Goal: Use online tool/utility: Utilize a website feature to perform a specific function

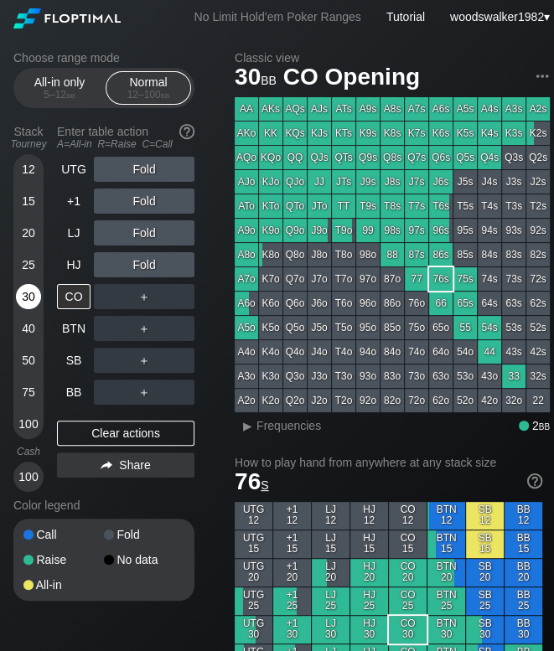
click at [30, 295] on div "30" at bounding box center [28, 296] width 25 height 25
click at [33, 267] on div "25" at bounding box center [28, 264] width 25 height 25
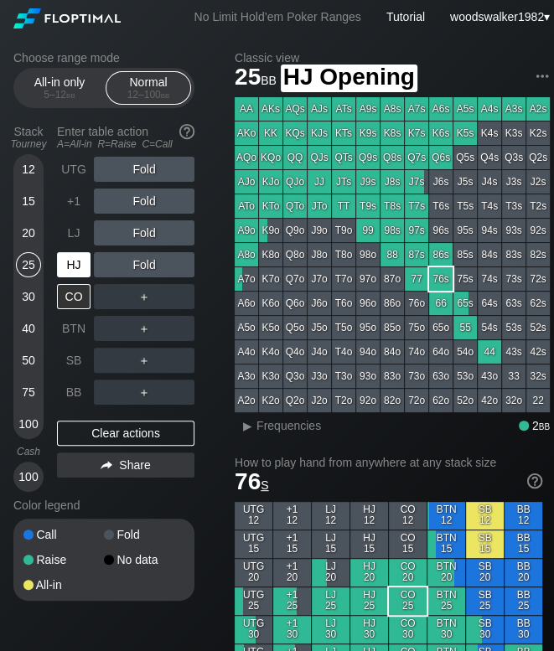
click at [75, 273] on div "HJ" at bounding box center [74, 264] width 34 height 25
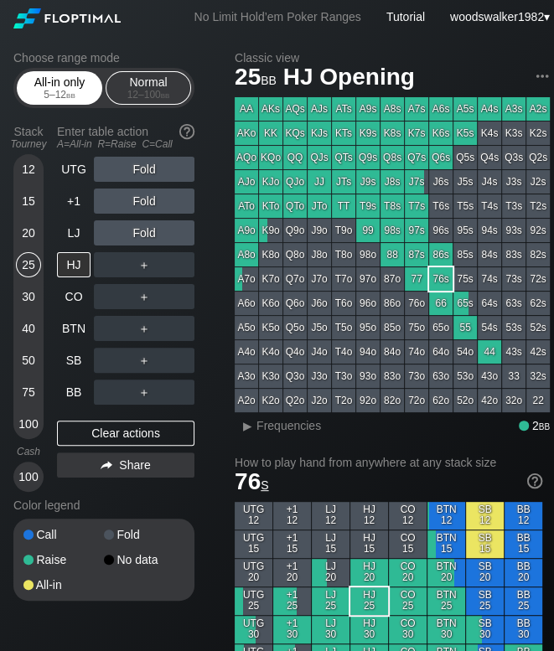
click at [46, 90] on div "5 – 12 bb" at bounding box center [59, 95] width 70 height 12
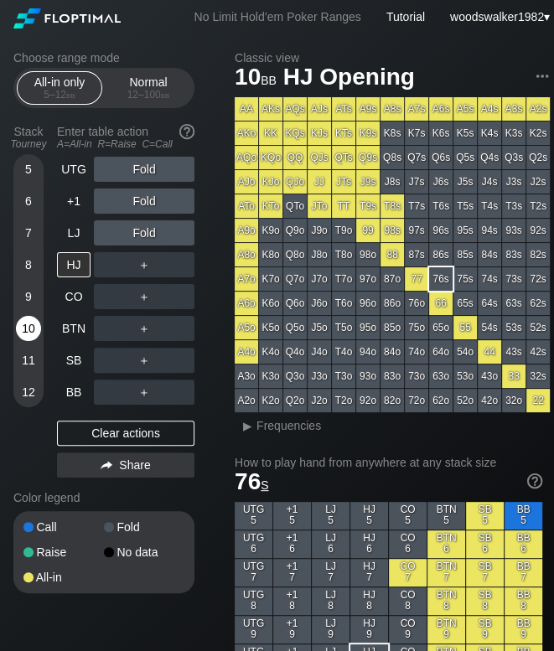
click at [27, 335] on div "10" at bounding box center [28, 328] width 25 height 25
click at [71, 277] on div "HJ" at bounding box center [75, 265] width 37 height 32
click at [134, 100] on div "12 – 100 bb" at bounding box center [148, 95] width 70 height 12
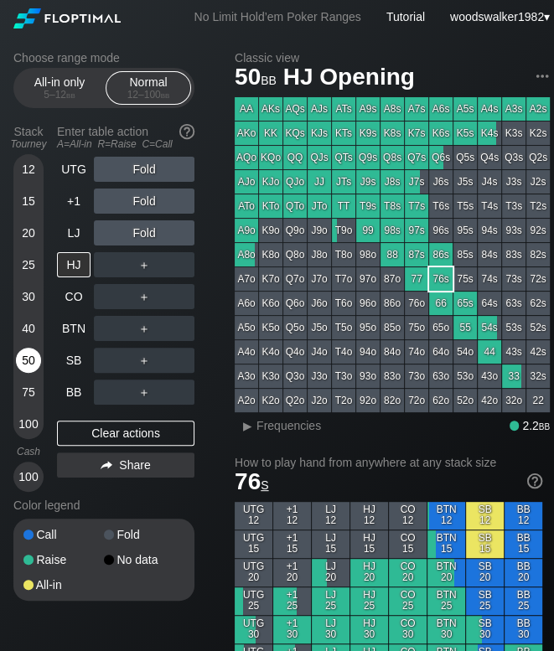
click at [22, 360] on div "50" at bounding box center [28, 360] width 25 height 25
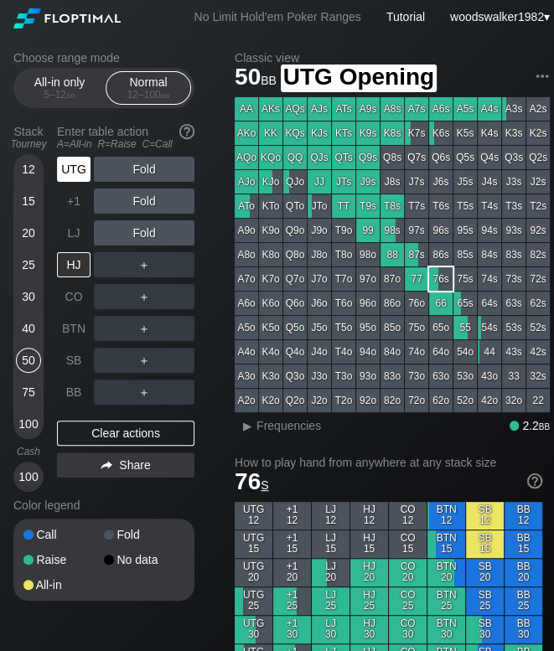
click at [84, 177] on div "UTG" at bounding box center [74, 169] width 34 height 25
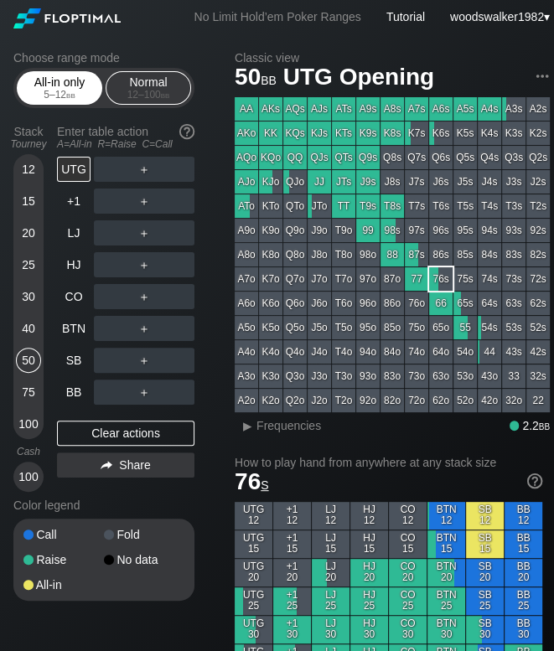
click at [59, 84] on div "All-in only 5 – 12 bb" at bounding box center [59, 88] width 77 height 32
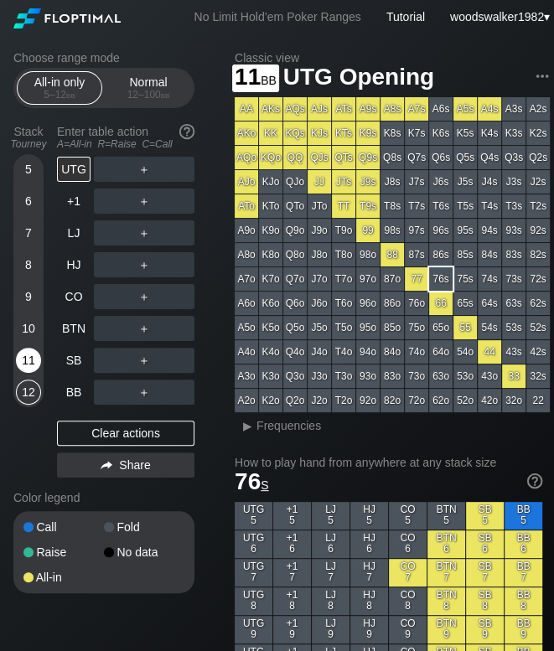
click at [35, 366] on div "11" at bounding box center [28, 360] width 25 height 25
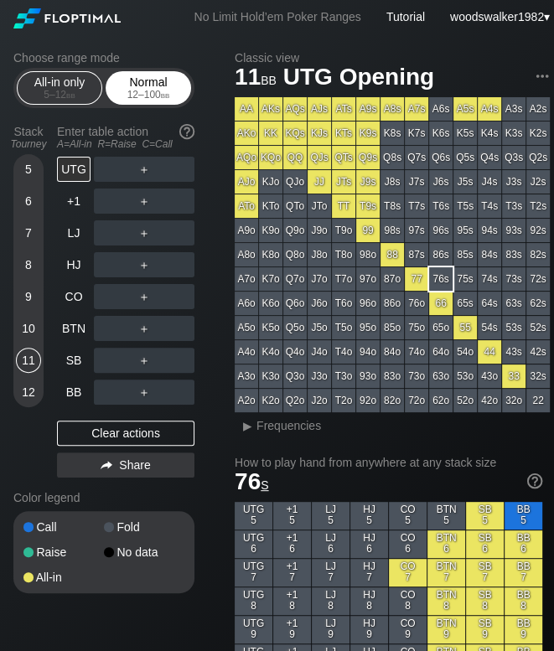
click at [139, 91] on div "12 – 100 bb" at bounding box center [148, 95] width 70 height 12
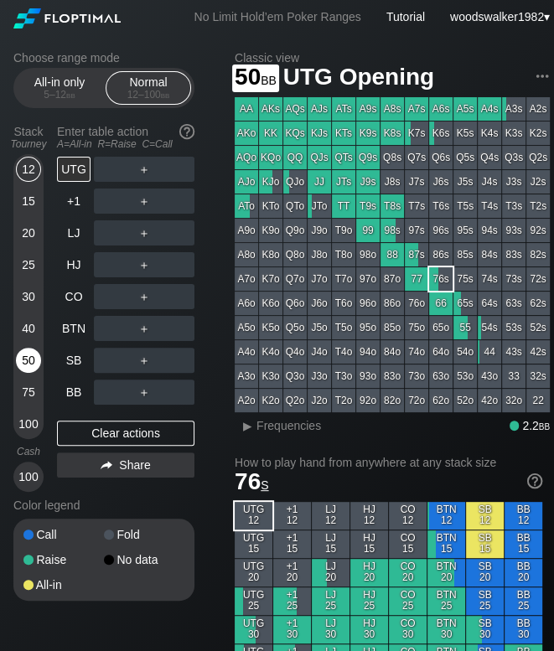
click at [30, 358] on div "50" at bounding box center [28, 360] width 25 height 25
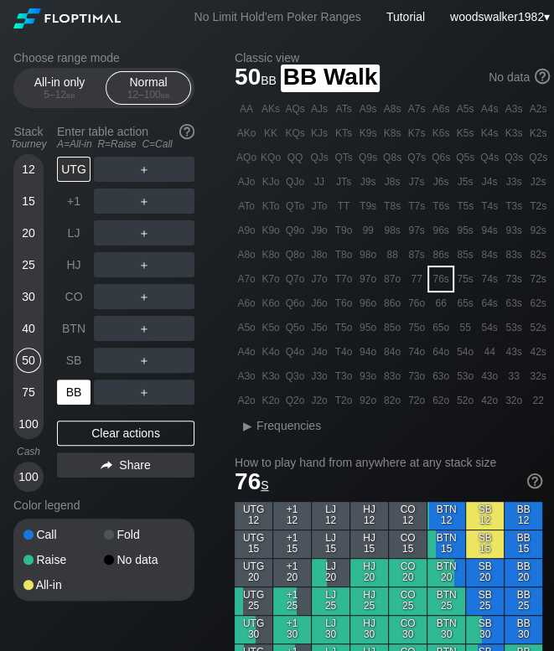
click at [80, 395] on div "BB" at bounding box center [74, 391] width 34 height 25
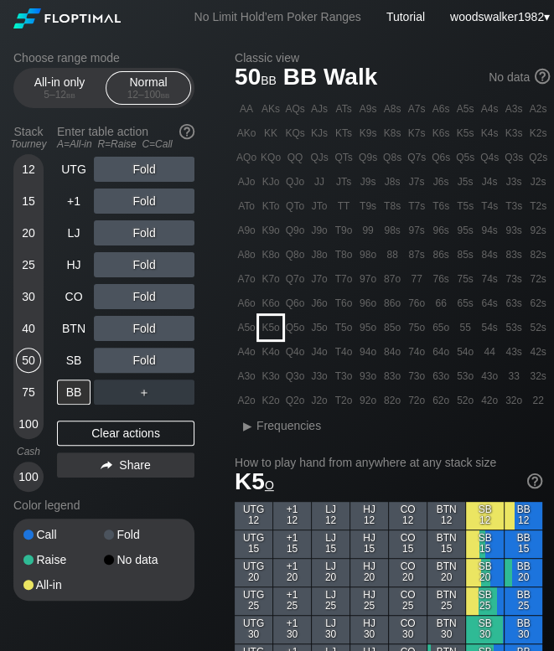
click at [268, 331] on div "K5o" at bounding box center [270, 327] width 23 height 23
click at [61, 96] on div "5 – 12 bb" at bounding box center [59, 95] width 70 height 12
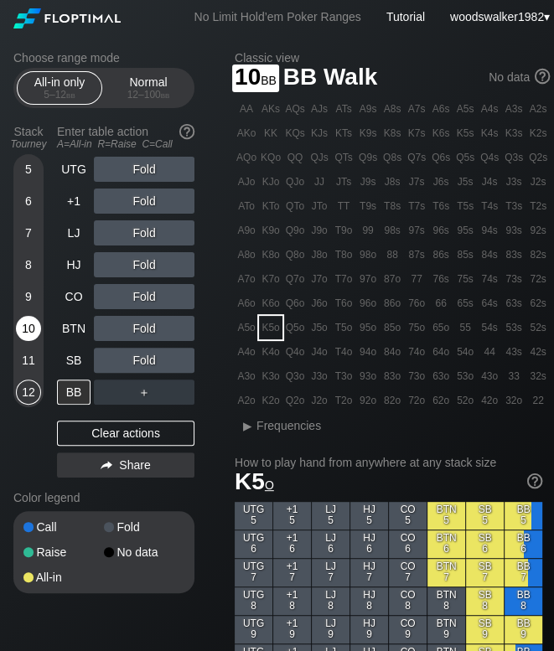
click at [34, 338] on div "10" at bounding box center [28, 328] width 25 height 25
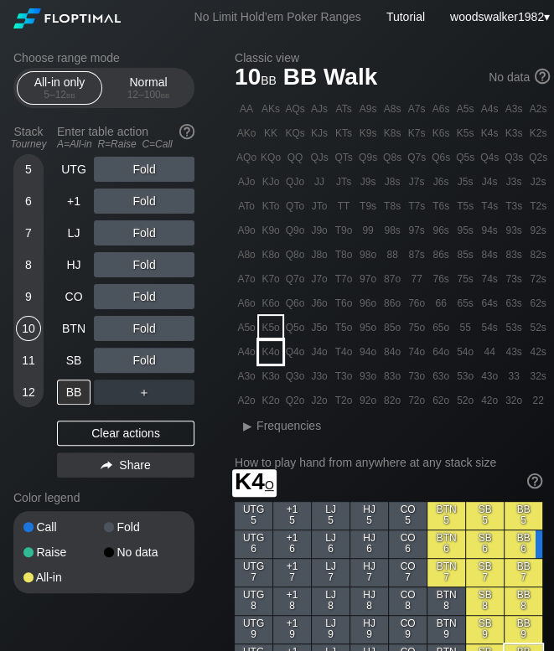
click at [275, 350] on div "K4o" at bounding box center [270, 351] width 23 height 23
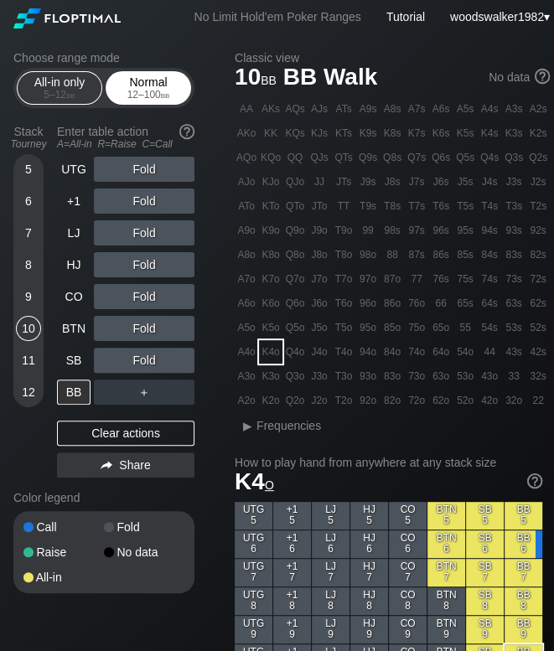
drag, startPoint x: 141, startPoint y: 90, endPoint x: 136, endPoint y: 101, distance: 12.0
click at [141, 90] on div "12 – 100 bb" at bounding box center [148, 95] width 70 height 12
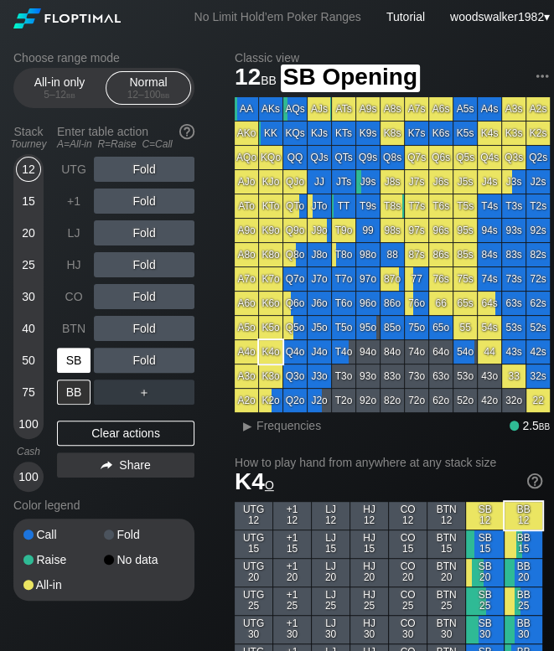
click at [68, 361] on div "SB" at bounding box center [74, 360] width 34 height 25
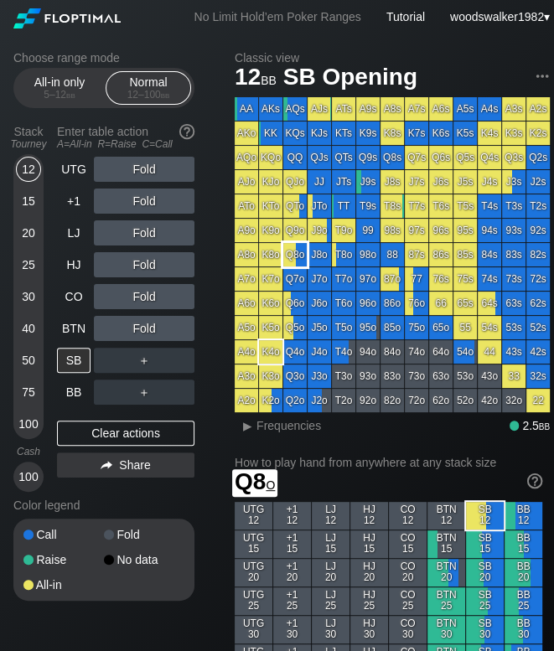
click at [297, 251] on div "Q8o" at bounding box center [294, 254] width 23 height 23
click at [29, 358] on div "50" at bounding box center [28, 360] width 25 height 25
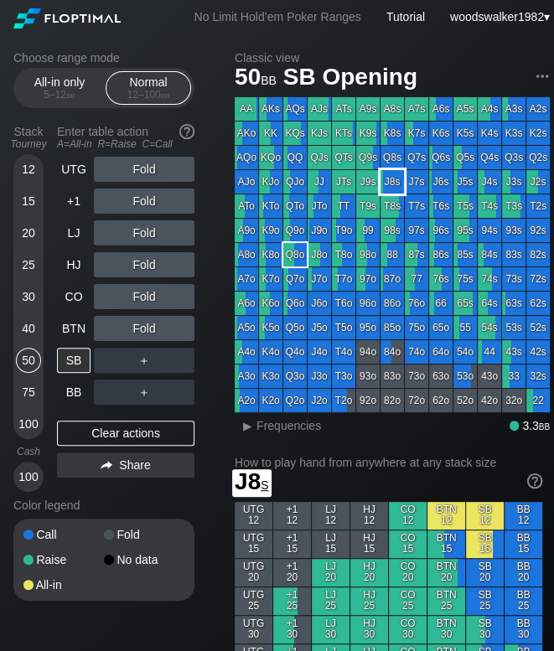
click at [398, 187] on div "J8s" at bounding box center [391, 181] width 23 height 23
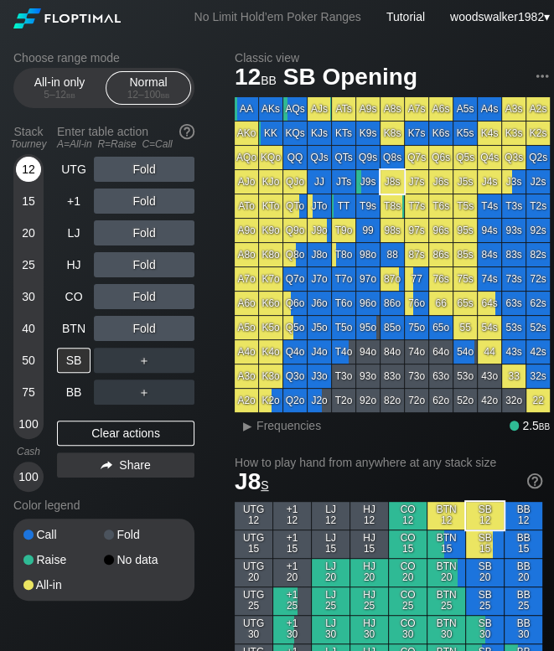
click at [27, 174] on div "12" at bounding box center [28, 169] width 25 height 25
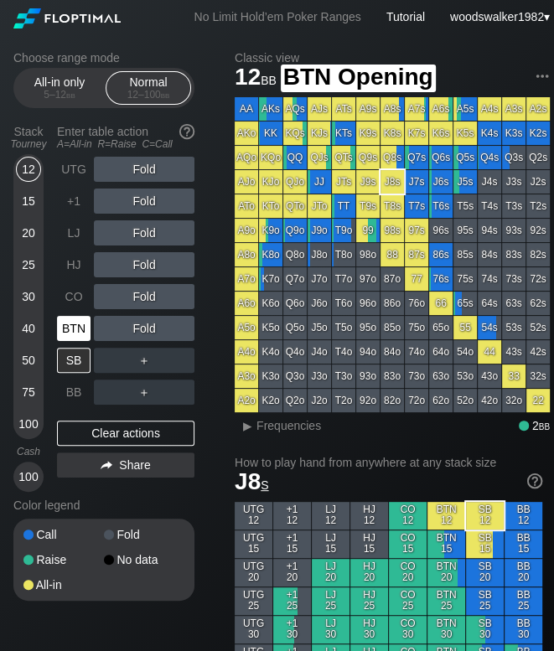
click at [78, 338] on div "BTN" at bounding box center [74, 328] width 34 height 25
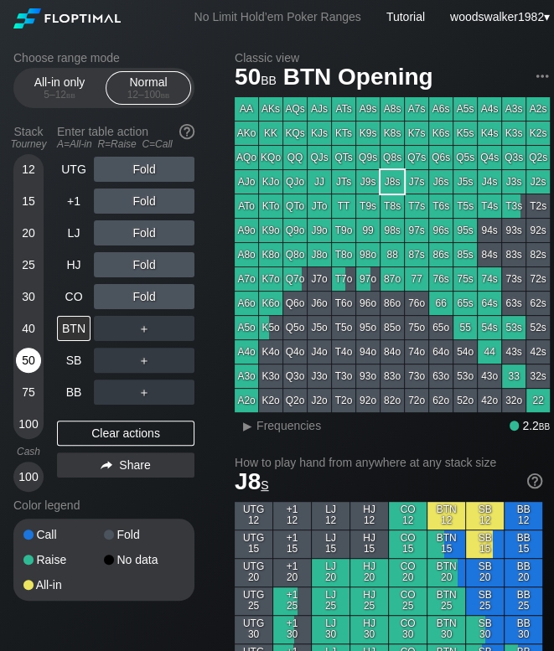
click at [28, 364] on div "50" at bounding box center [28, 360] width 25 height 25
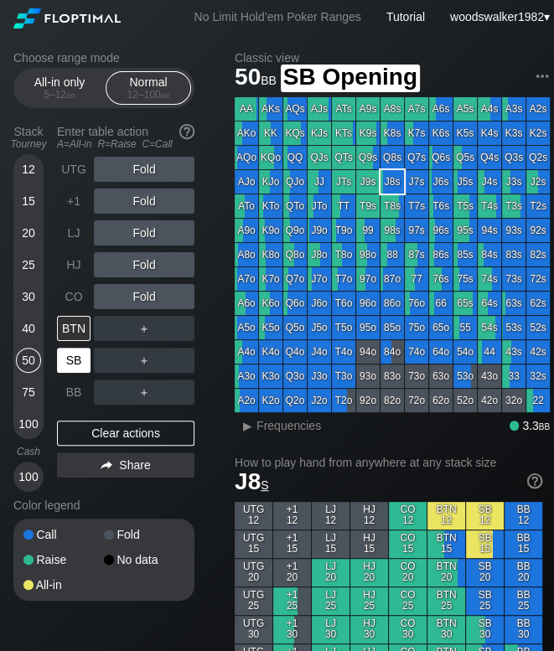
click at [70, 363] on div "SB" at bounding box center [74, 360] width 34 height 25
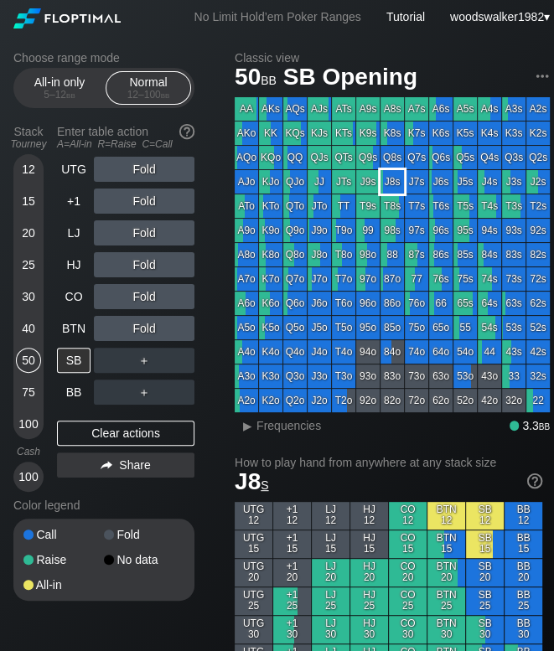
click at [394, 181] on div "J8s" at bounding box center [391, 181] width 23 height 23
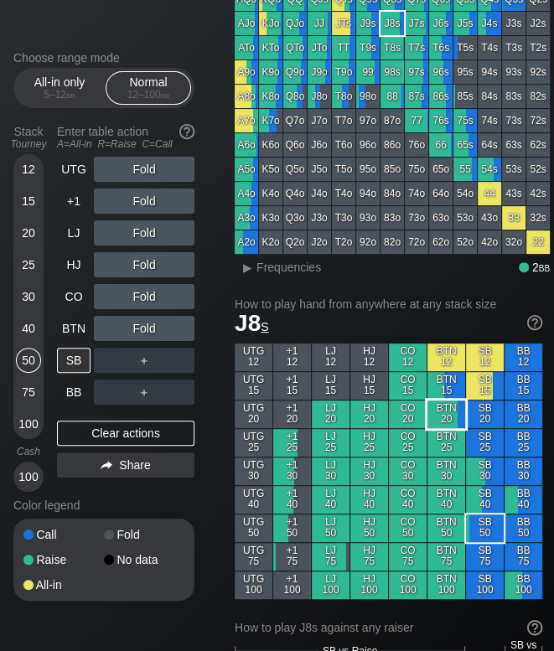
scroll to position [159, 0]
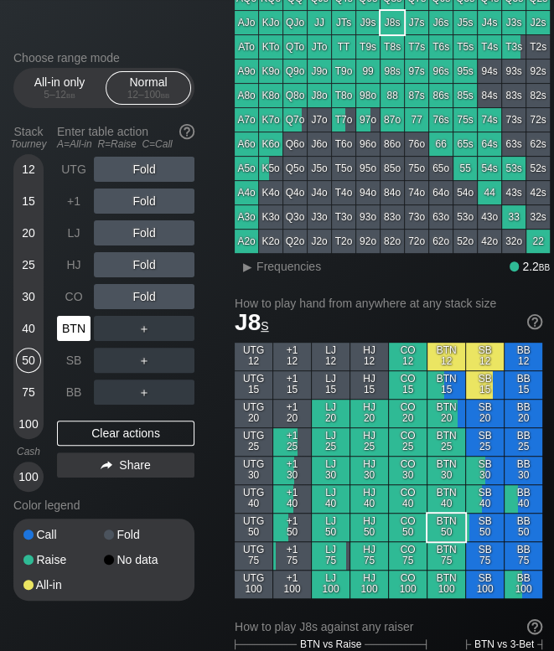
click at [67, 327] on div "BTN" at bounding box center [74, 328] width 34 height 25
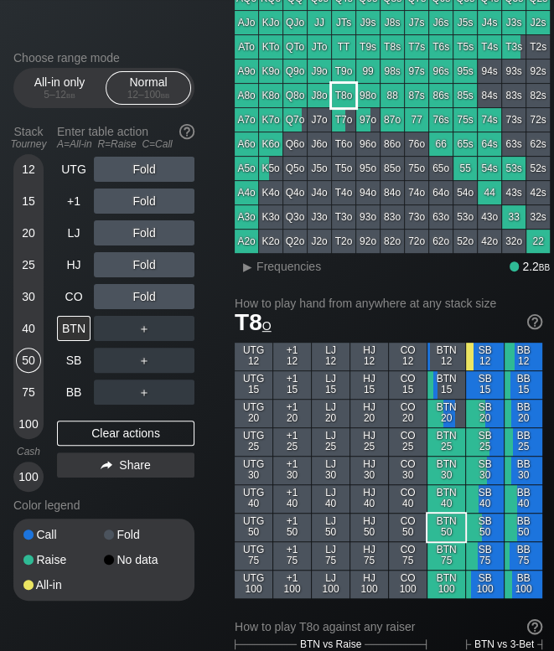
click at [348, 100] on div "T8o" at bounding box center [343, 95] width 23 height 23
click at [23, 176] on div "12" at bounding box center [28, 169] width 25 height 25
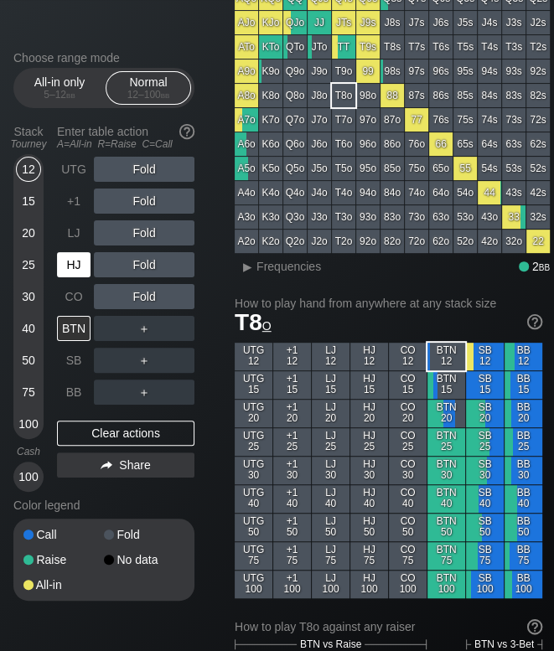
click at [67, 271] on div "HJ" at bounding box center [74, 264] width 34 height 25
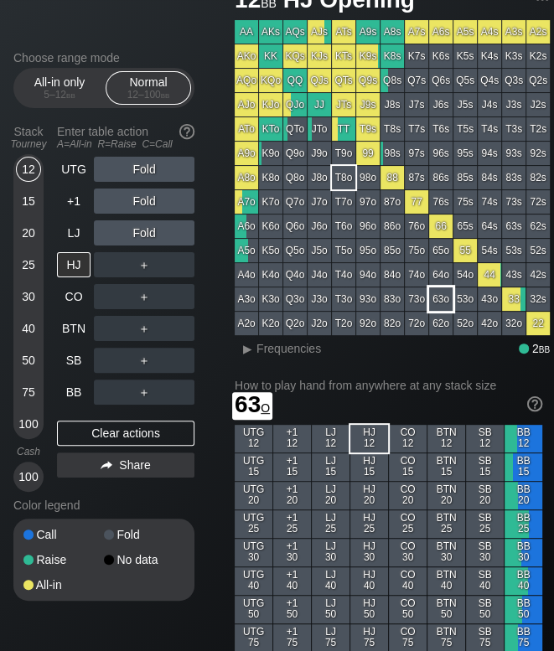
scroll to position [76, 0]
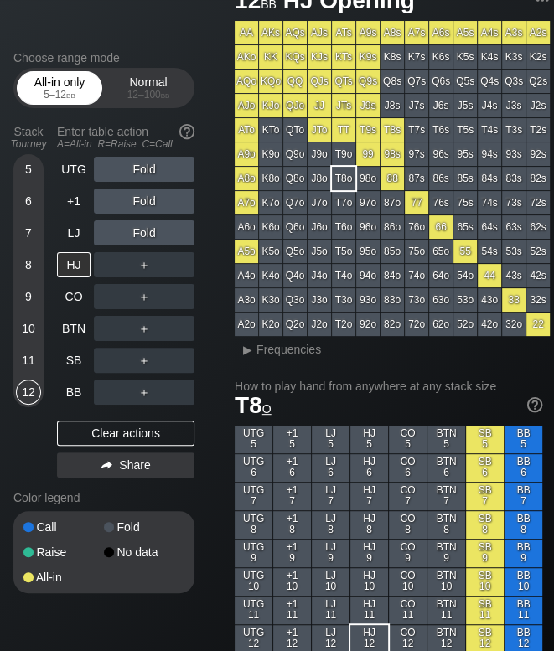
click at [46, 97] on div "5 – 12 bb" at bounding box center [59, 95] width 70 height 12
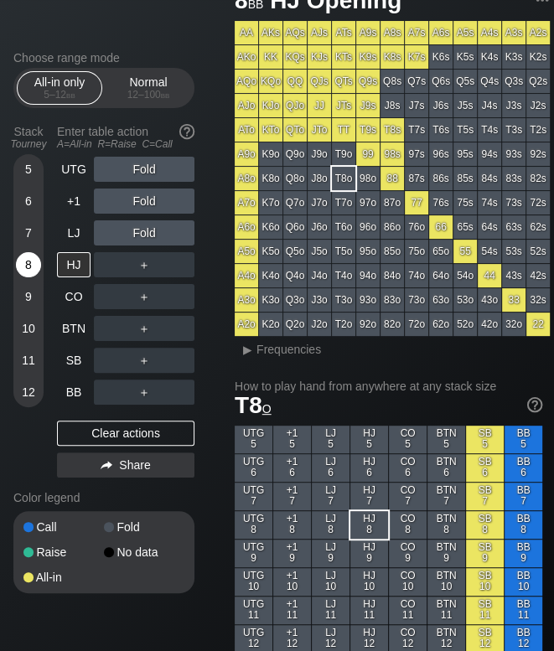
click at [24, 271] on div "8" at bounding box center [28, 264] width 25 height 25
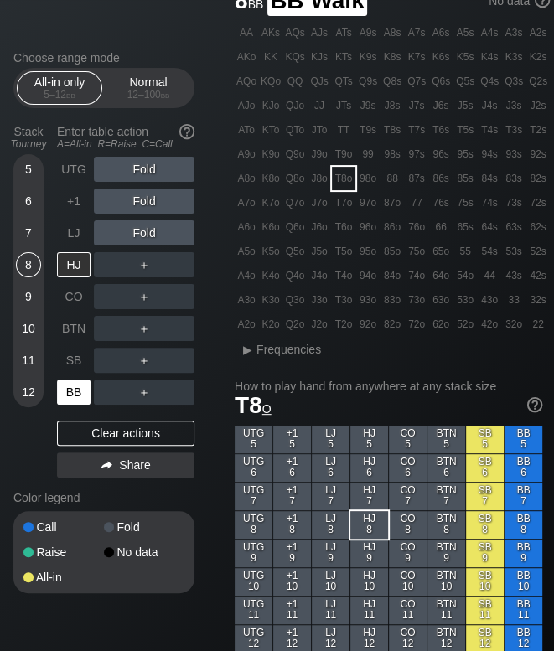
click at [74, 385] on div "BB" at bounding box center [74, 391] width 34 height 25
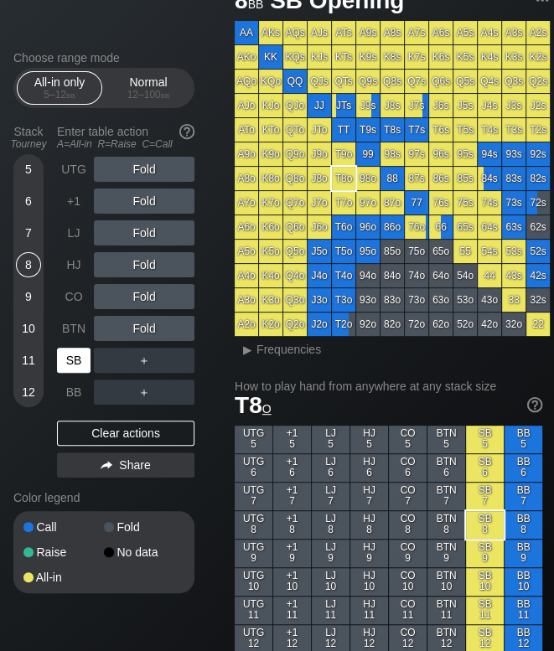
click at [87, 351] on div "SB" at bounding box center [74, 360] width 34 height 25
drag, startPoint x: 151, startPoint y: 94, endPoint x: 211, endPoint y: 170, distance: 97.2
click at [151, 94] on div "12 – 100 bb" at bounding box center [148, 95] width 70 height 12
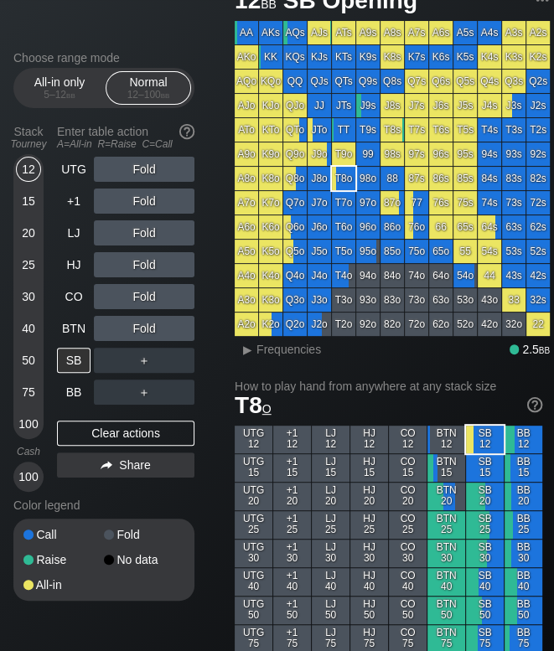
click at [30, 237] on div "20" at bounding box center [28, 232] width 25 height 25
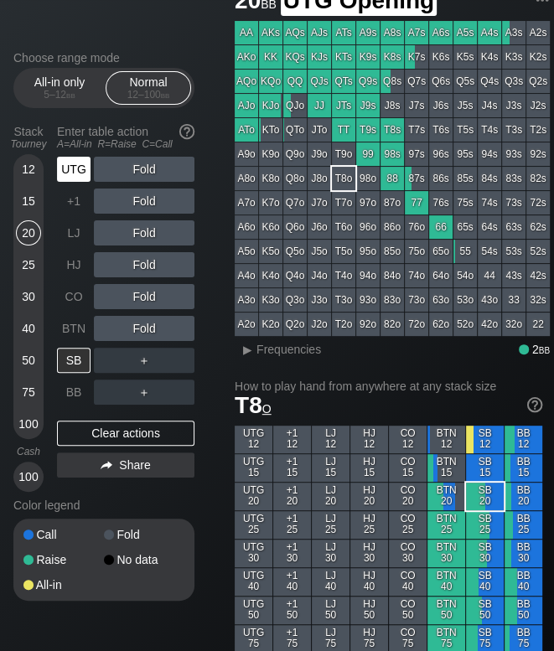
click at [77, 177] on div "UTG" at bounding box center [74, 169] width 34 height 25
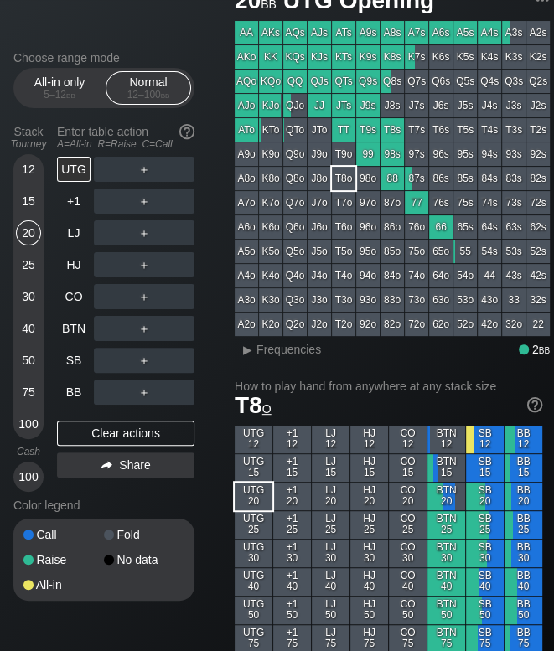
click at [23, 359] on div "50" at bounding box center [28, 360] width 25 height 25
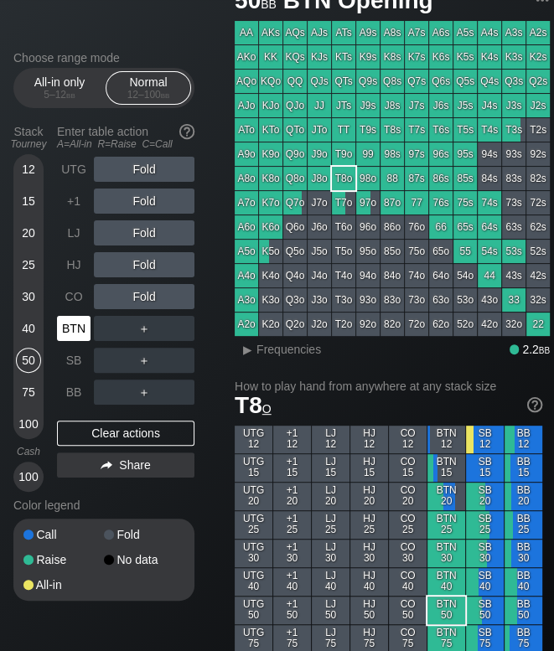
click at [70, 323] on div "BTN" at bounding box center [74, 328] width 34 height 25
click at [23, 230] on div "20" at bounding box center [28, 232] width 25 height 25
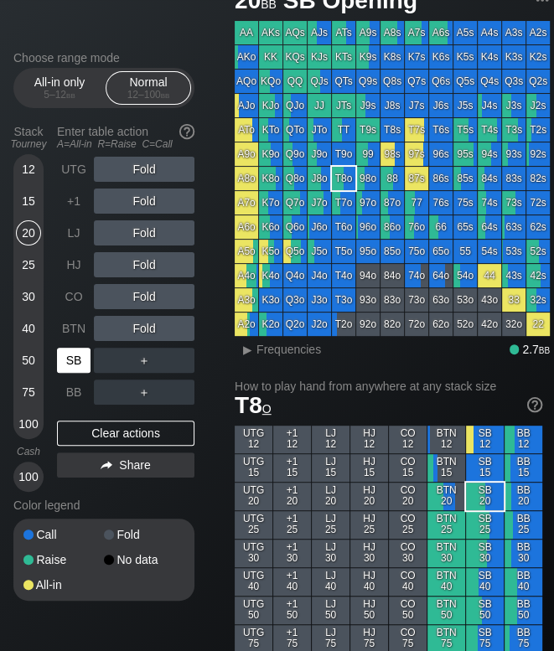
click at [75, 361] on div "SB" at bounding box center [74, 360] width 34 height 25
click at [31, 324] on div "40" at bounding box center [28, 328] width 25 height 25
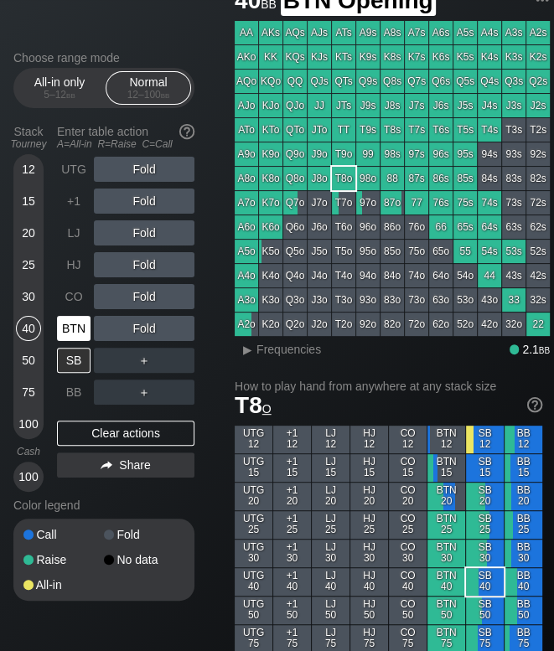
click at [75, 336] on div "BTN" at bounding box center [74, 328] width 34 height 25
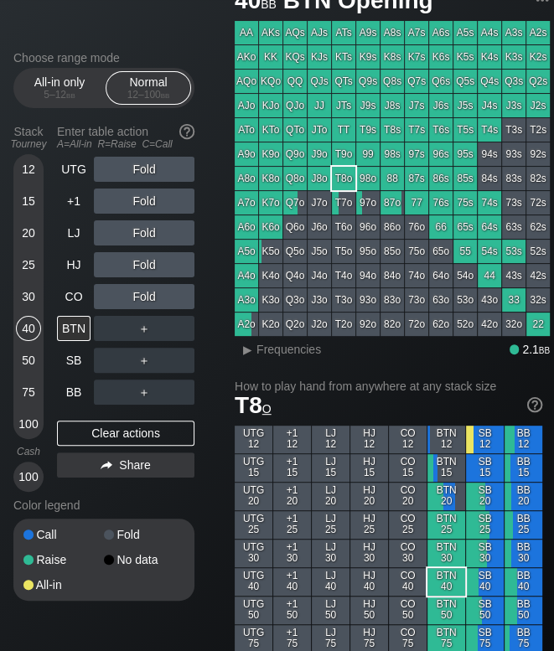
click at [31, 361] on div "50" at bounding box center [28, 360] width 25 height 25
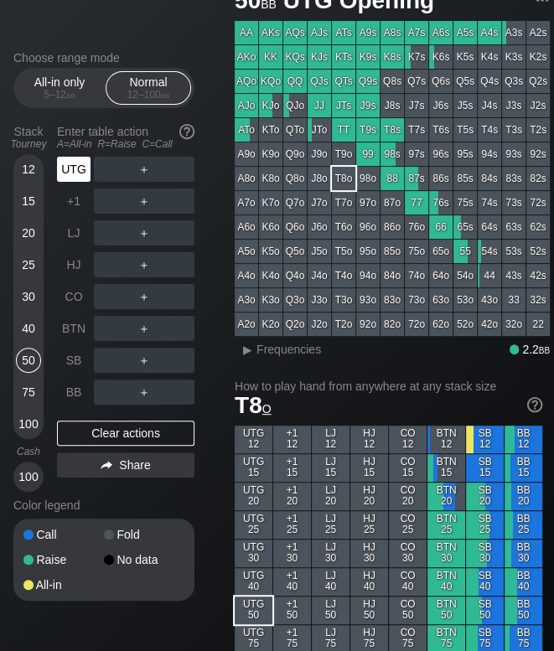
click at [74, 173] on div "UTG" at bounding box center [74, 169] width 34 height 25
click at [80, 277] on div "HJ" at bounding box center [74, 264] width 34 height 25
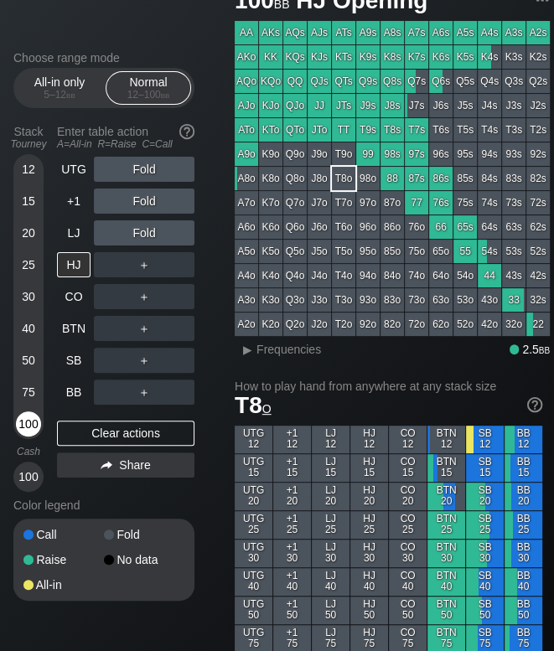
click at [34, 426] on div "100" at bounding box center [28, 423] width 25 height 25
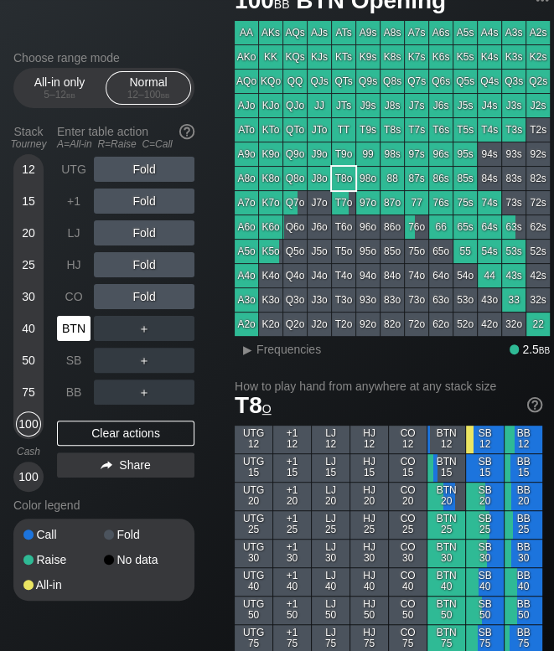
click at [85, 334] on div "BTN" at bounding box center [74, 328] width 34 height 25
click at [33, 330] on div "40" at bounding box center [28, 328] width 25 height 25
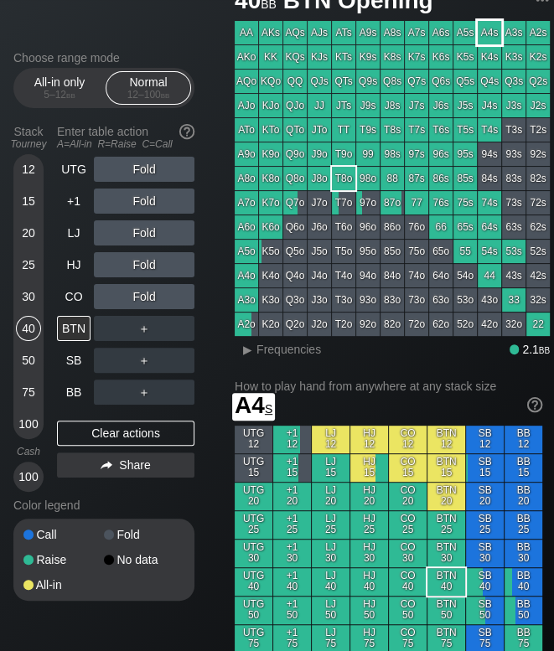
click at [494, 29] on div "A4s" at bounding box center [488, 32] width 23 height 23
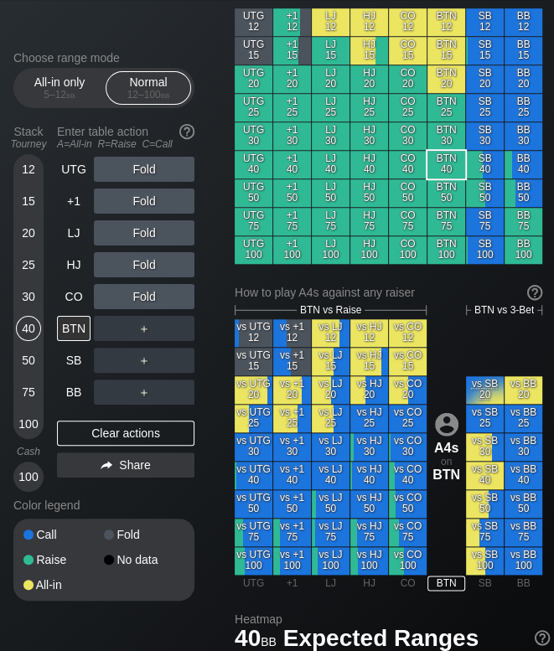
scroll to position [494, 0]
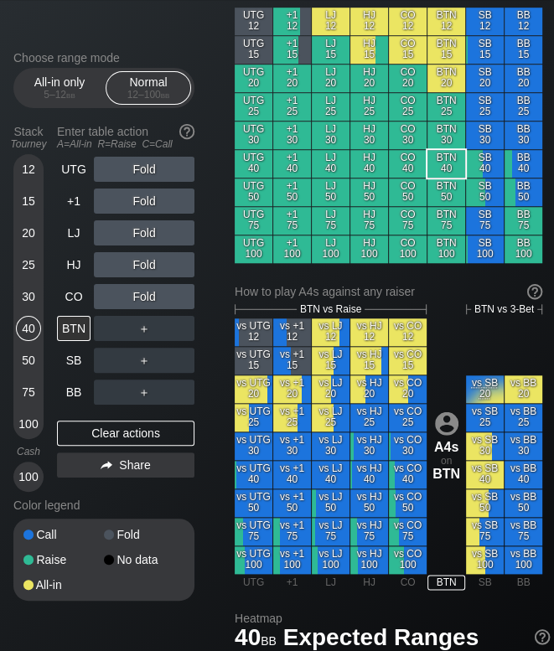
click at [27, 394] on div "75" at bounding box center [28, 391] width 25 height 25
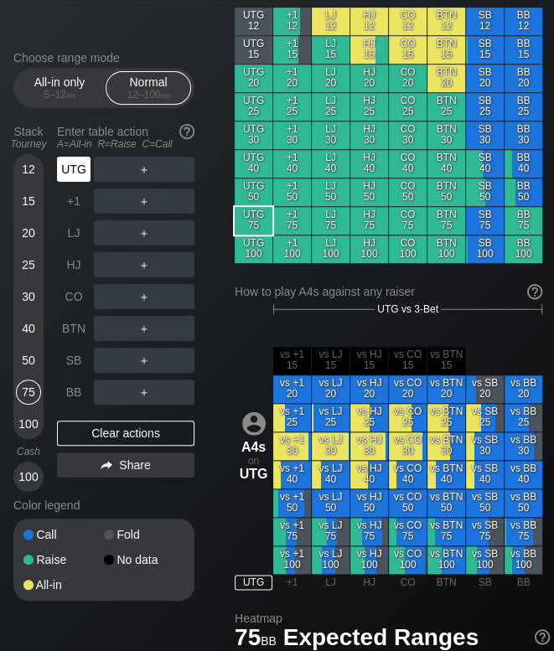
click at [85, 170] on div "UTG" at bounding box center [74, 169] width 34 height 25
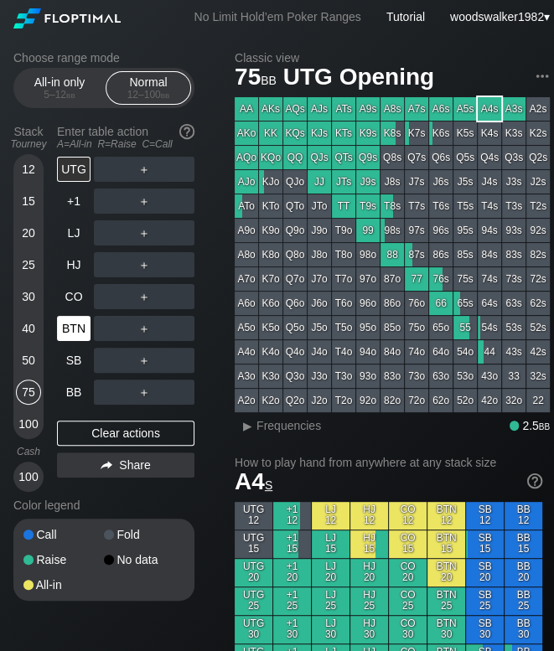
click at [67, 334] on div "BTN" at bounding box center [74, 328] width 34 height 25
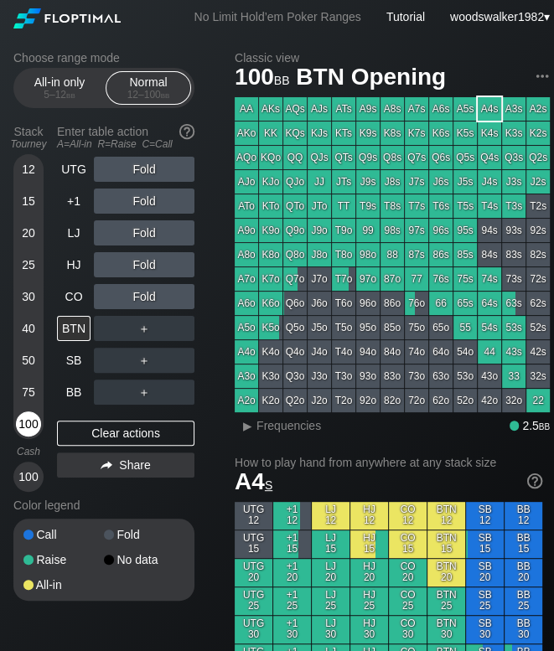
click at [27, 427] on div "100" at bounding box center [28, 423] width 25 height 25
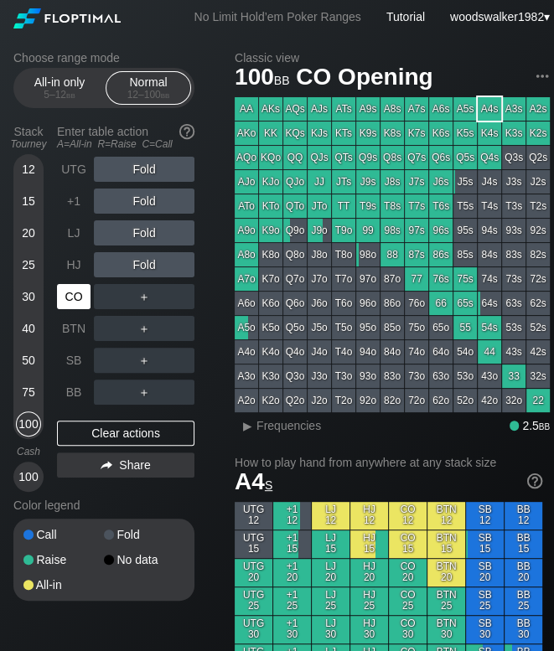
click at [80, 294] on div "CO" at bounding box center [74, 296] width 34 height 25
click at [535, 402] on div "22" at bounding box center [537, 400] width 23 height 23
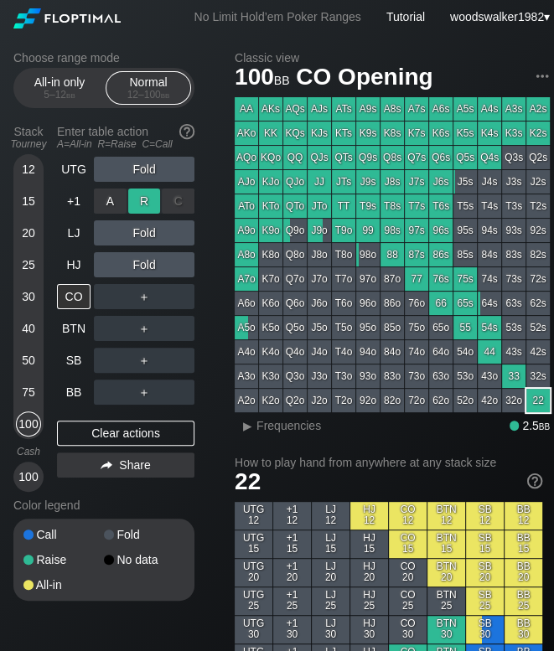
click at [144, 210] on div "R ✕" at bounding box center [144, 200] width 33 height 25
click at [152, 197] on div "R ✕" at bounding box center [144, 200] width 33 height 25
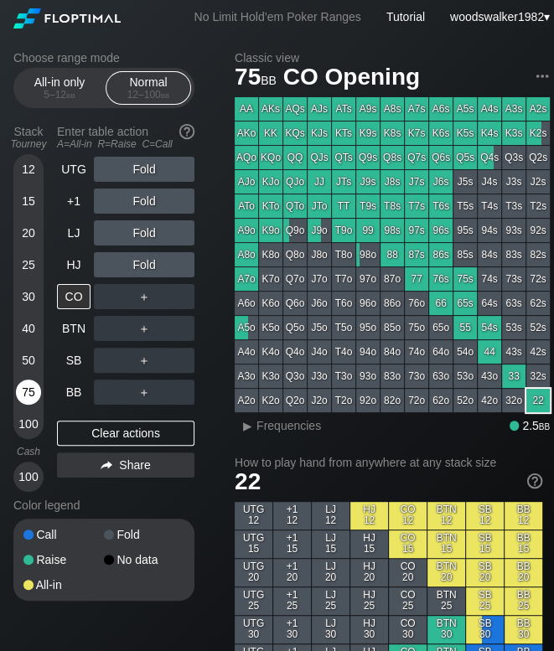
click at [24, 388] on div "75" at bounding box center [28, 391] width 25 height 25
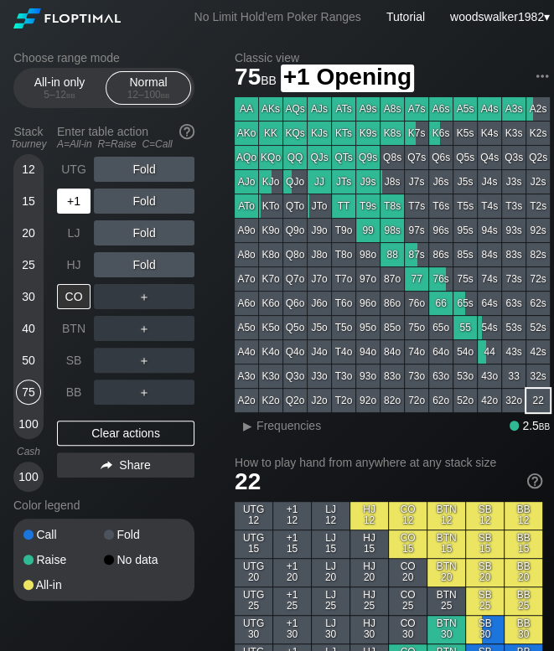
click at [68, 205] on div "+1" at bounding box center [74, 200] width 34 height 25
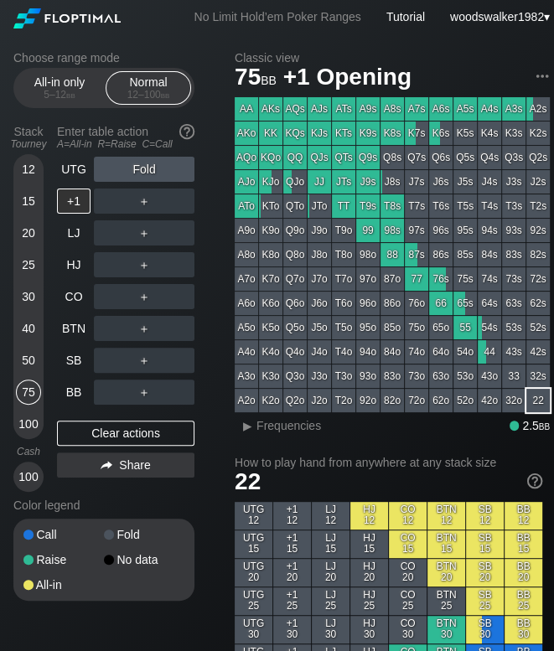
click at [28, 266] on div "25" at bounding box center [28, 264] width 25 height 25
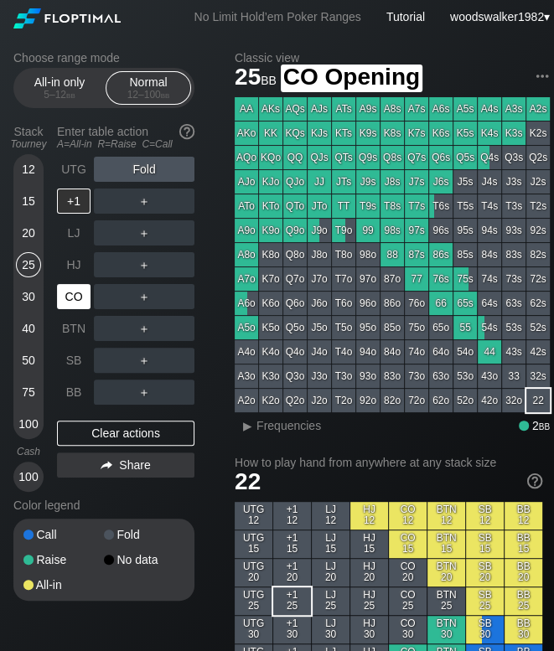
click at [68, 294] on div "CO" at bounding box center [74, 296] width 34 height 25
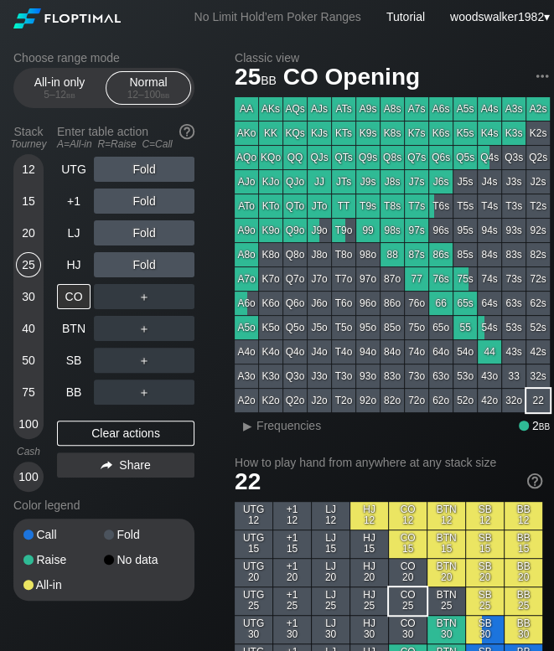
click at [31, 392] on div "75" at bounding box center [28, 391] width 25 height 25
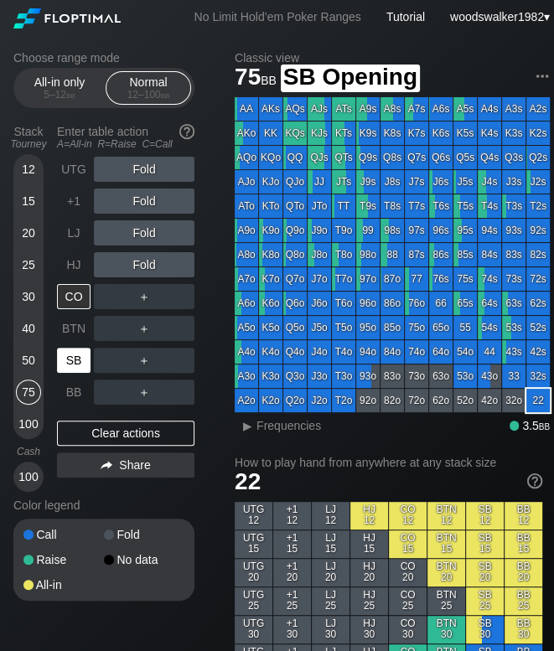
click at [72, 360] on div "SB" at bounding box center [74, 360] width 34 height 25
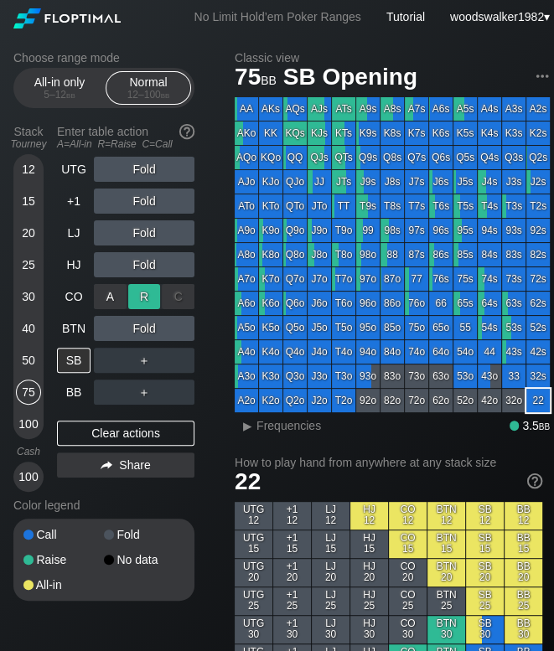
click at [137, 301] on div "R ✕" at bounding box center [144, 296] width 33 height 25
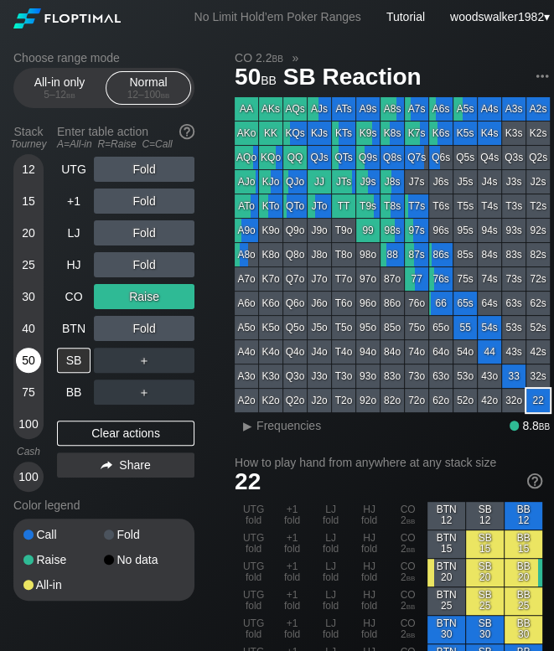
click at [27, 359] on div "50" at bounding box center [28, 360] width 25 height 25
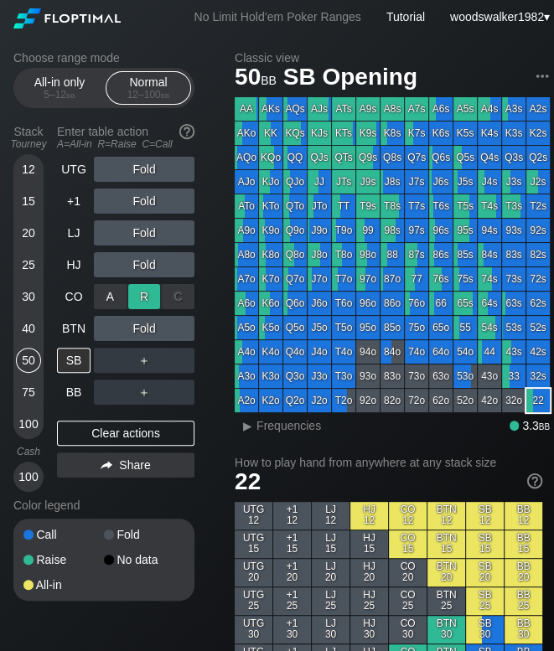
click at [147, 295] on div "R ✕" at bounding box center [144, 296] width 33 height 25
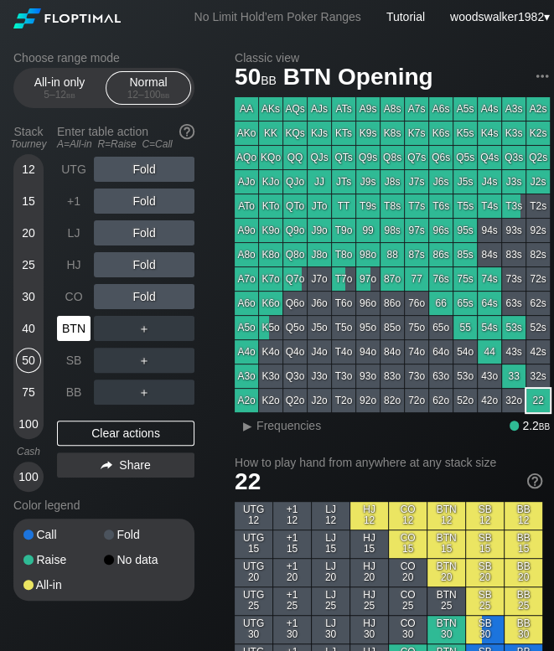
click at [67, 331] on div "BTN" at bounding box center [74, 328] width 34 height 25
click at [77, 301] on div "CO" at bounding box center [74, 296] width 34 height 25
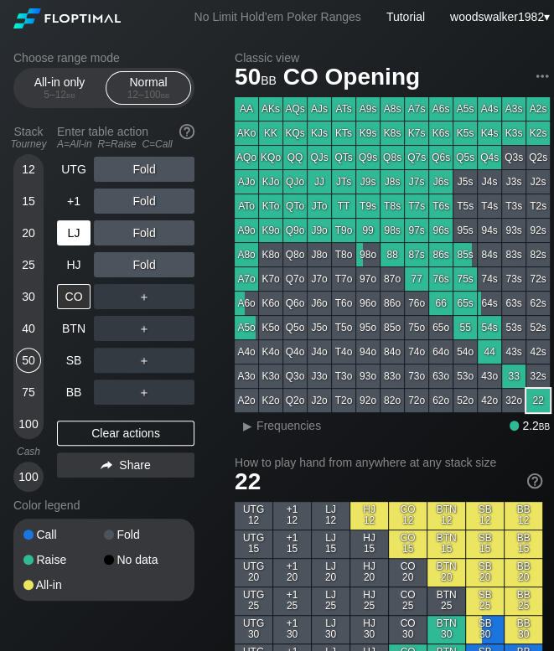
click at [74, 238] on div "LJ" at bounding box center [74, 232] width 34 height 25
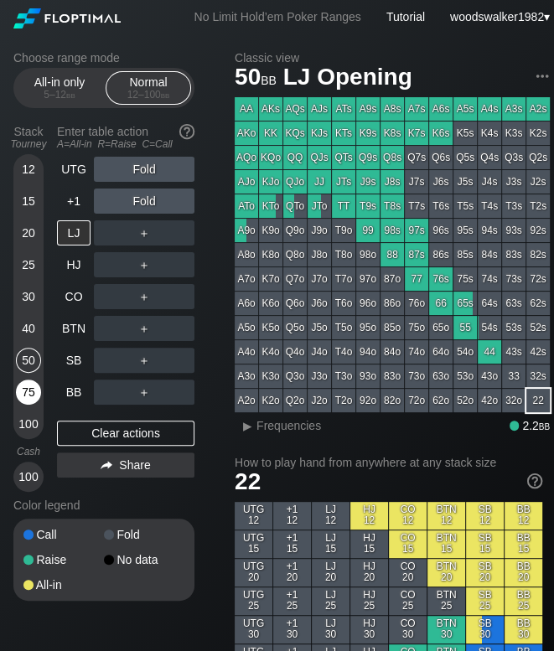
click at [31, 391] on div "75" at bounding box center [28, 391] width 25 height 25
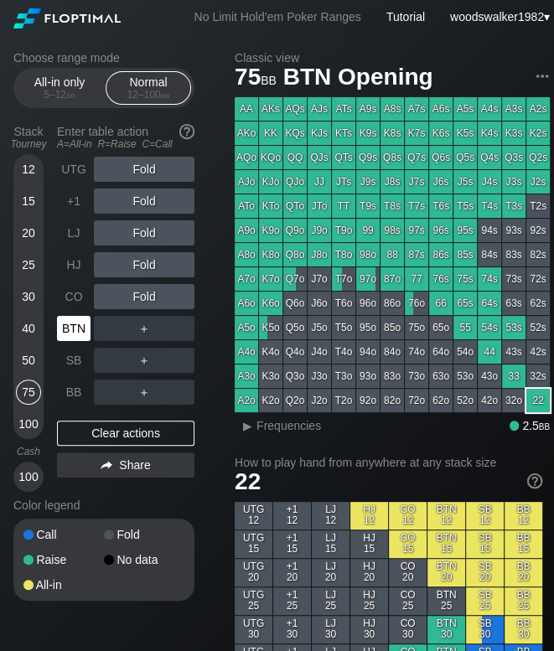
click at [74, 338] on div "BTN" at bounding box center [74, 328] width 34 height 25
click at [73, 294] on div "CO" at bounding box center [74, 296] width 34 height 25
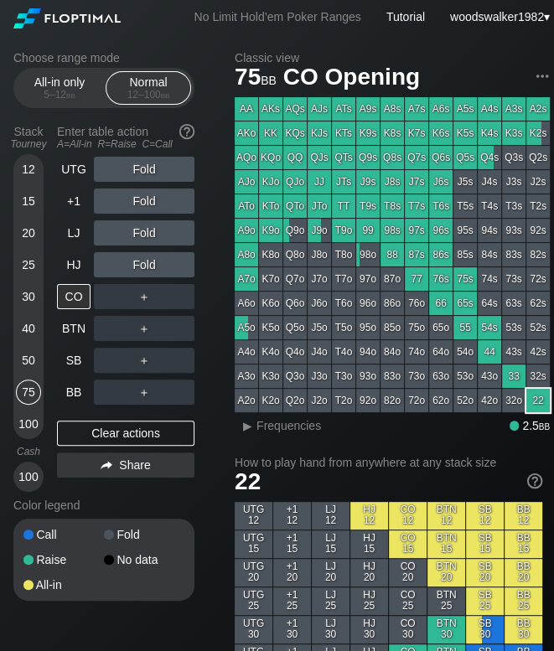
click at [32, 328] on div "40" at bounding box center [28, 328] width 25 height 25
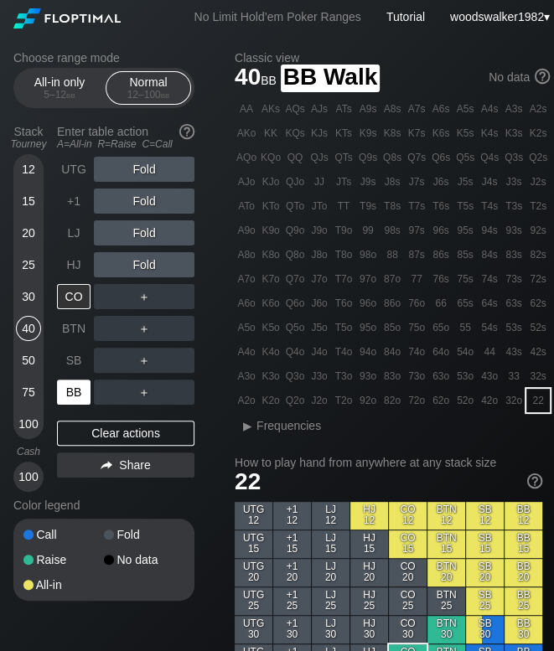
click at [80, 388] on div "BB" at bounding box center [74, 391] width 34 height 25
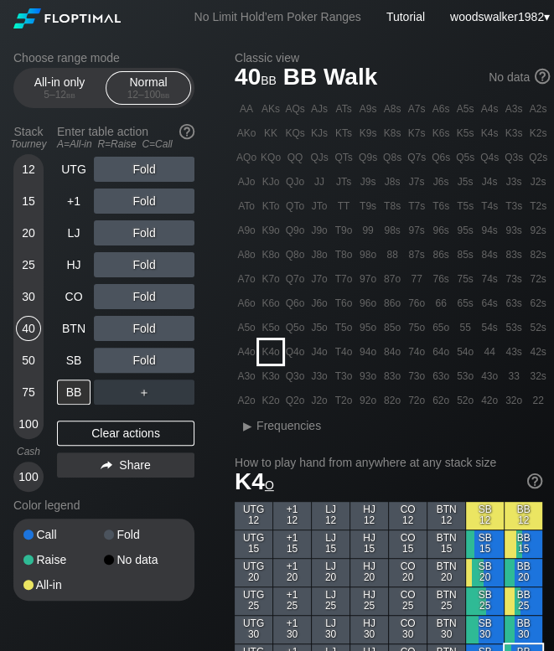
click at [269, 356] on div "K4o" at bounding box center [270, 351] width 23 height 23
click at [23, 358] on div "50" at bounding box center [28, 360] width 25 height 25
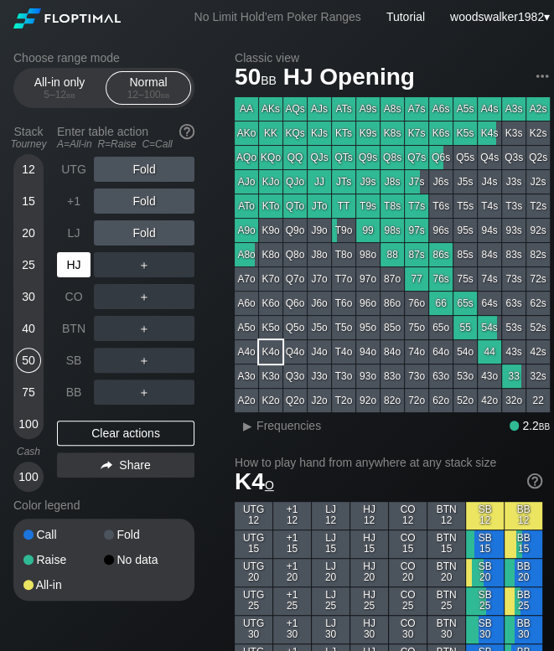
click at [80, 274] on div "HJ" at bounding box center [74, 264] width 34 height 25
click at [23, 318] on div "40" at bounding box center [28, 328] width 25 height 25
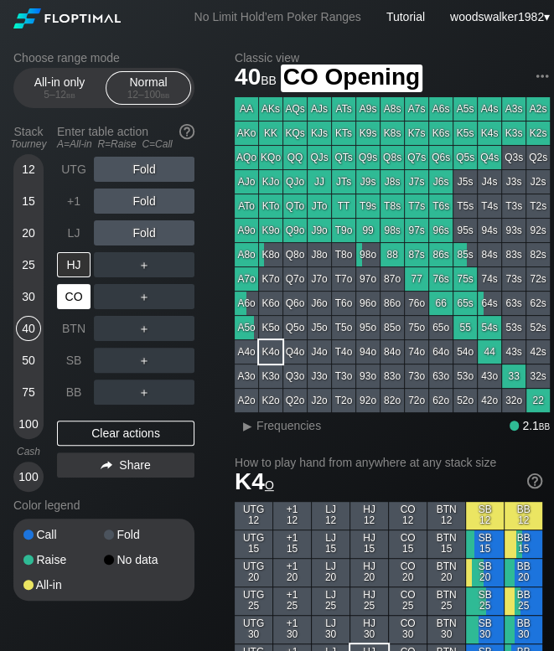
click at [80, 304] on div "CO" at bounding box center [74, 296] width 34 height 25
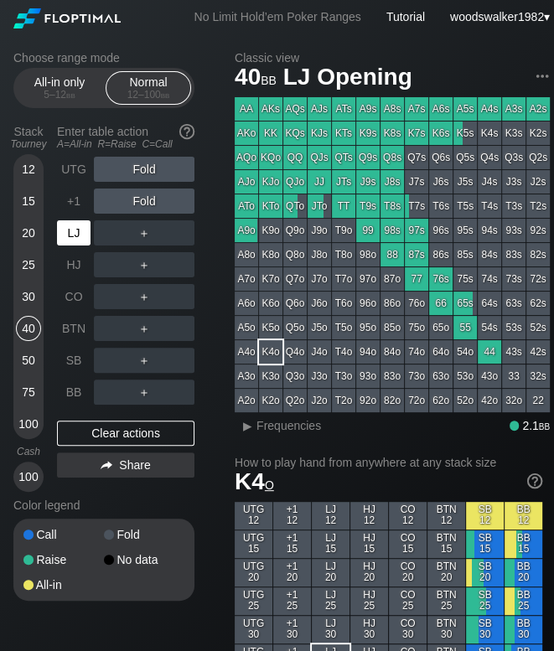
click at [74, 235] on div "LJ" at bounding box center [74, 232] width 34 height 25
click at [30, 389] on div "75" at bounding box center [28, 391] width 25 height 25
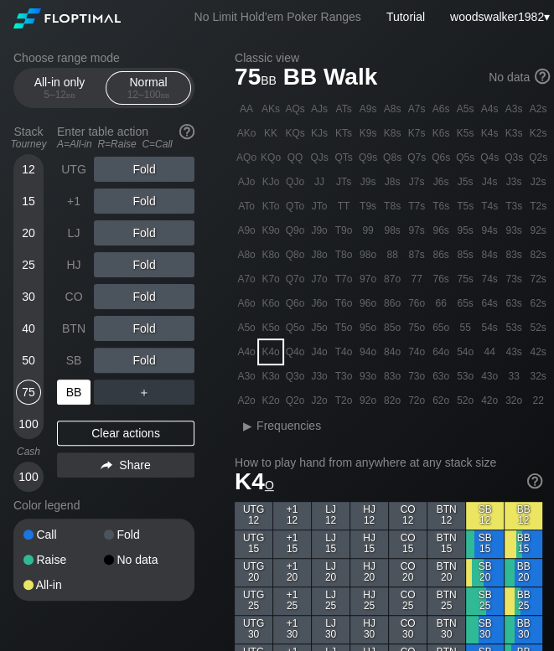
click at [77, 391] on div "BB" at bounding box center [74, 391] width 34 height 25
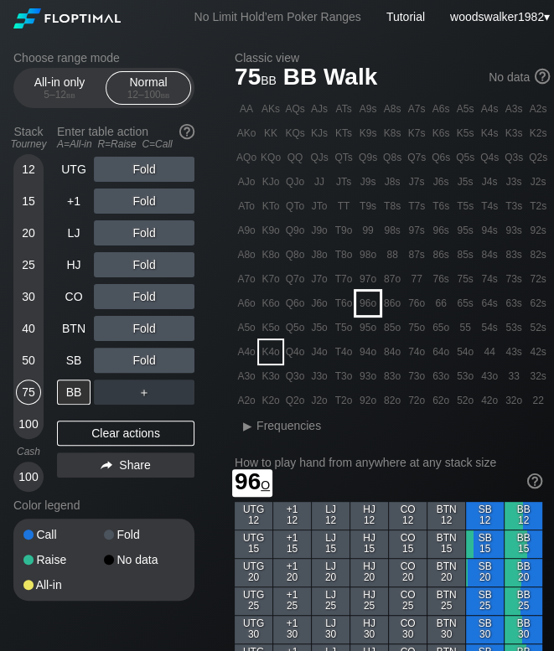
click at [371, 298] on div "96o" at bounding box center [367, 303] width 23 height 23
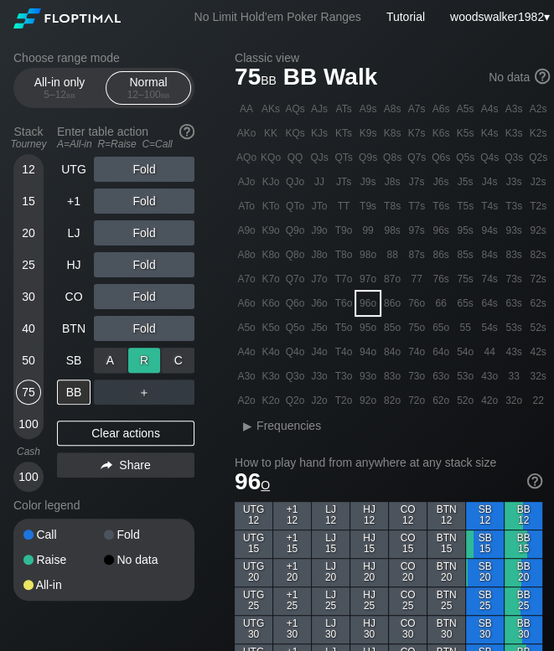
click at [148, 361] on div "R ✕" at bounding box center [144, 360] width 33 height 25
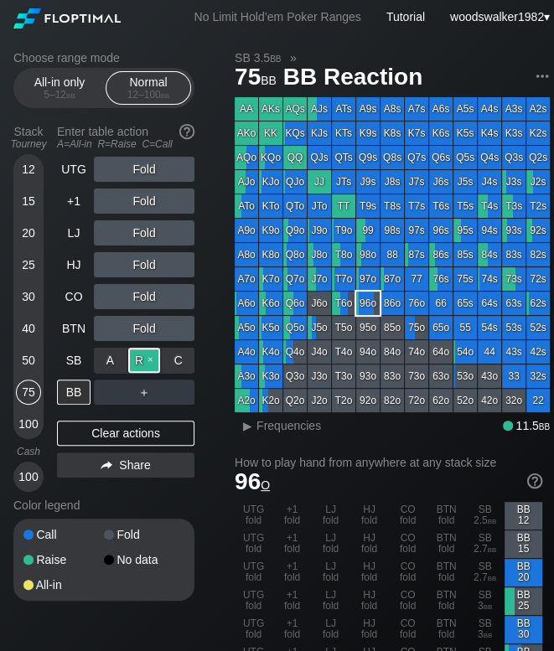
click at [150, 363] on div "R ✕" at bounding box center [144, 360] width 33 height 25
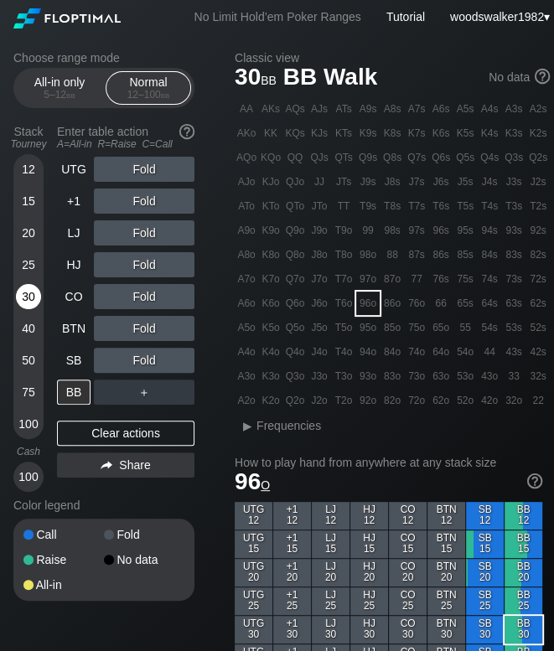
click at [28, 298] on div "30" at bounding box center [28, 296] width 25 height 25
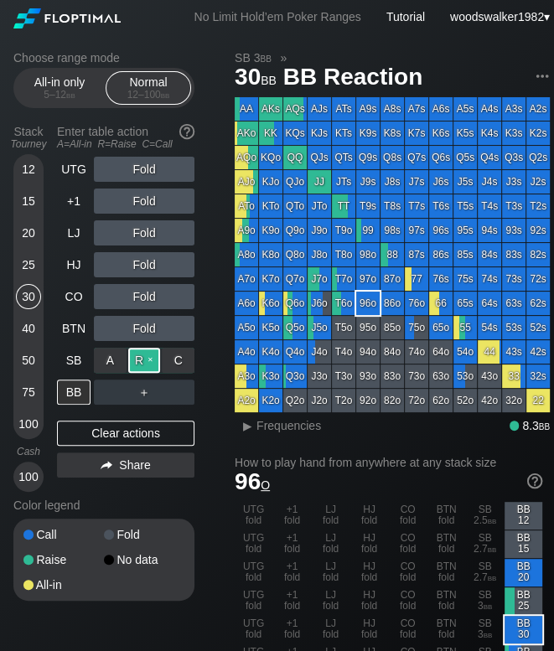
click at [136, 364] on div "R ✕" at bounding box center [144, 360] width 33 height 25
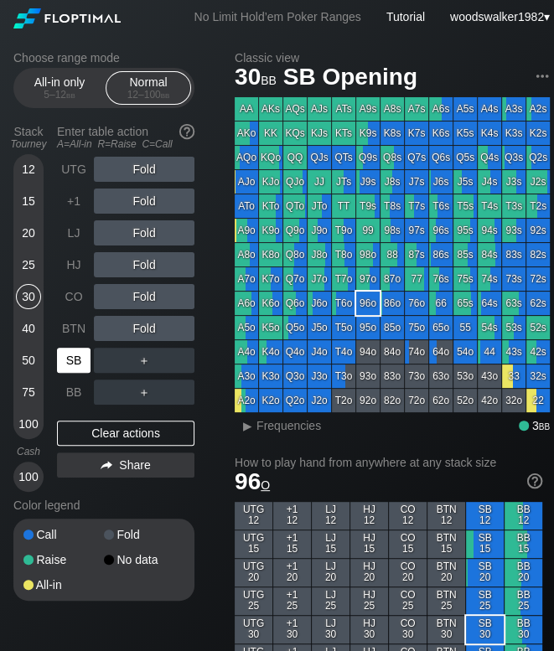
click at [75, 365] on div "SB" at bounding box center [74, 360] width 34 height 25
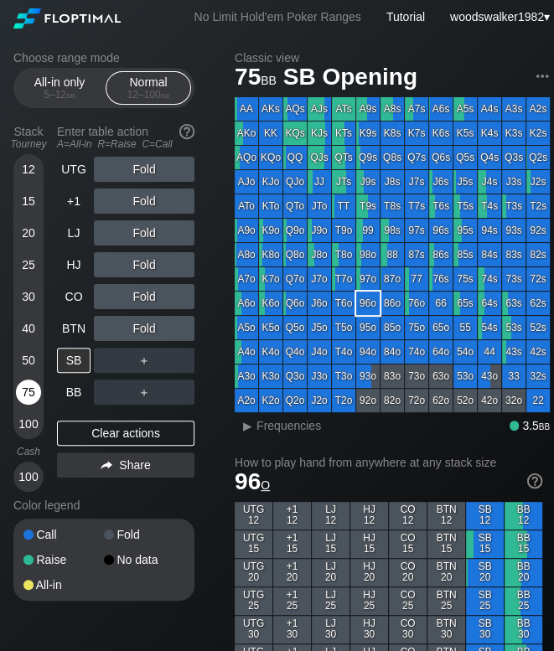
click at [30, 389] on div "75" at bounding box center [28, 391] width 25 height 25
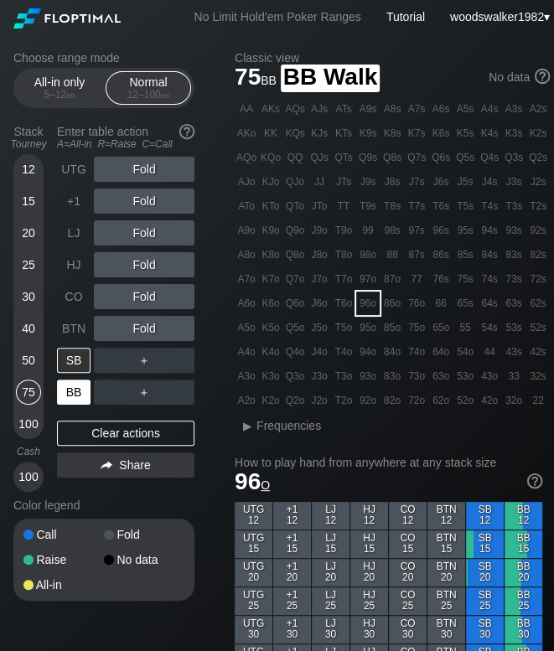
click at [66, 394] on div "BB" at bounding box center [74, 391] width 34 height 25
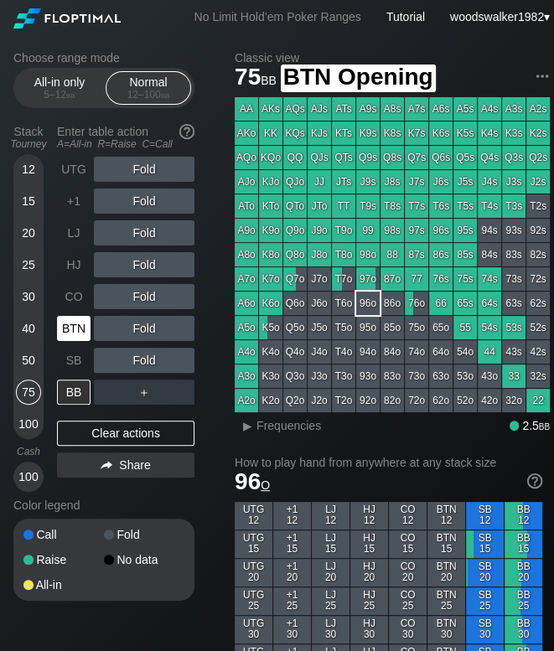
click at [68, 330] on div "BTN" at bounding box center [74, 328] width 34 height 25
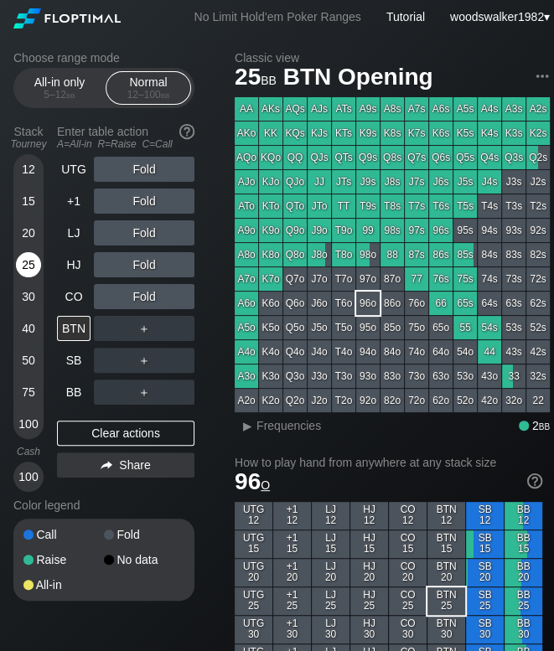
click at [23, 256] on div "25" at bounding box center [28, 264] width 25 height 25
click at [30, 360] on div "50" at bounding box center [28, 360] width 25 height 25
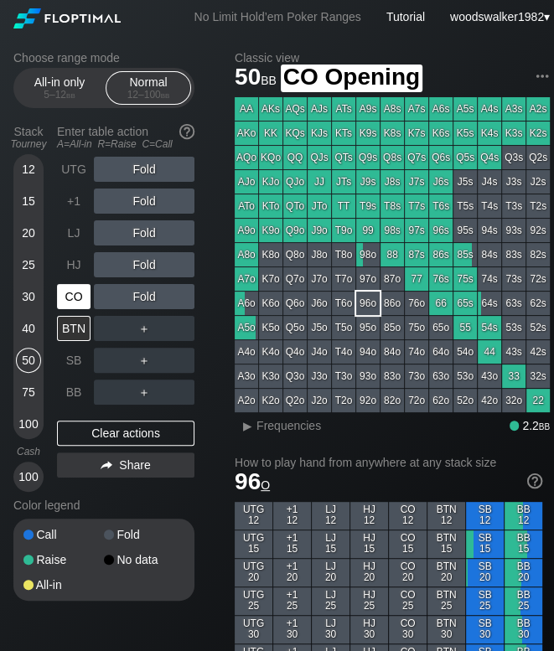
click at [72, 301] on div "CO" at bounding box center [74, 296] width 34 height 25
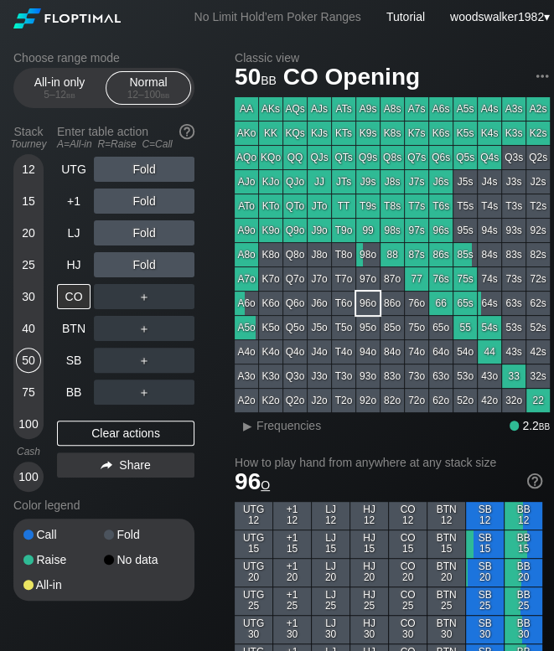
click at [34, 393] on div "75" at bounding box center [28, 391] width 25 height 25
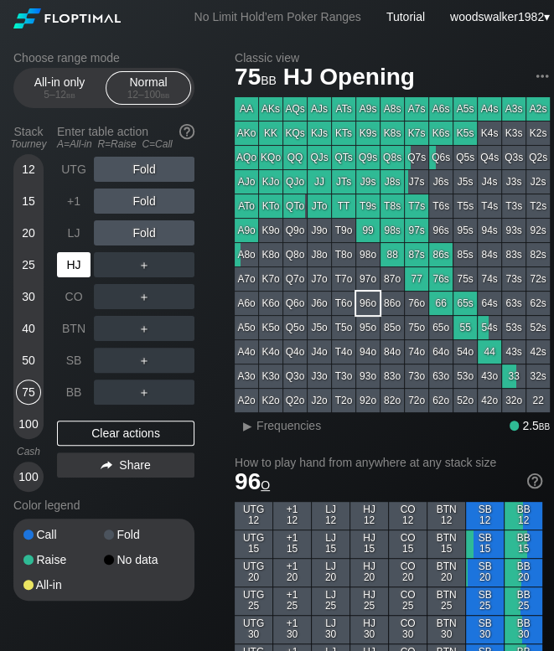
click at [65, 263] on div "HJ" at bounding box center [74, 264] width 34 height 25
click at [30, 299] on div "30" at bounding box center [28, 296] width 25 height 25
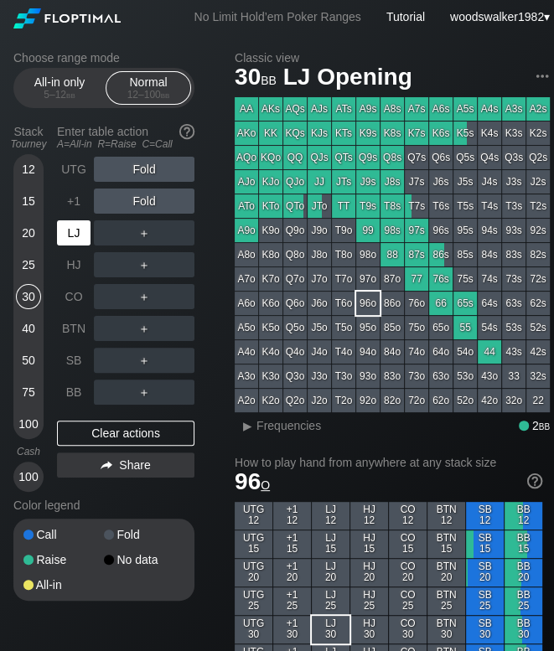
click at [80, 239] on div "LJ" at bounding box center [74, 232] width 34 height 25
click at [23, 391] on div "75" at bounding box center [28, 391] width 25 height 25
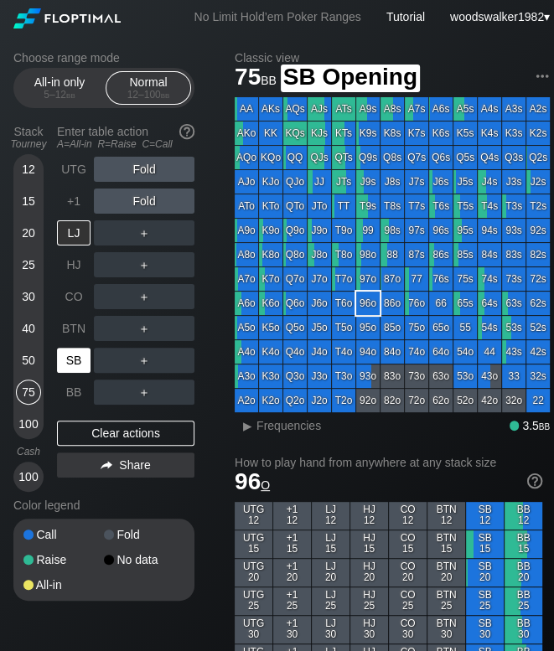
click at [69, 357] on div "SB" at bounding box center [74, 360] width 34 height 25
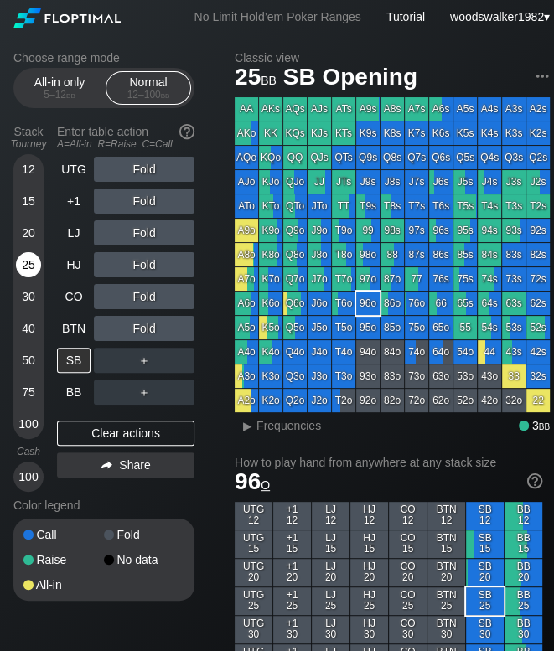
click at [23, 263] on div "25" at bounding box center [28, 264] width 25 height 25
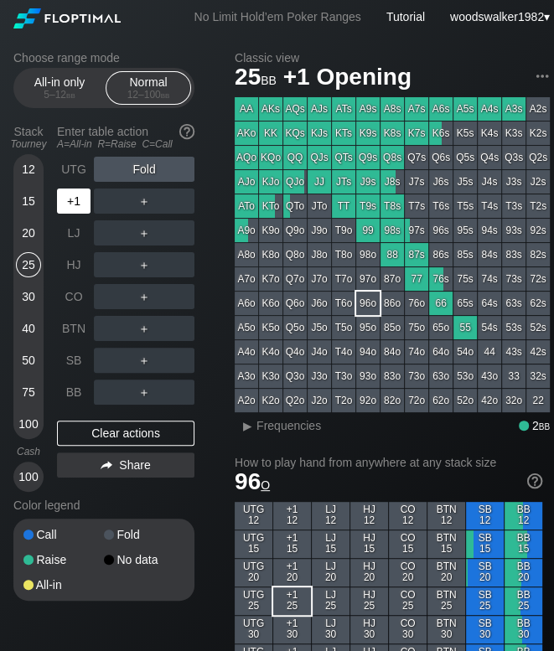
click at [70, 215] on div "+1" at bounding box center [75, 201] width 37 height 32
click at [23, 228] on div "20" at bounding box center [28, 232] width 25 height 25
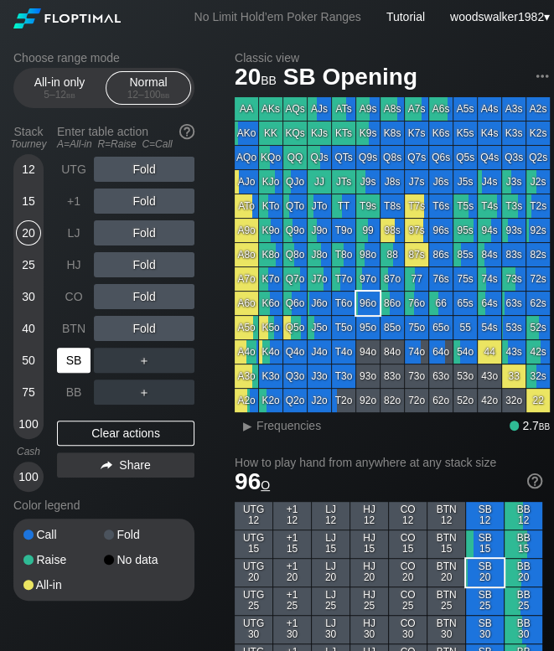
click at [77, 361] on div "SB" at bounding box center [74, 360] width 34 height 25
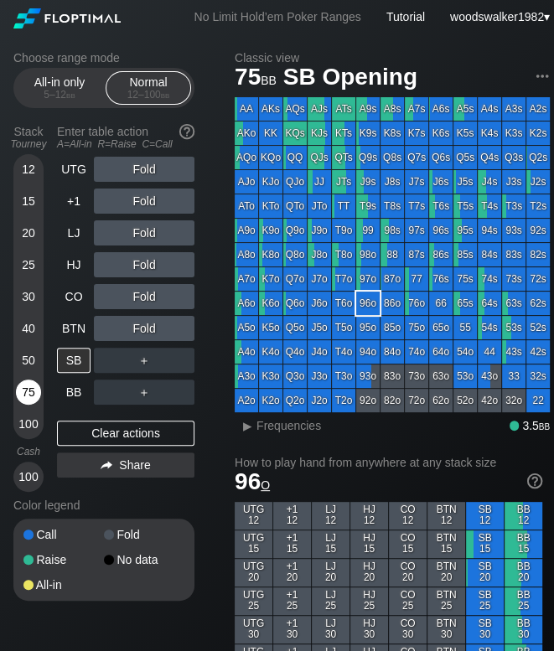
click at [23, 390] on div "75" at bounding box center [28, 391] width 25 height 25
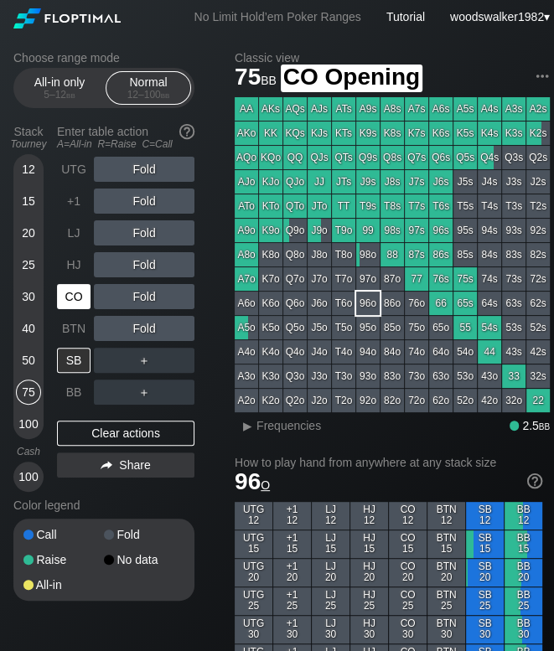
click at [69, 301] on div "CO" at bounding box center [74, 296] width 34 height 25
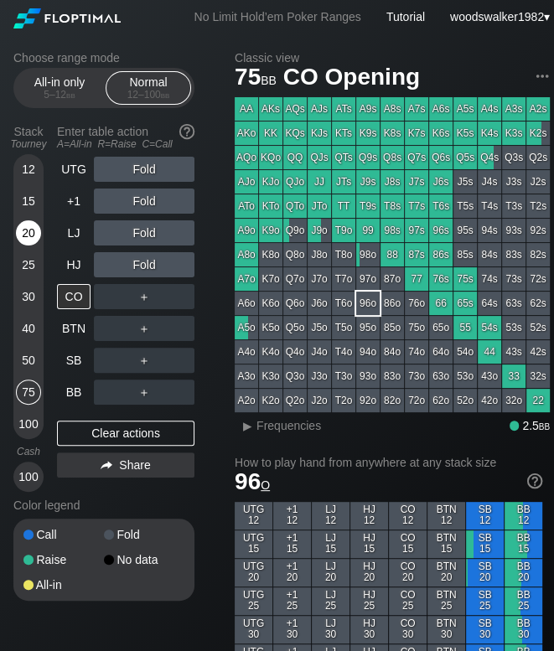
click at [28, 225] on div "20" at bounding box center [28, 232] width 25 height 25
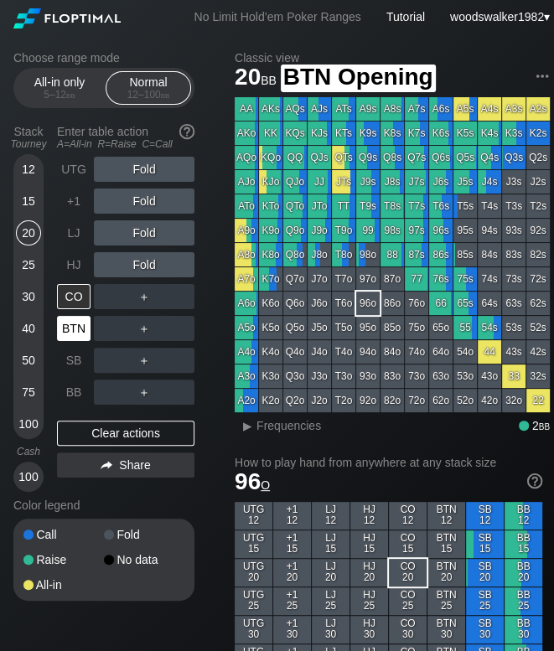
click at [66, 333] on div "BTN" at bounding box center [74, 328] width 34 height 25
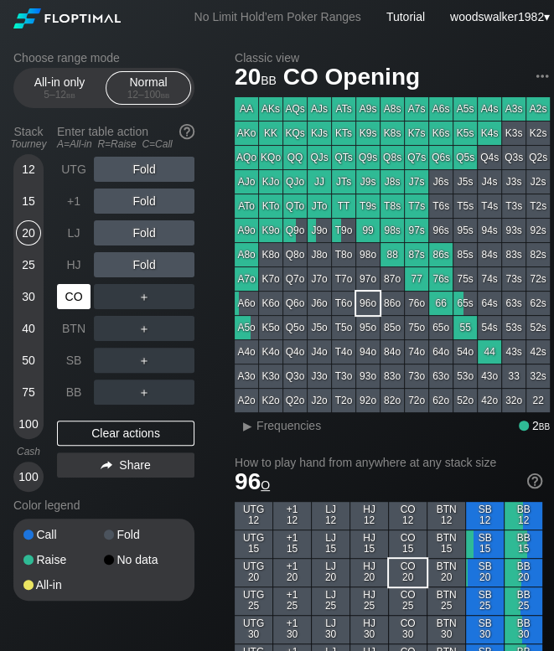
click at [68, 301] on div "CO" at bounding box center [74, 296] width 34 height 25
click at [71, 266] on div "HJ" at bounding box center [74, 264] width 34 height 25
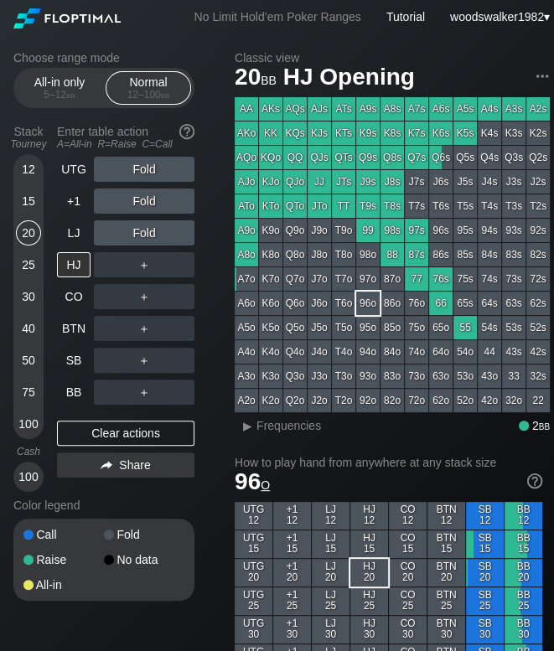
click at [26, 395] on div "75" at bounding box center [28, 391] width 25 height 25
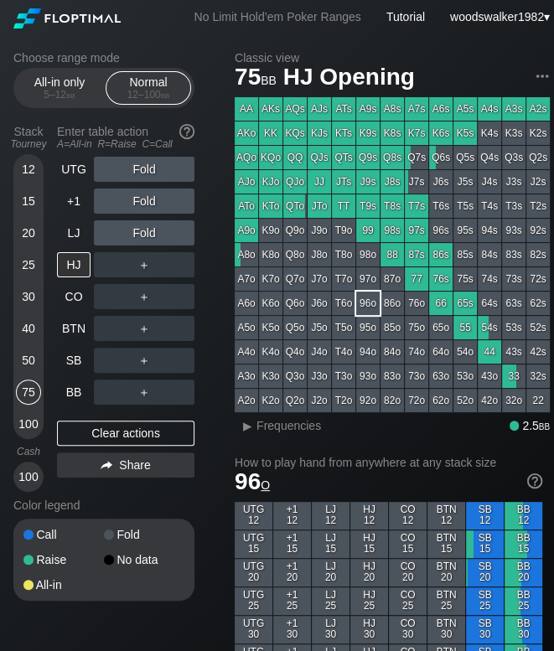
click at [23, 359] on div "50" at bounding box center [28, 360] width 25 height 25
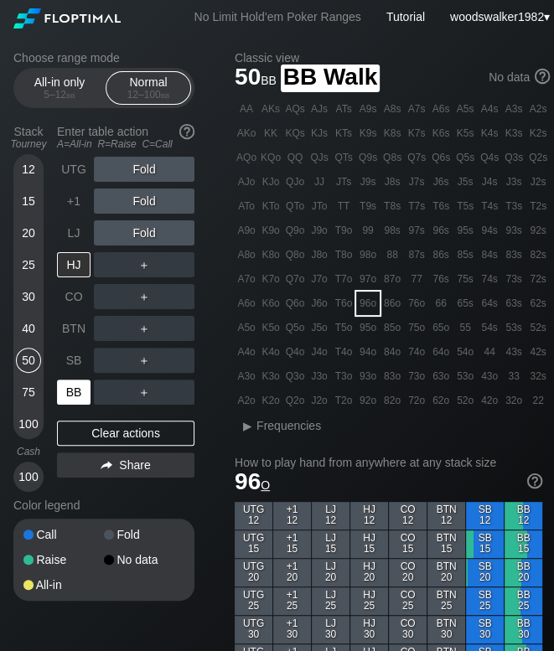
click at [67, 388] on div "BB" at bounding box center [74, 391] width 34 height 25
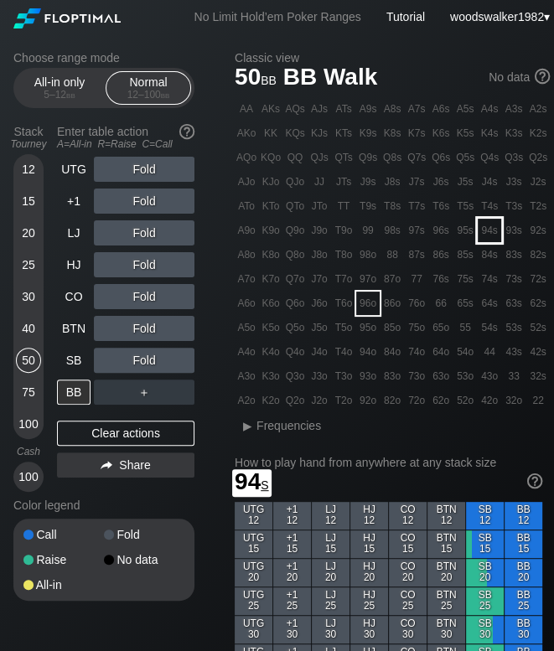
click at [493, 234] on div "94s" at bounding box center [488, 230] width 23 height 23
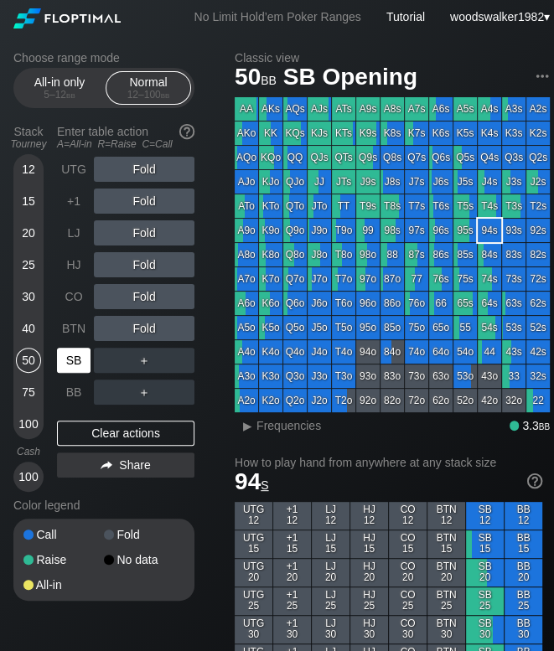
click at [81, 361] on div "SB" at bounding box center [74, 360] width 34 height 25
click at [65, 331] on div "BTN" at bounding box center [74, 328] width 34 height 25
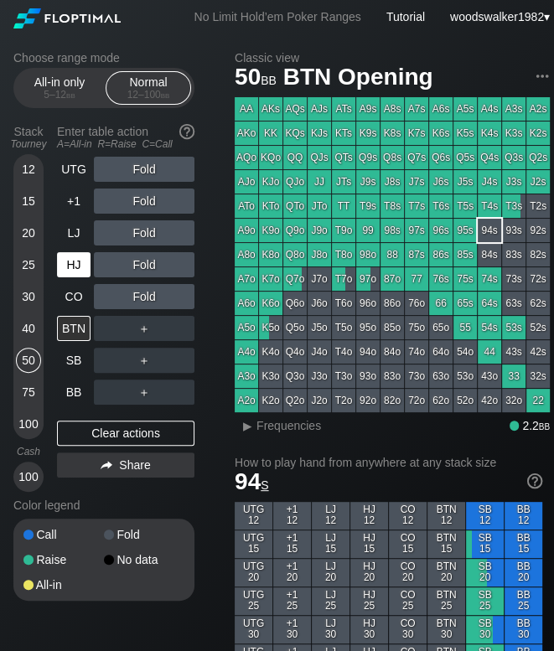
click at [75, 268] on div "HJ" at bounding box center [74, 264] width 34 height 25
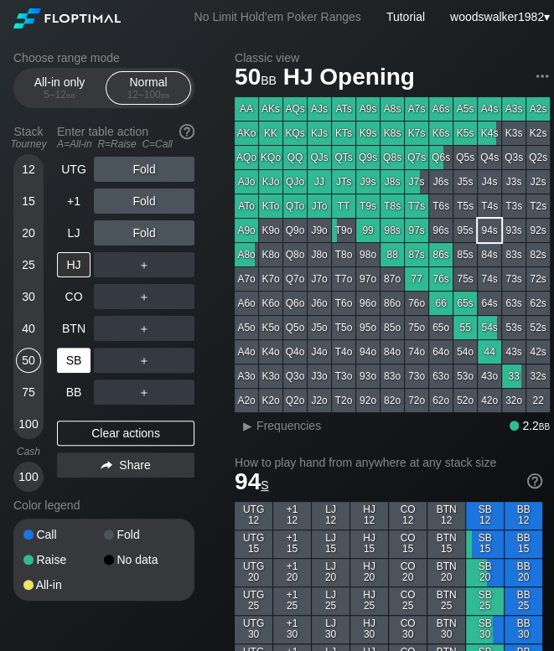
click at [71, 355] on div "SB" at bounding box center [74, 360] width 34 height 25
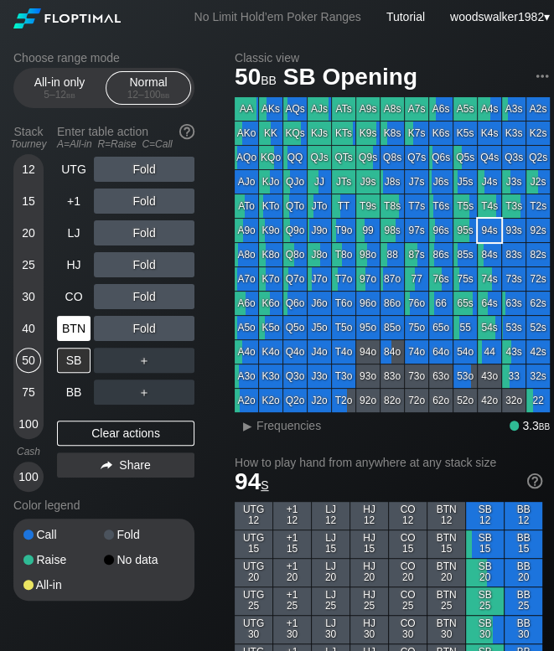
click at [79, 331] on div "BTN" at bounding box center [74, 328] width 34 height 25
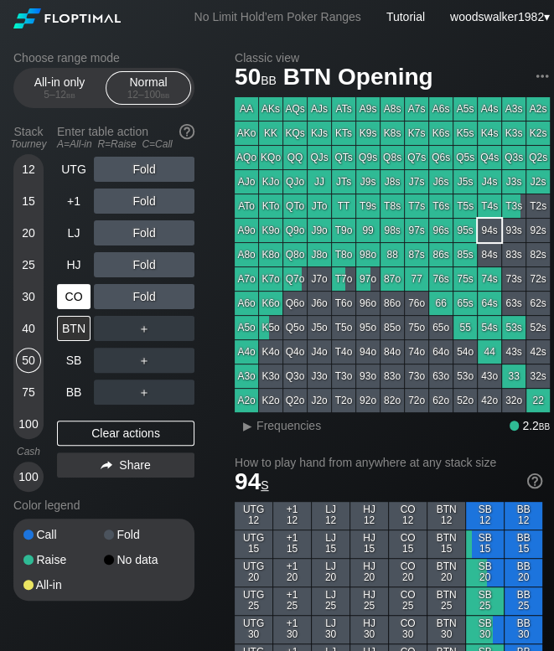
click at [80, 298] on div "CO" at bounding box center [74, 296] width 34 height 25
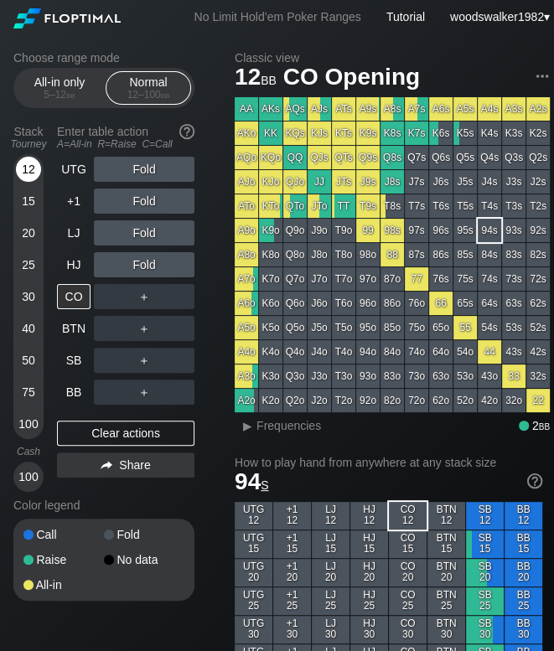
click at [30, 173] on div "12" at bounding box center [28, 169] width 25 height 25
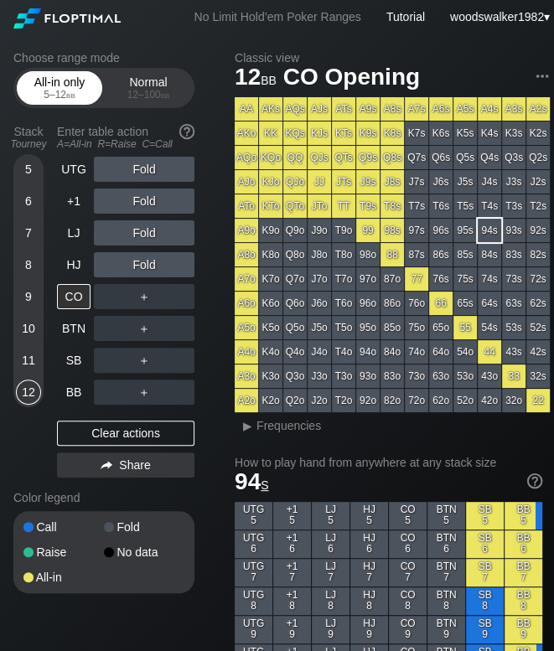
click at [57, 96] on div "5 – 12 bb" at bounding box center [59, 95] width 70 height 12
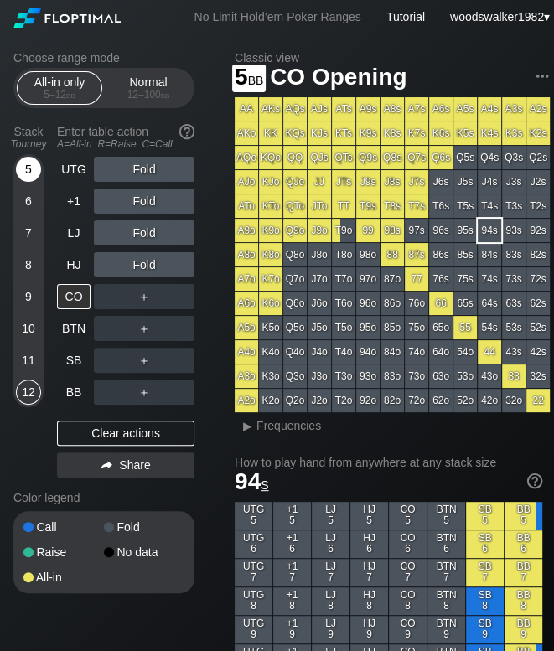
click at [32, 167] on div "5" at bounding box center [28, 169] width 25 height 25
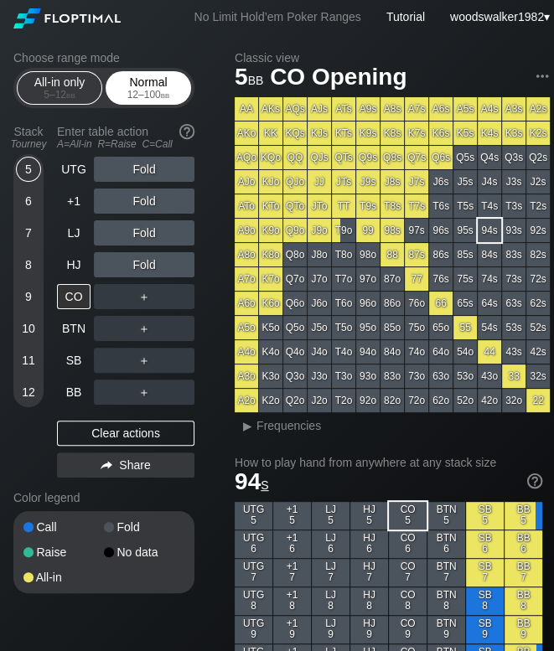
click at [142, 92] on div "12 – 100 bb" at bounding box center [148, 95] width 70 height 12
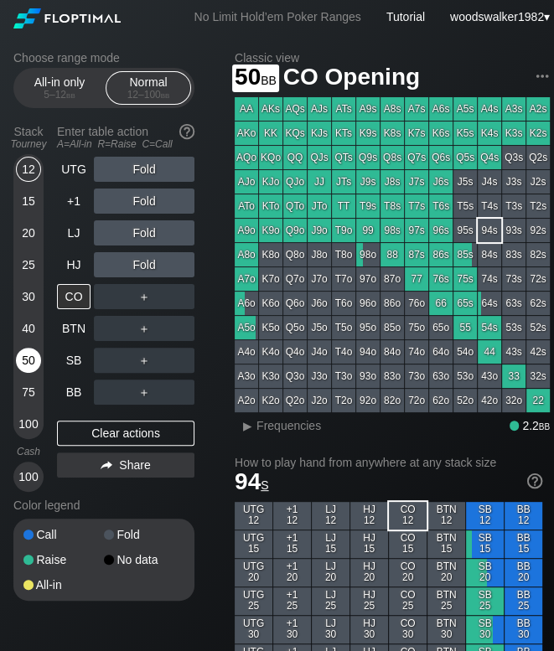
click at [31, 362] on div "50" at bounding box center [28, 360] width 25 height 25
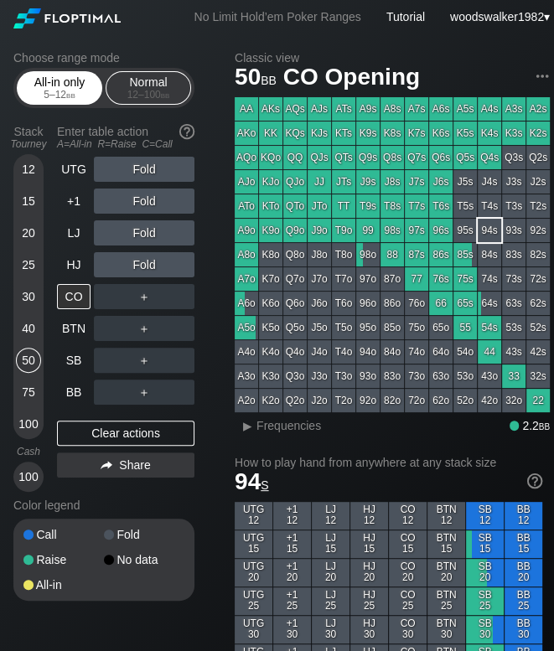
click at [47, 80] on div "All-in only 5 – 12 bb" at bounding box center [59, 88] width 77 height 32
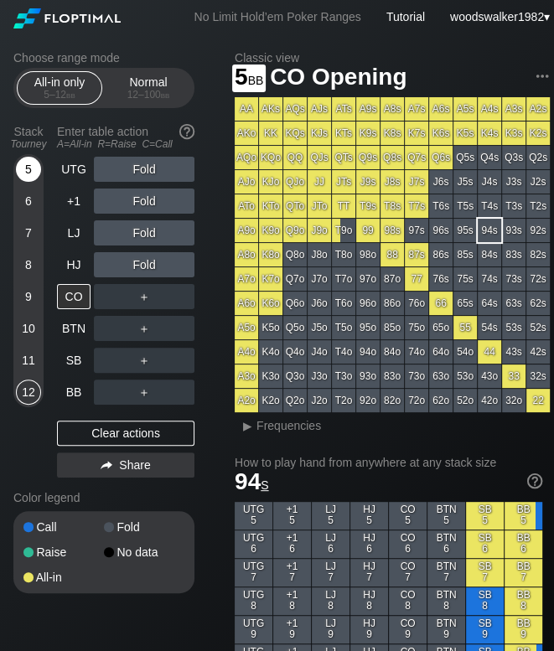
click at [21, 160] on div "5" at bounding box center [28, 169] width 25 height 25
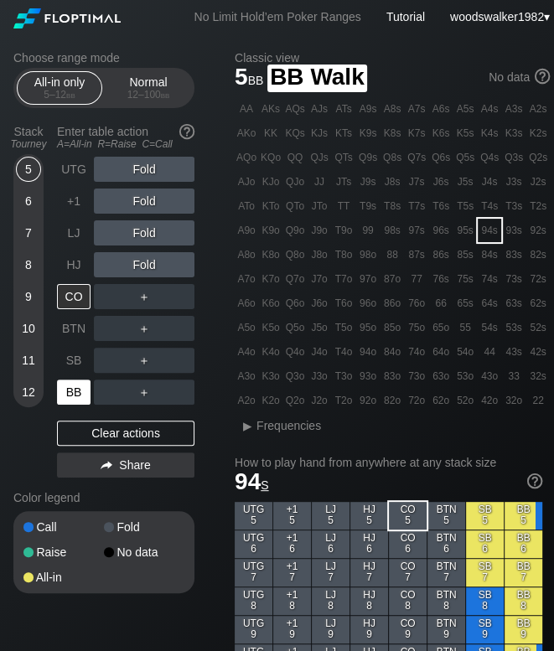
click at [71, 383] on div "BB" at bounding box center [74, 391] width 34 height 25
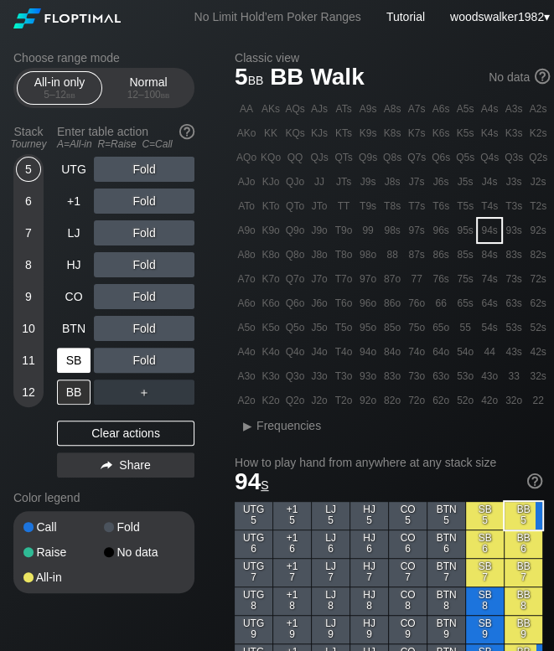
click at [85, 362] on div "SB" at bounding box center [74, 360] width 34 height 25
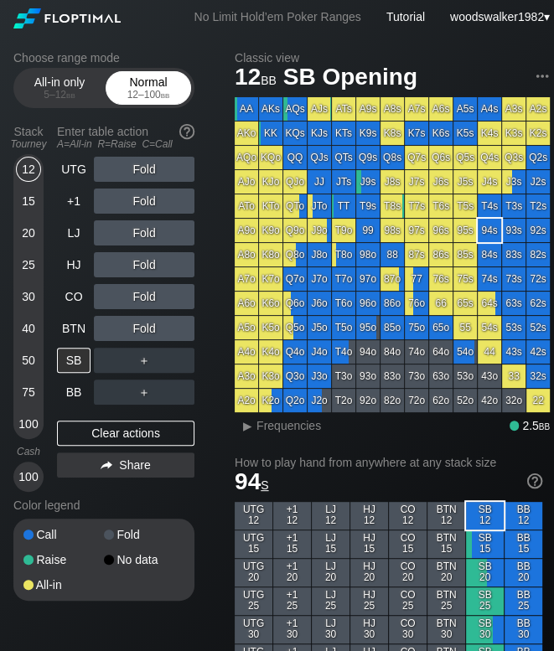
click at [148, 84] on div "Normal 12 – 100 bb" at bounding box center [148, 88] width 77 height 32
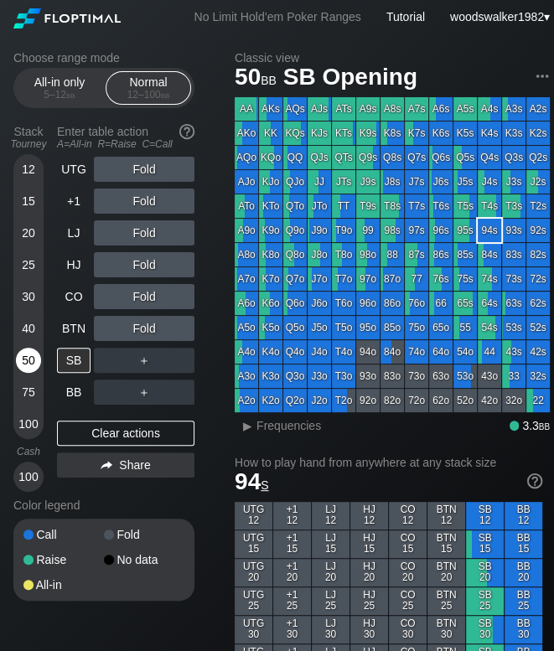
click at [23, 359] on div "50" at bounding box center [28, 360] width 25 height 25
click at [84, 334] on div "BTN" at bounding box center [74, 328] width 34 height 25
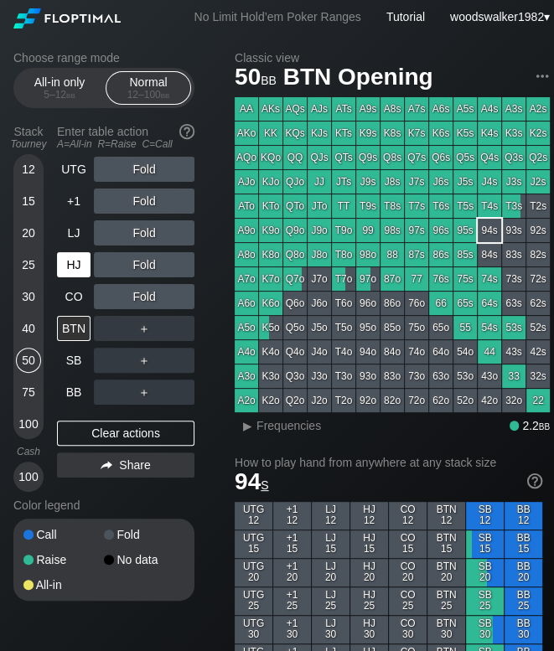
click at [75, 266] on div "HJ" at bounding box center [74, 264] width 34 height 25
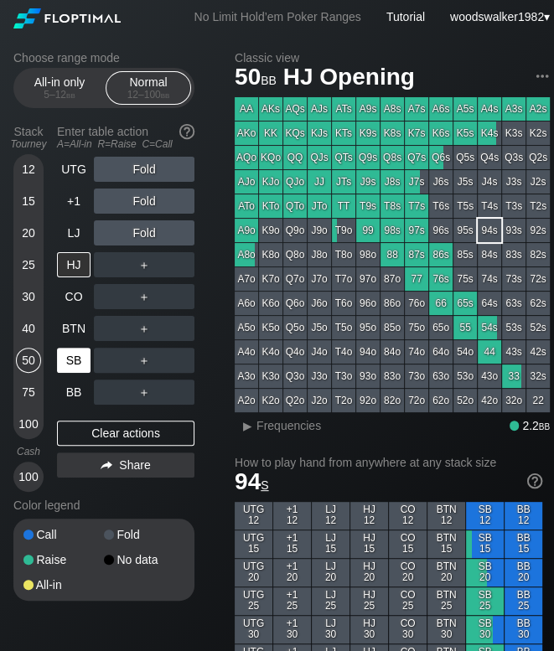
click at [77, 358] on div "SB" at bounding box center [74, 360] width 34 height 25
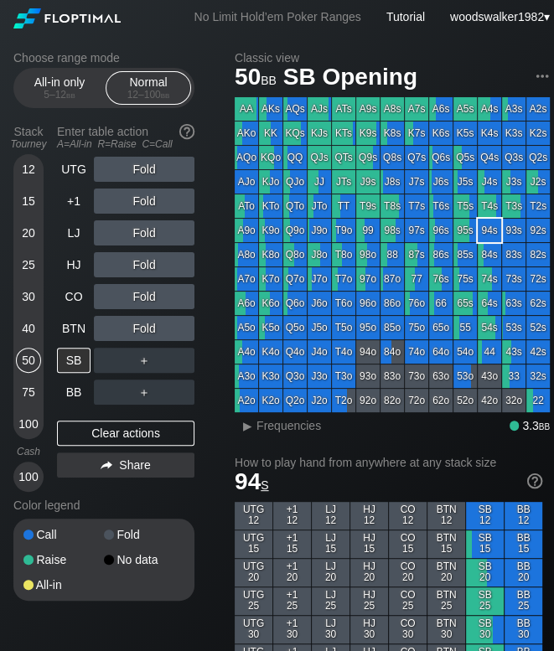
click at [28, 328] on div "40" at bounding box center [28, 328] width 25 height 25
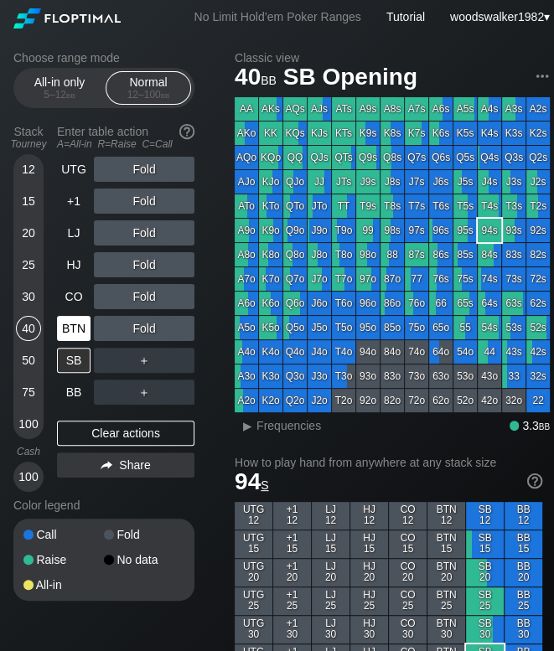
click at [77, 327] on div "BTN" at bounding box center [74, 328] width 34 height 25
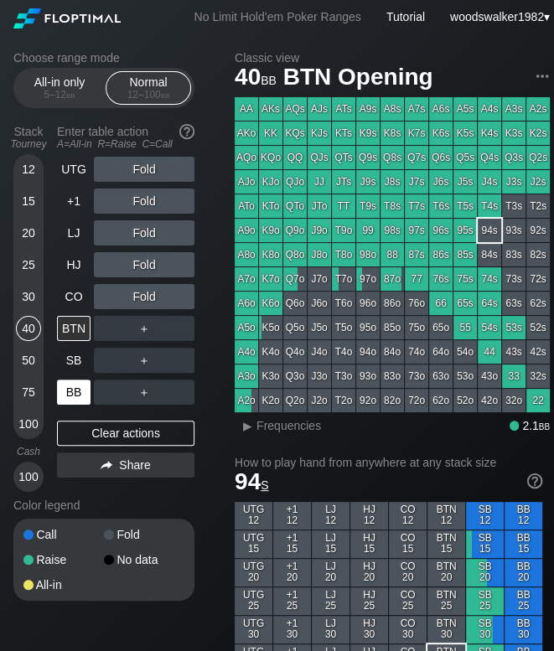
click at [71, 388] on div "BB" at bounding box center [74, 391] width 34 height 25
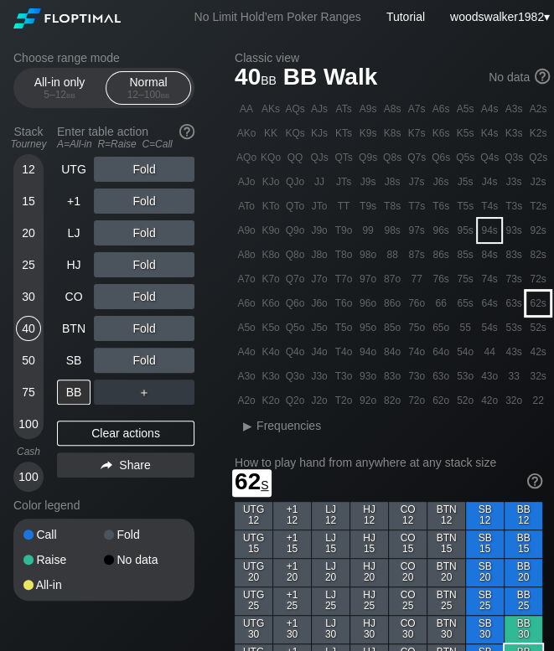
click at [534, 307] on div "62s" at bounding box center [537, 303] width 23 height 23
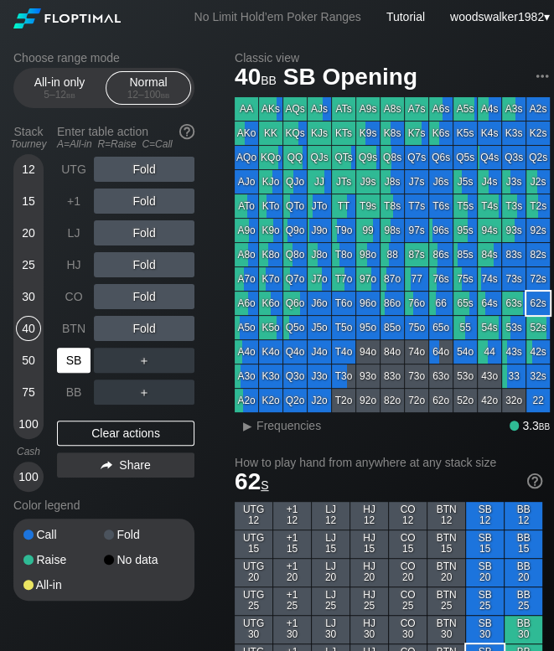
click at [75, 363] on div "SB" at bounding box center [74, 360] width 34 height 25
click at [76, 331] on div "BTN" at bounding box center [74, 328] width 34 height 25
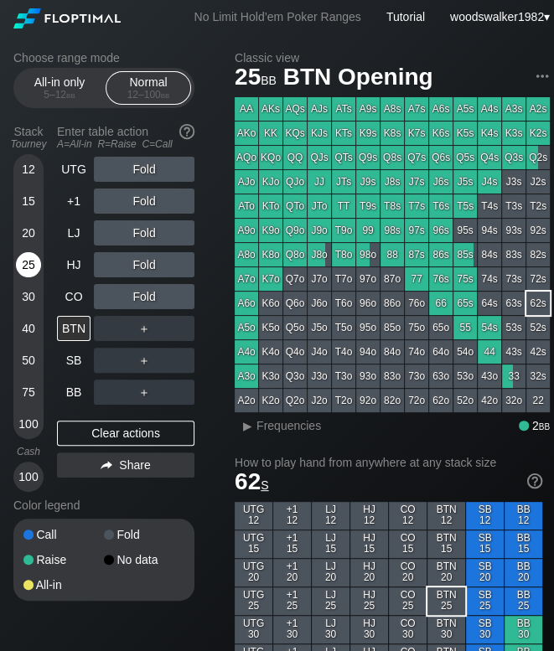
click at [27, 262] on div "25" at bounding box center [28, 264] width 25 height 25
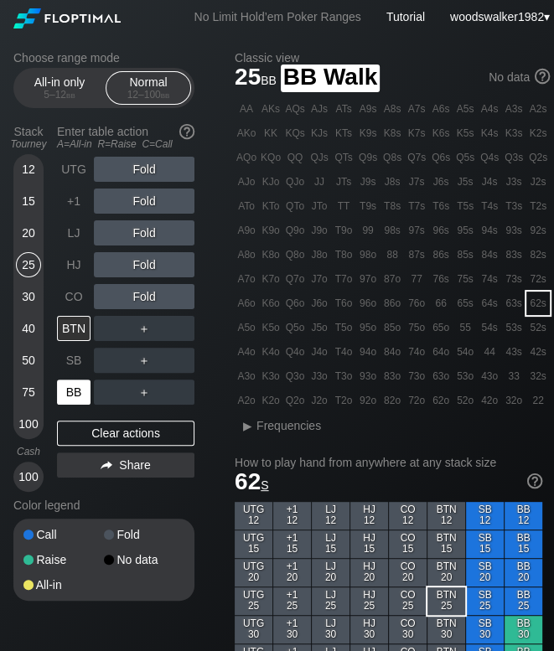
click at [71, 383] on div "BB" at bounding box center [74, 391] width 34 height 25
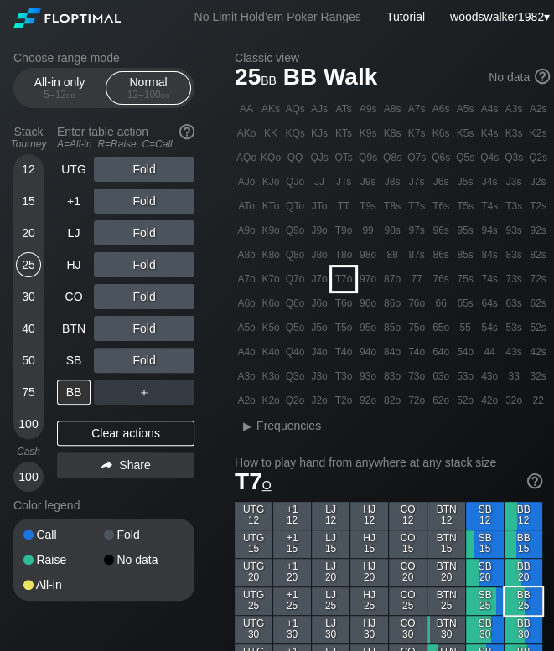
click at [343, 284] on div "T7o" at bounding box center [343, 278] width 23 height 23
click at [145, 266] on div "A ✕ R ✕ C ✕ Fold" at bounding box center [144, 264] width 101 height 25
click at [145, 266] on div "R ✕" at bounding box center [144, 264] width 33 height 25
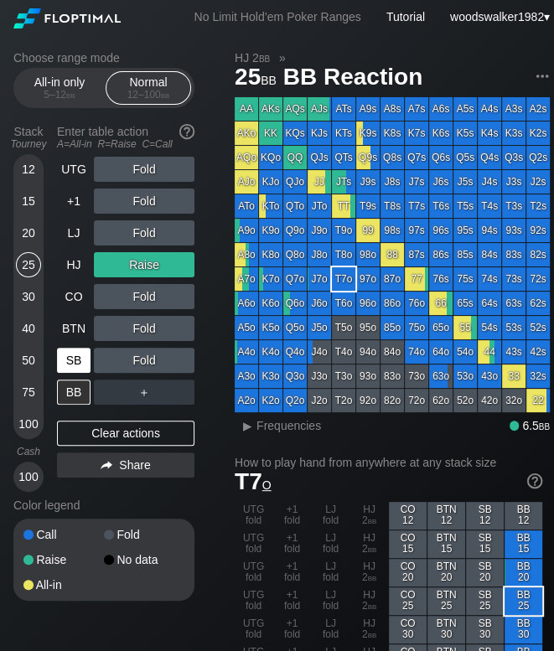
click at [67, 359] on div "SB" at bounding box center [74, 360] width 34 height 25
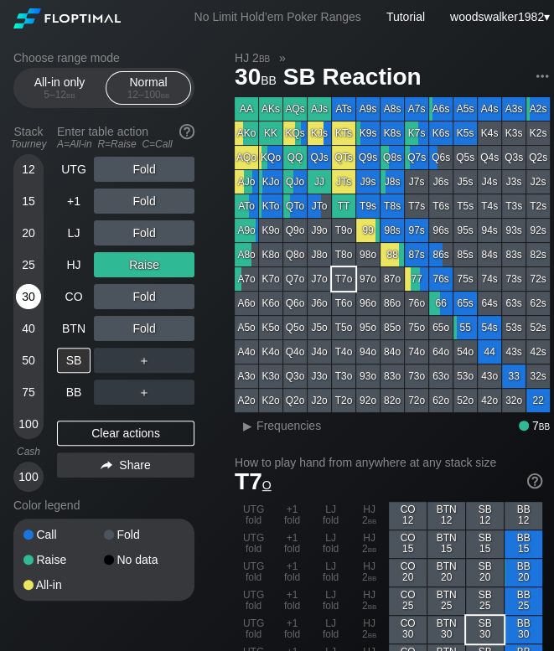
click at [23, 287] on div "30" at bounding box center [28, 296] width 25 height 25
click at [151, 261] on div "R ✕" at bounding box center [144, 264] width 33 height 25
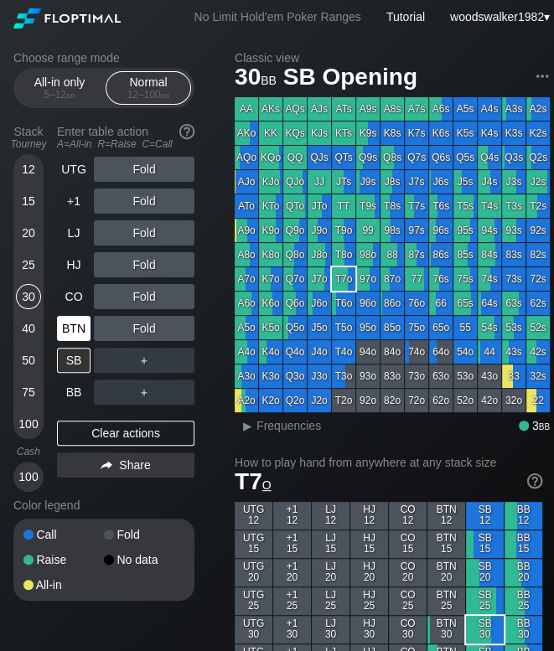
click at [65, 325] on div "BTN" at bounding box center [74, 328] width 34 height 25
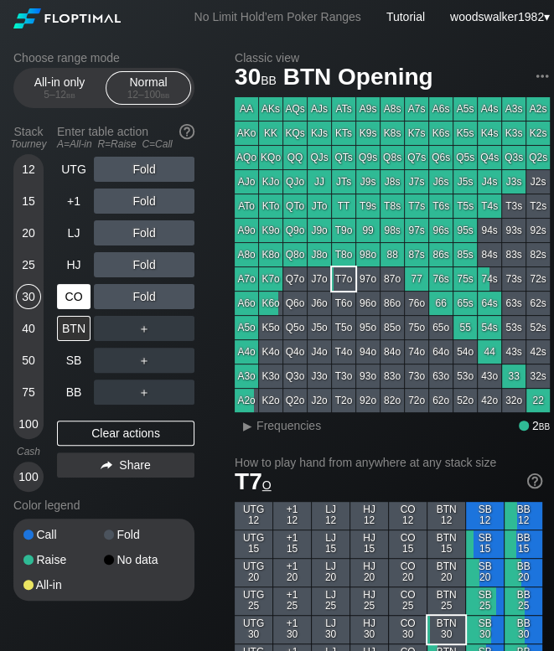
click at [75, 294] on div "CO" at bounding box center [74, 296] width 34 height 25
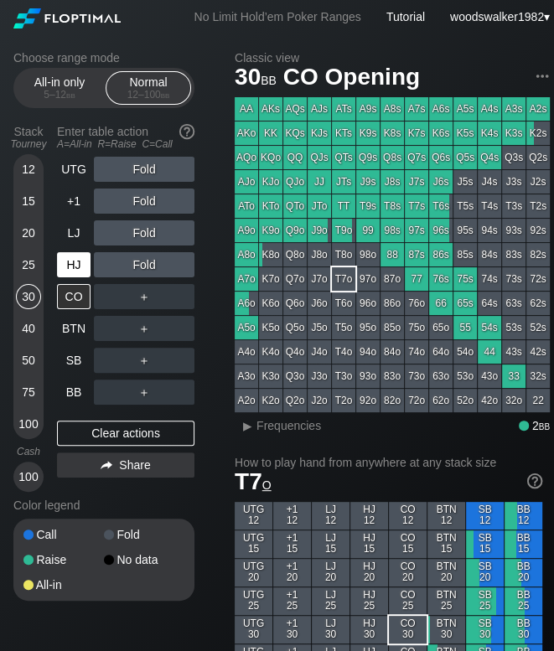
click at [80, 264] on div "HJ" at bounding box center [74, 264] width 34 height 25
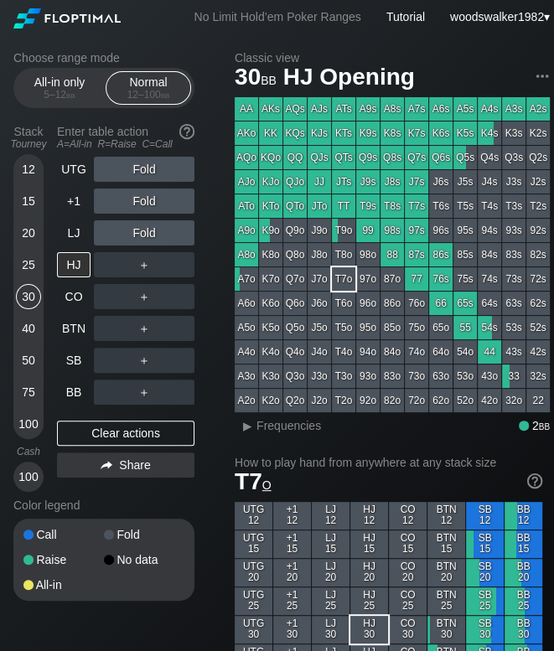
click at [27, 264] on div "25" at bounding box center [28, 264] width 25 height 25
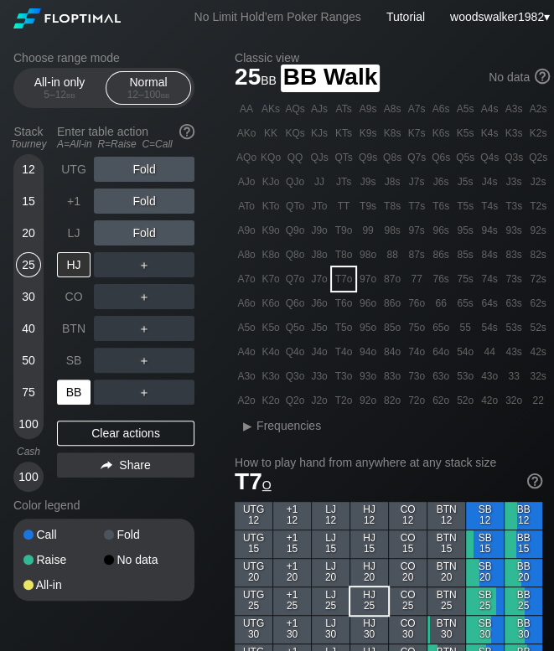
click at [72, 395] on div "BB" at bounding box center [74, 391] width 34 height 25
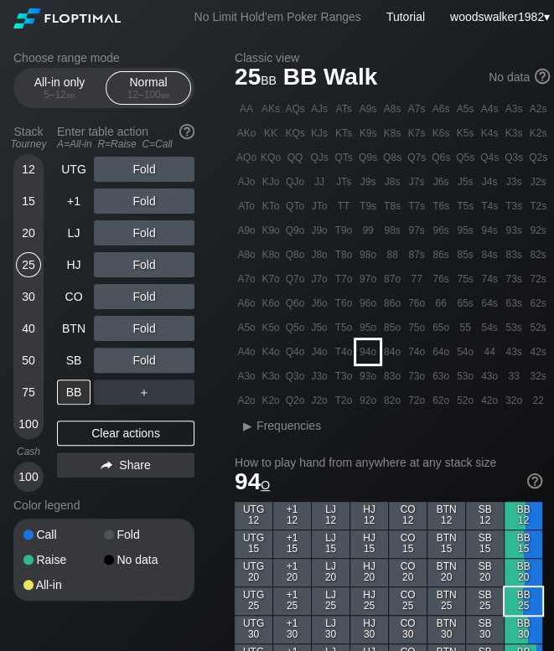
click at [375, 352] on div "94o" at bounding box center [367, 351] width 23 height 23
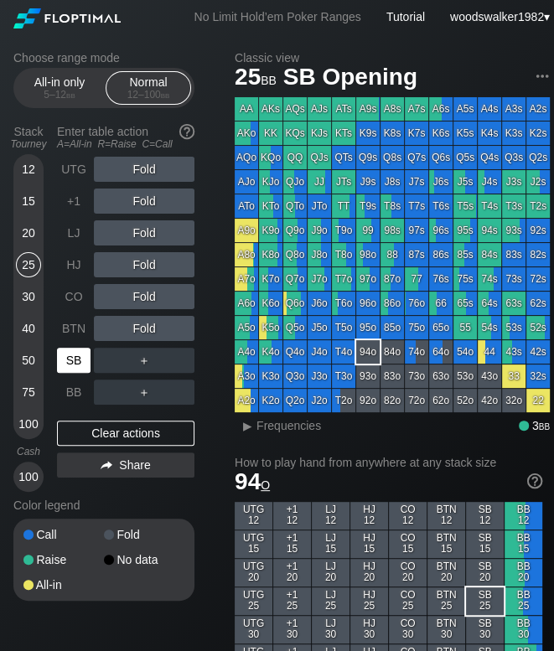
click at [69, 364] on div "SB" at bounding box center [74, 360] width 34 height 25
drag, startPoint x: 68, startPoint y: 328, endPoint x: 96, endPoint y: 335, distance: 29.5
click at [68, 328] on div "BTN" at bounding box center [74, 328] width 34 height 25
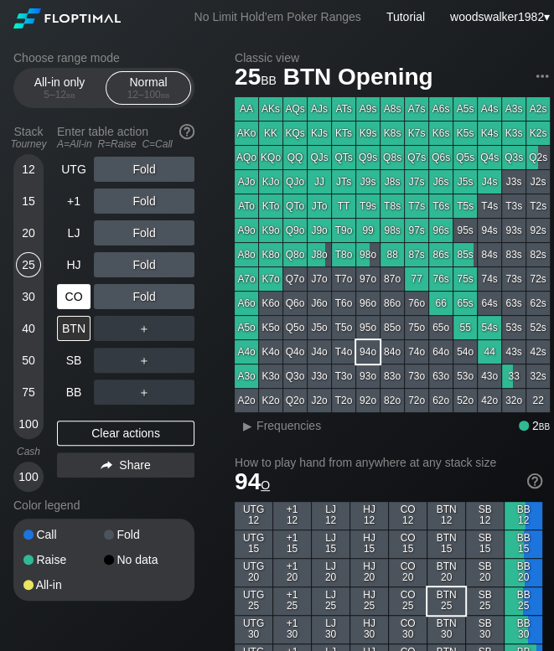
click at [73, 300] on div "CO" at bounding box center [74, 296] width 34 height 25
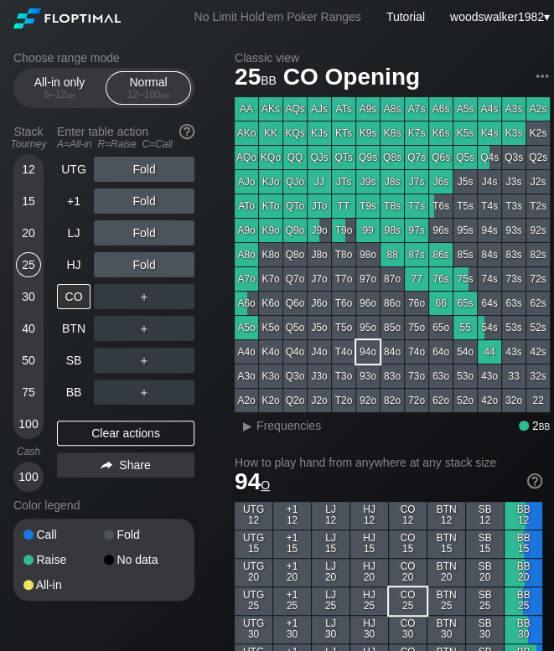
click at [31, 328] on div "40" at bounding box center [28, 328] width 25 height 25
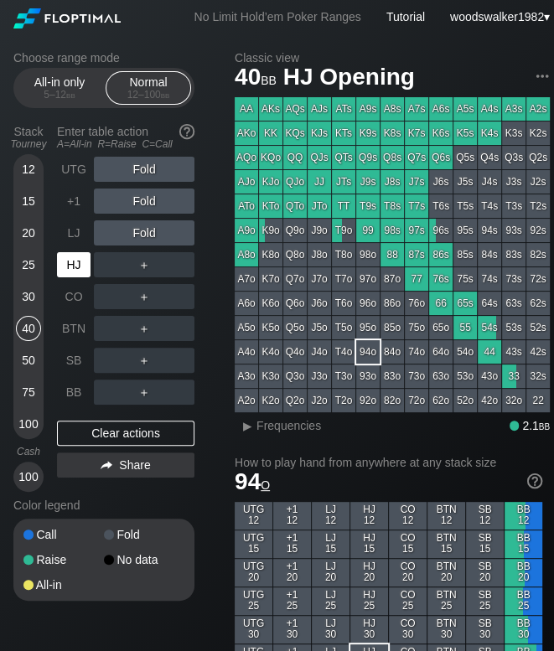
click at [68, 271] on div "HJ" at bounding box center [74, 264] width 34 height 25
click at [33, 357] on div "50" at bounding box center [28, 360] width 25 height 25
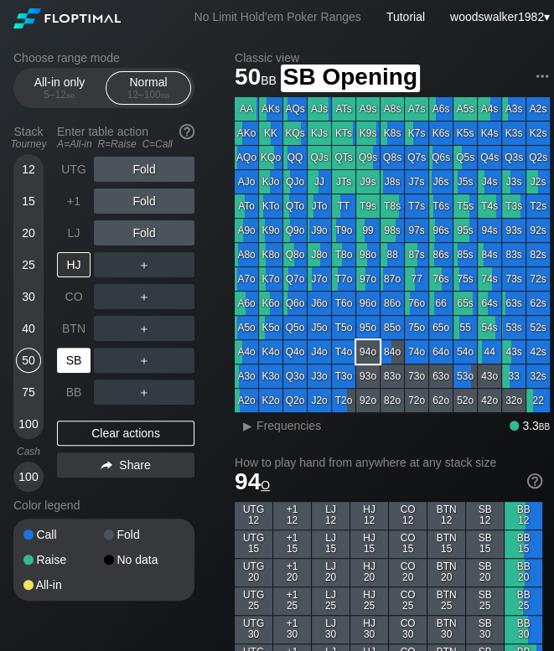
click at [79, 365] on div "SB" at bounding box center [74, 360] width 34 height 25
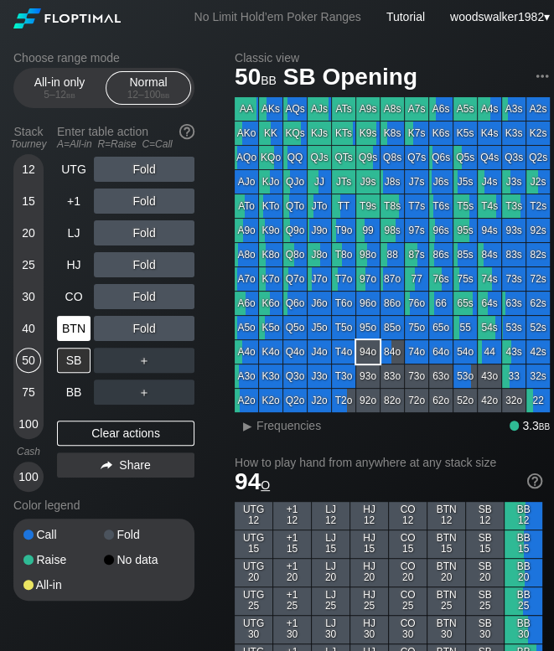
click at [78, 338] on div "BTN" at bounding box center [74, 328] width 34 height 25
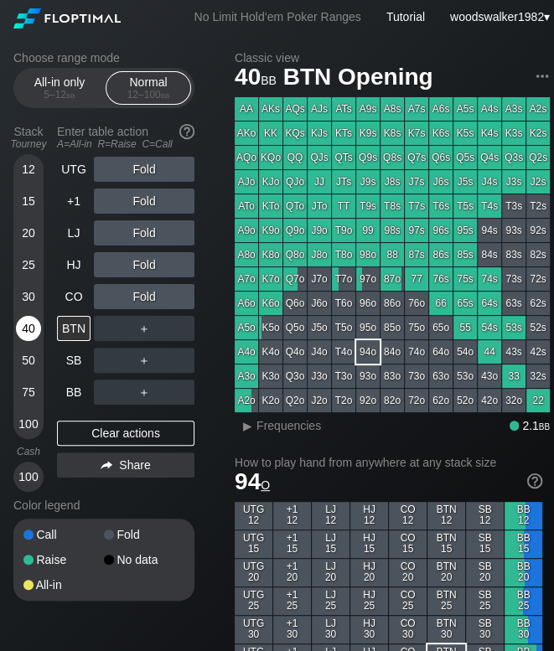
click at [23, 328] on div "40" at bounding box center [28, 328] width 25 height 25
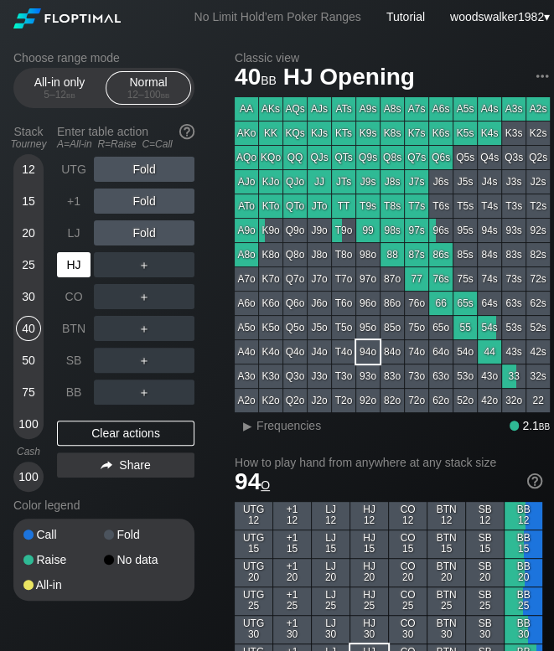
click at [74, 276] on div "HJ" at bounding box center [74, 264] width 34 height 25
click at [80, 358] on div "SB" at bounding box center [74, 360] width 34 height 25
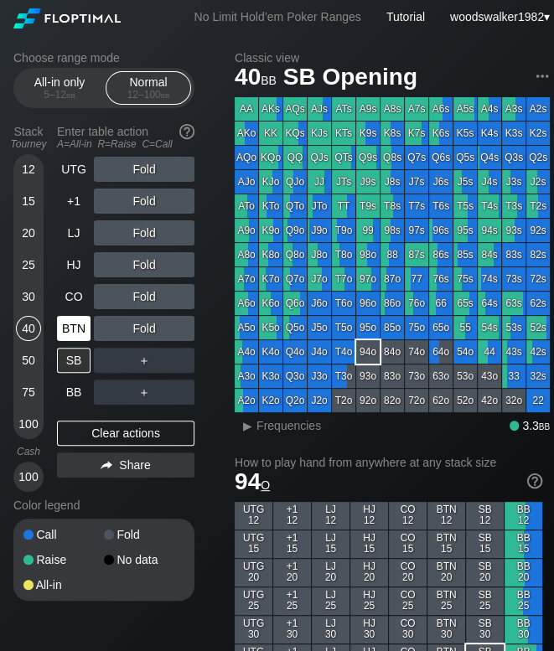
click at [65, 330] on div "BTN" at bounding box center [74, 328] width 34 height 25
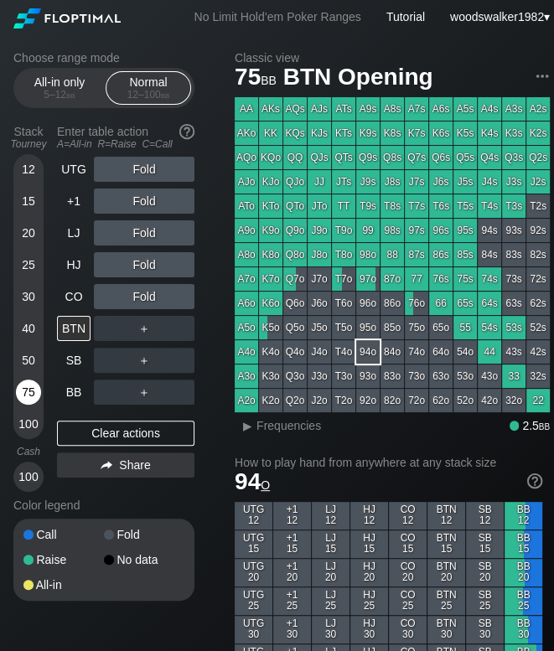
click at [29, 390] on div "75" at bounding box center [28, 391] width 25 height 25
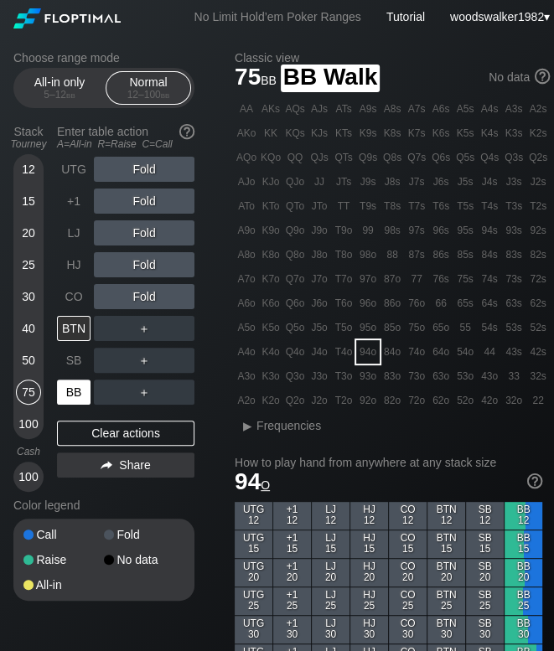
click at [74, 389] on div "BB" at bounding box center [74, 391] width 34 height 25
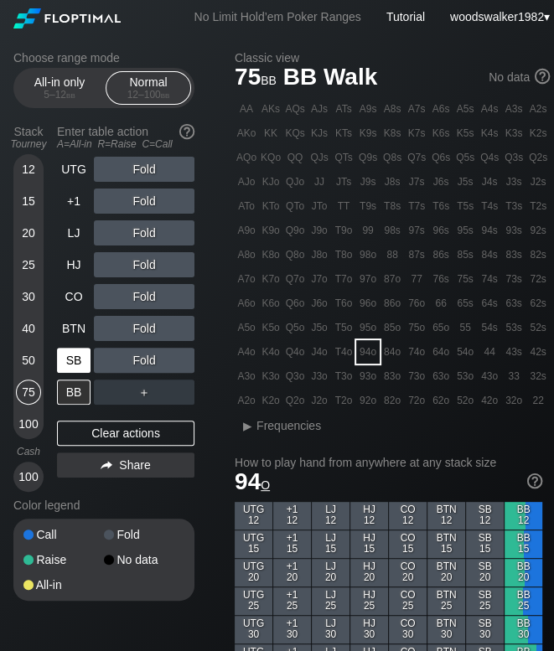
click at [80, 362] on div "SB" at bounding box center [74, 360] width 34 height 25
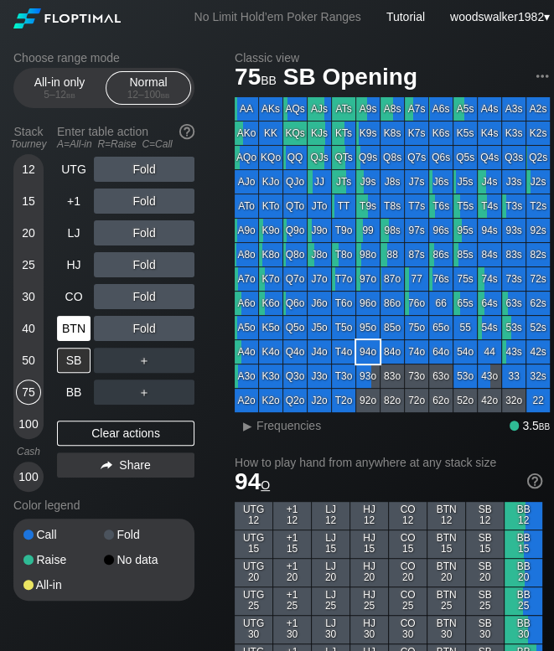
click at [74, 321] on div "BTN" at bounding box center [74, 328] width 34 height 25
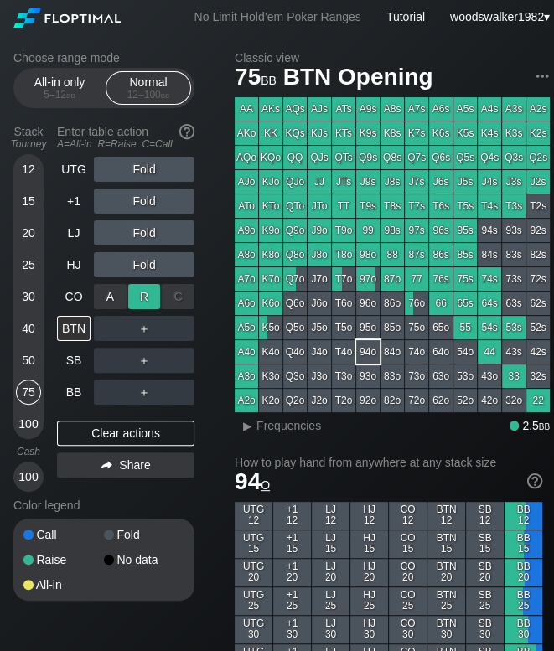
click at [139, 294] on div "R ✕" at bounding box center [144, 296] width 33 height 25
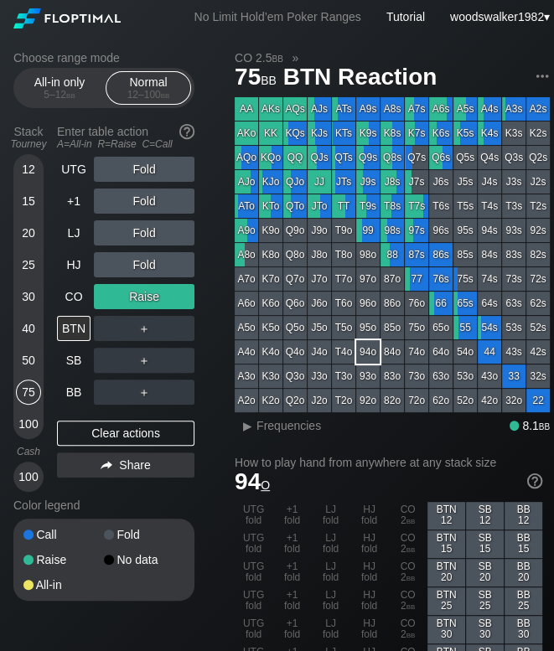
click at [147, 292] on div "Raise" at bounding box center [144, 296] width 101 height 25
click at [151, 292] on div "R ✕" at bounding box center [144, 296] width 33 height 25
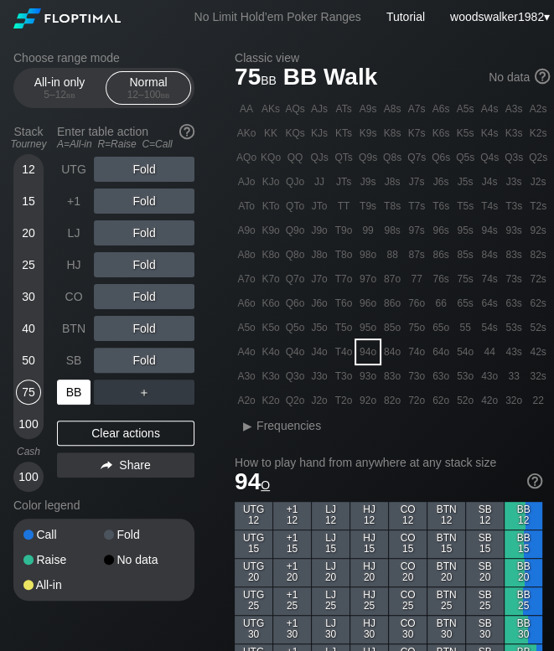
click at [85, 389] on div "BB" at bounding box center [74, 391] width 34 height 25
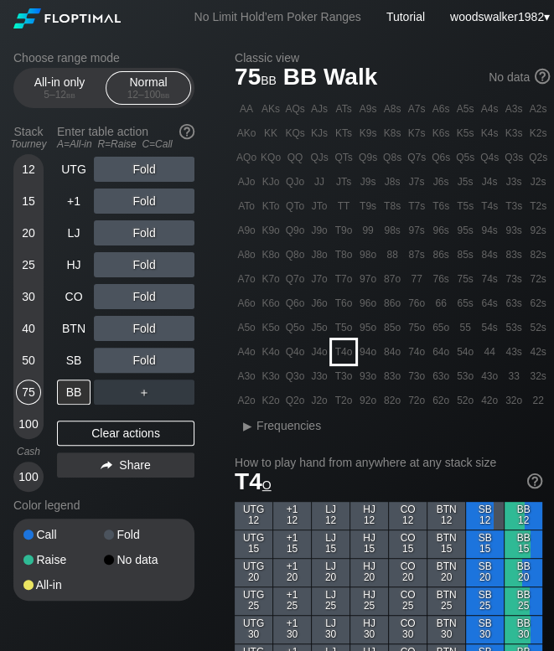
click at [348, 358] on div "T4o" at bounding box center [343, 351] width 23 height 23
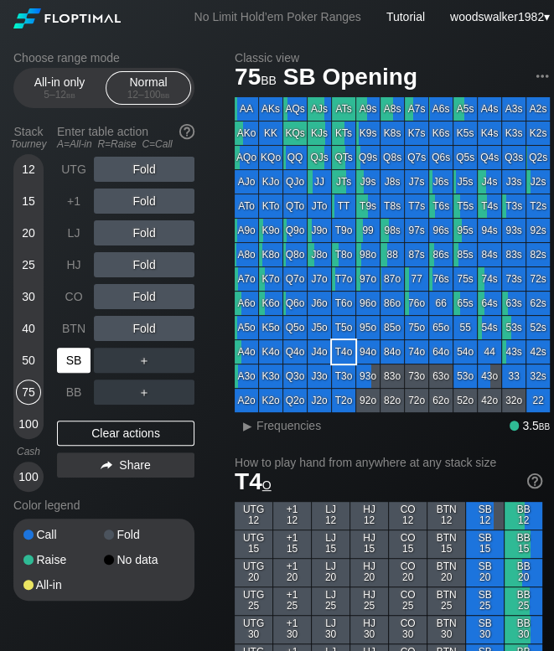
click at [67, 359] on div "SB" at bounding box center [74, 360] width 34 height 25
click at [77, 330] on div "BTN" at bounding box center [74, 328] width 34 height 25
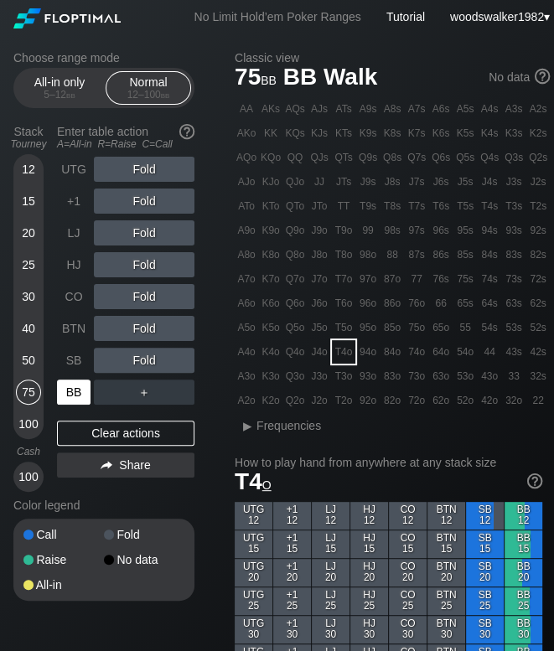
click at [78, 390] on div "BB" at bounding box center [74, 391] width 34 height 25
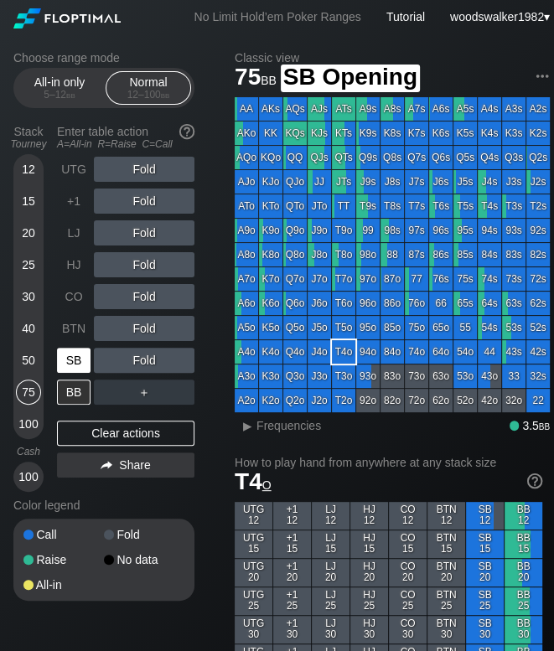
click at [70, 364] on div "SB" at bounding box center [74, 360] width 34 height 25
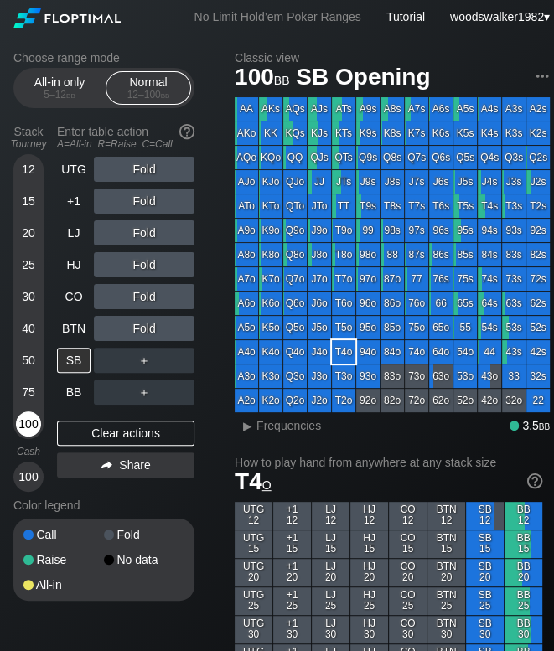
click at [31, 426] on div "100" at bounding box center [28, 423] width 25 height 25
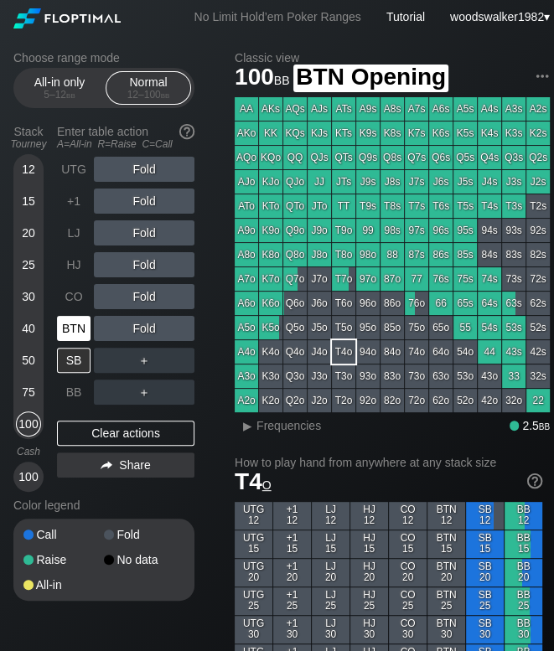
click at [65, 336] on div "BTN" at bounding box center [74, 328] width 34 height 25
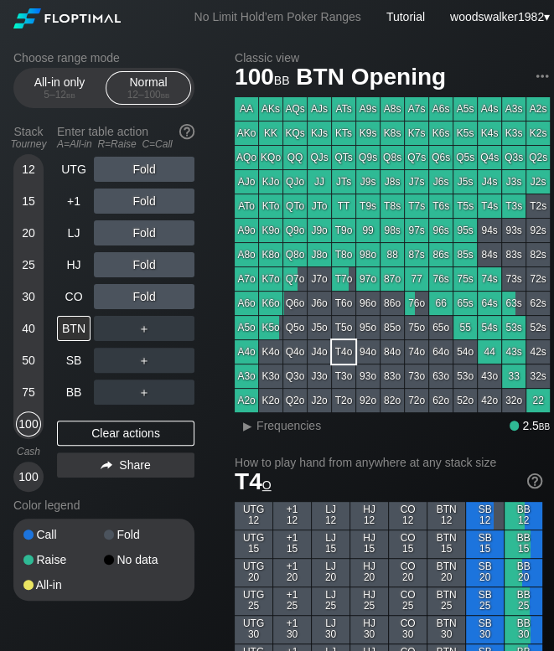
click at [30, 355] on div "50" at bounding box center [28, 360] width 25 height 25
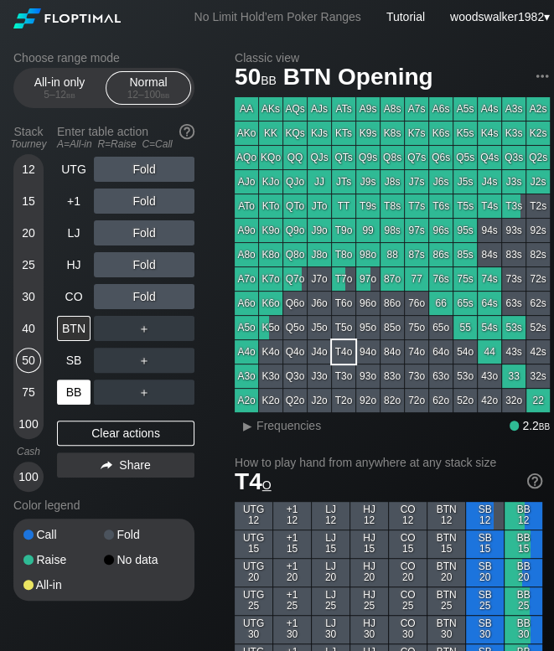
click at [69, 395] on div "BB" at bounding box center [74, 391] width 34 height 25
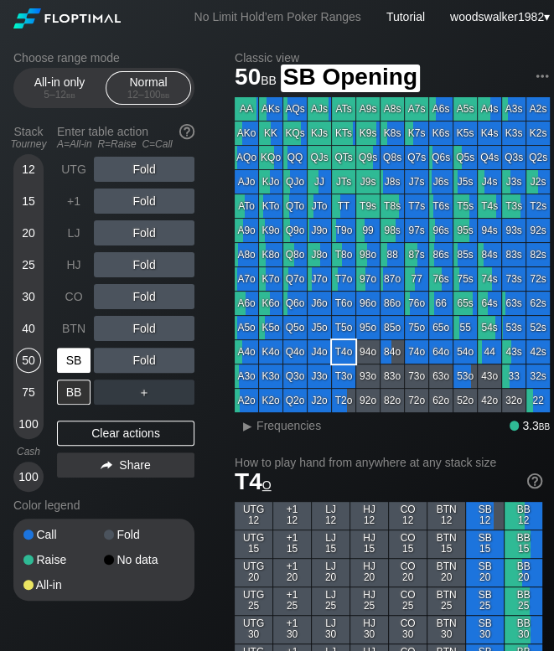
click at [72, 362] on div "SB" at bounding box center [74, 360] width 34 height 25
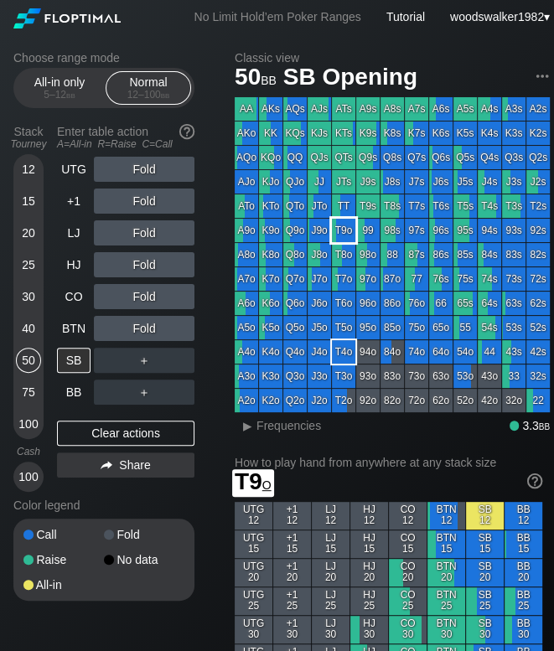
click at [345, 240] on div "T9o" at bounding box center [343, 230] width 23 height 23
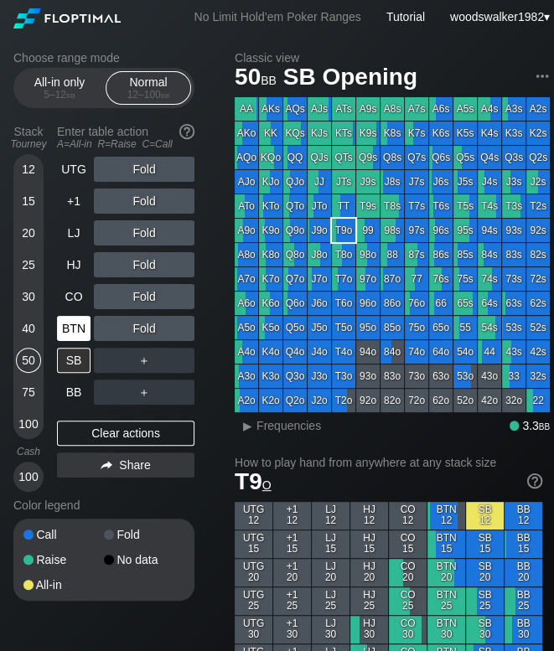
click at [80, 335] on div "BTN" at bounding box center [74, 328] width 34 height 25
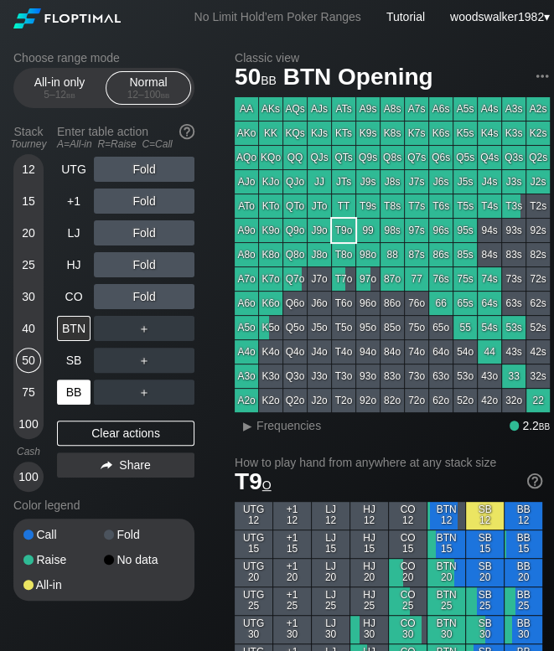
click at [71, 388] on div "BB" at bounding box center [74, 391] width 34 height 25
click at [80, 337] on div "BTN" at bounding box center [74, 328] width 34 height 25
click at [74, 391] on div "BB" at bounding box center [74, 391] width 34 height 25
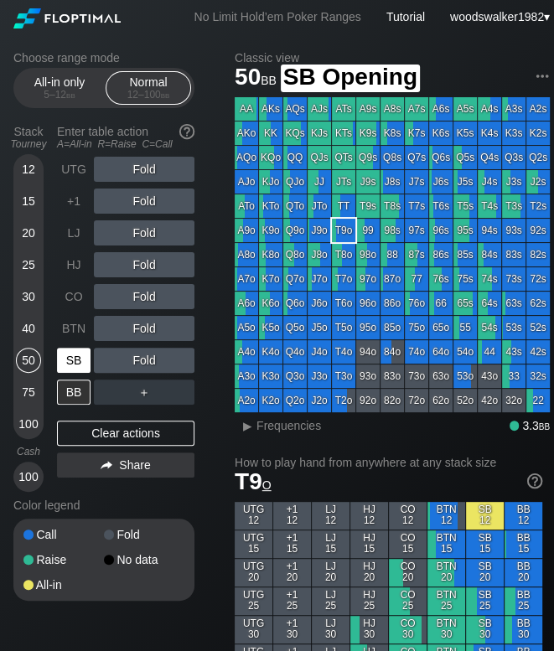
click at [72, 361] on div "SB" at bounding box center [74, 360] width 34 height 25
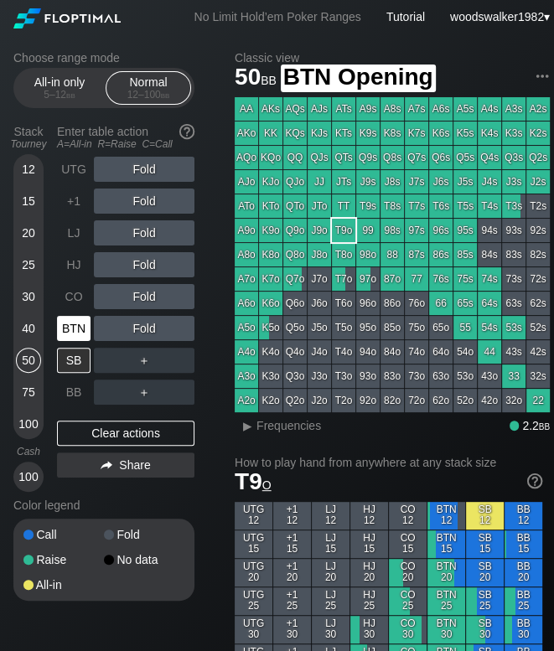
click at [67, 332] on div "BTN" at bounding box center [74, 328] width 34 height 25
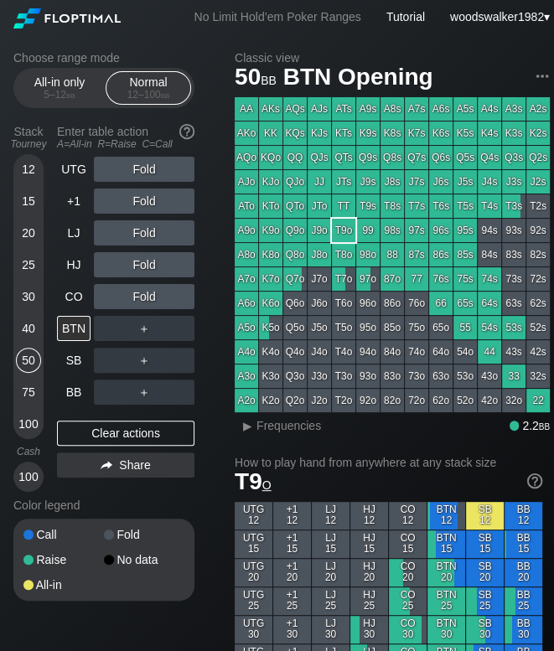
click at [30, 297] on div "30" at bounding box center [28, 296] width 25 height 25
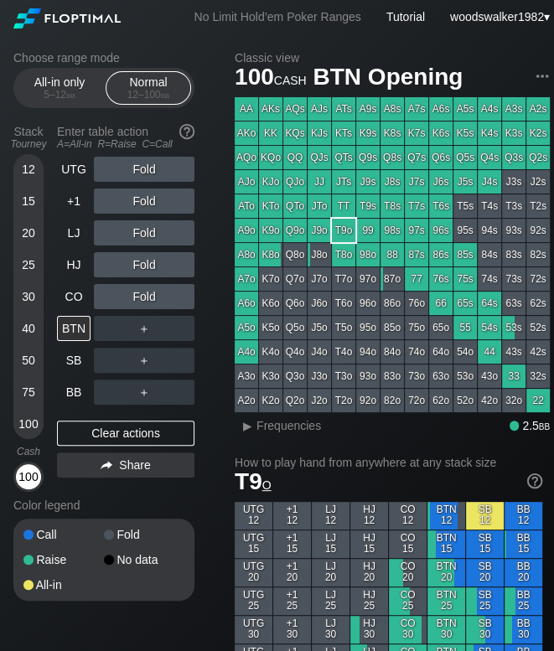
click at [32, 471] on div "100" at bounding box center [28, 476] width 25 height 25
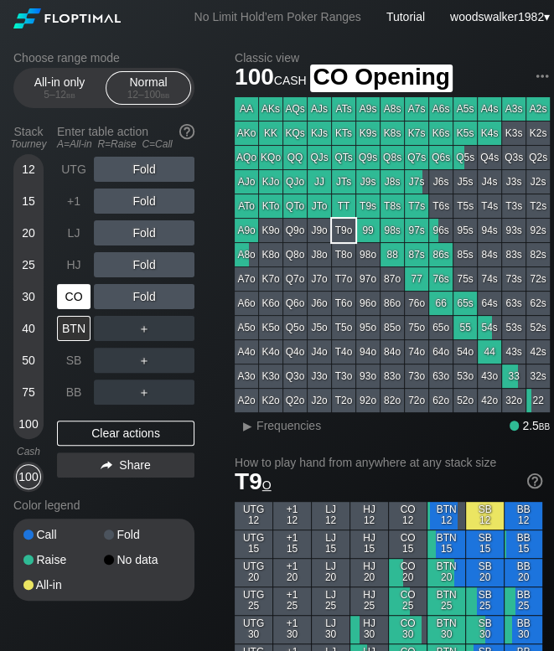
click at [72, 306] on div "CO" at bounding box center [74, 296] width 34 height 25
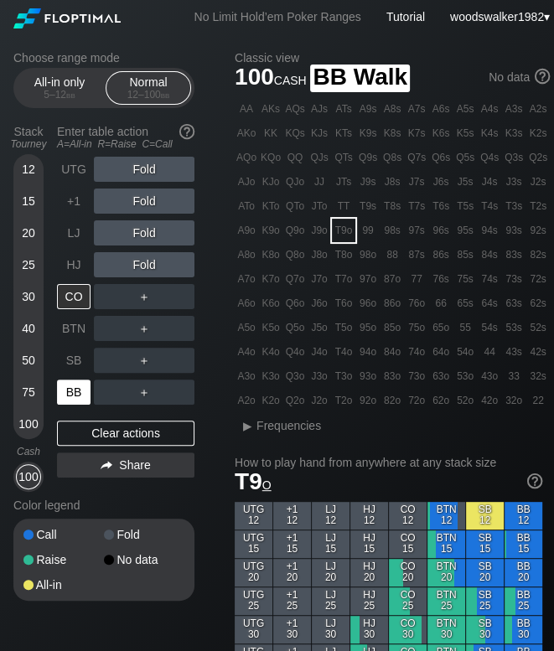
click at [81, 385] on div "BB" at bounding box center [74, 391] width 34 height 25
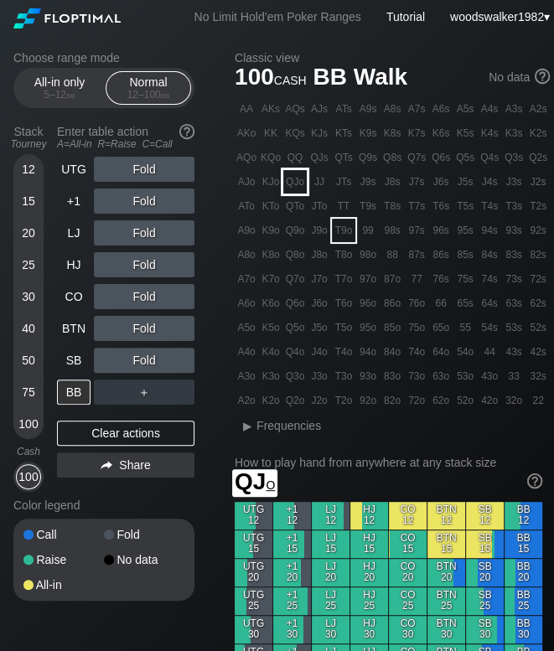
click at [291, 193] on div "QJo" at bounding box center [294, 181] width 23 height 23
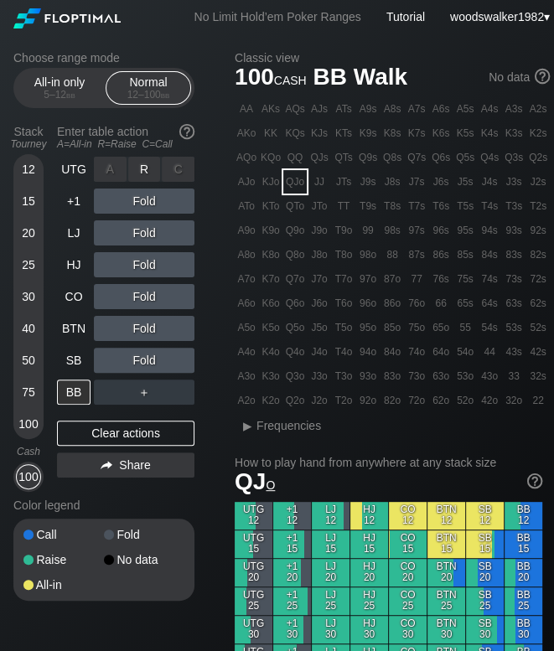
click at [142, 171] on div "A ✕ R ✕ C ✕ Fold" at bounding box center [144, 169] width 101 height 25
click at [142, 171] on div "R ✕" at bounding box center [144, 169] width 33 height 25
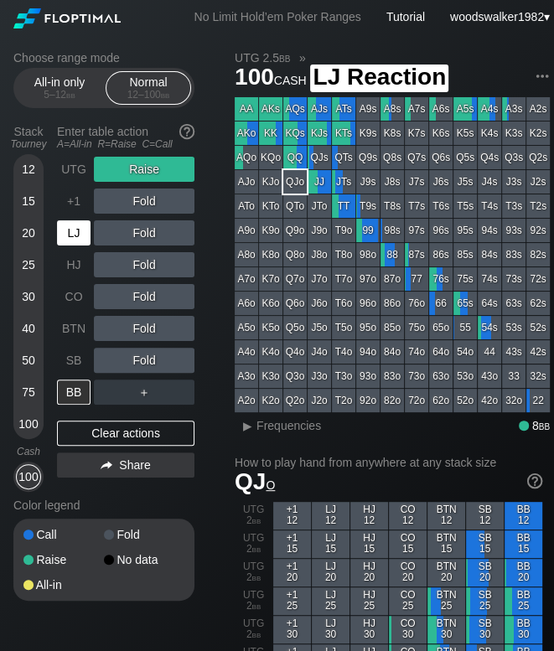
click at [79, 247] on div "LJ" at bounding box center [75, 233] width 37 height 32
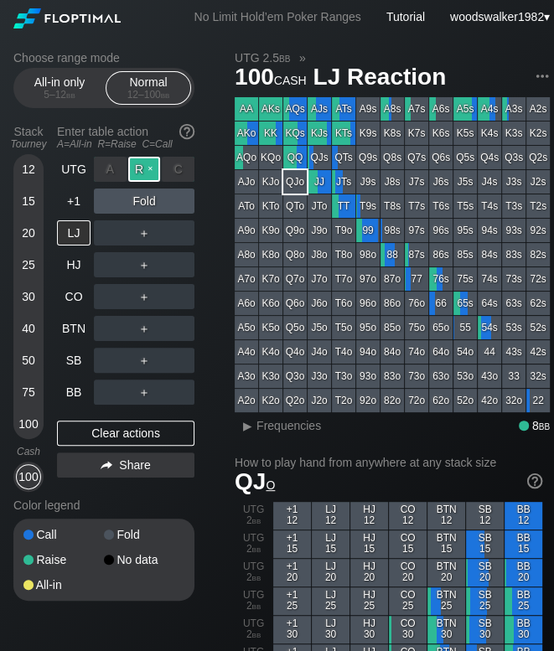
click at [149, 168] on div "R ✕" at bounding box center [144, 169] width 33 height 25
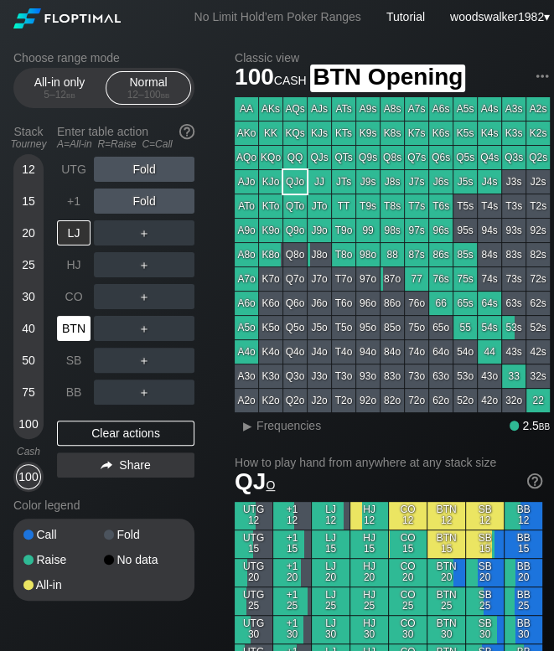
click at [71, 333] on div "BTN" at bounding box center [74, 328] width 34 height 25
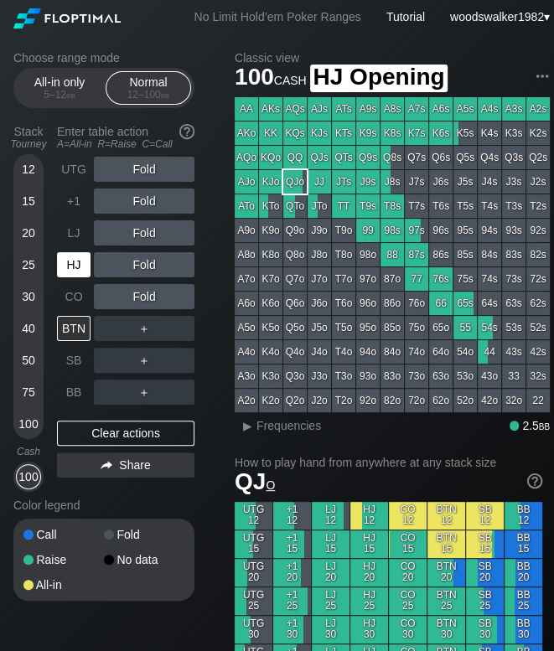
click at [72, 264] on div "HJ" at bounding box center [74, 264] width 34 height 25
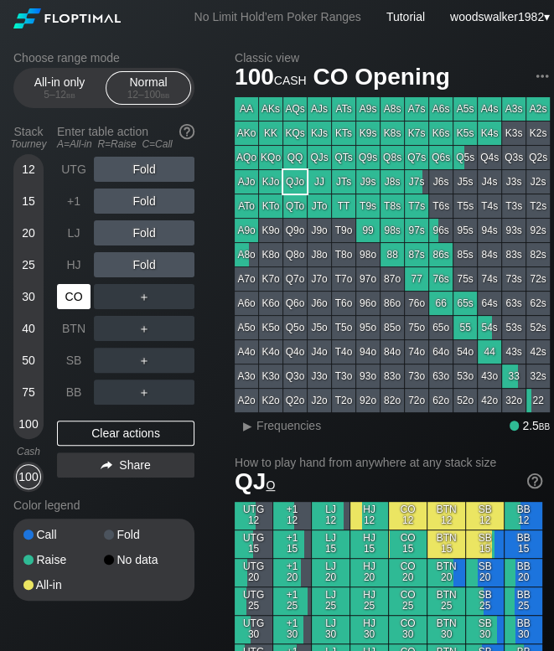
click at [67, 300] on div "CO" at bounding box center [74, 296] width 34 height 25
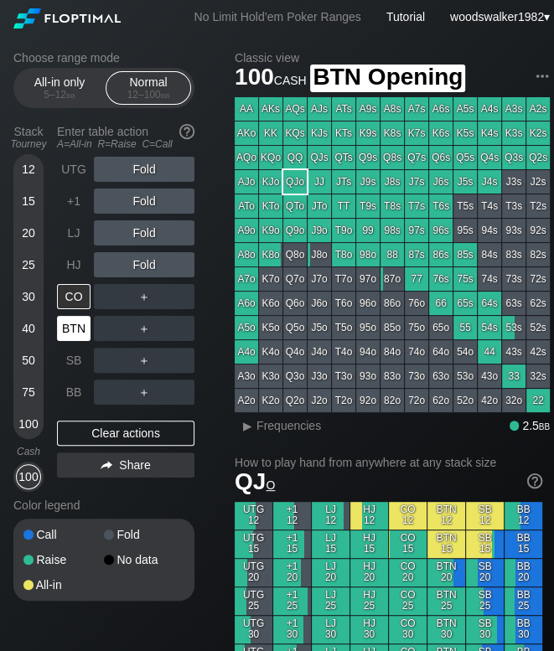
click at [81, 324] on div "BTN" at bounding box center [74, 328] width 34 height 25
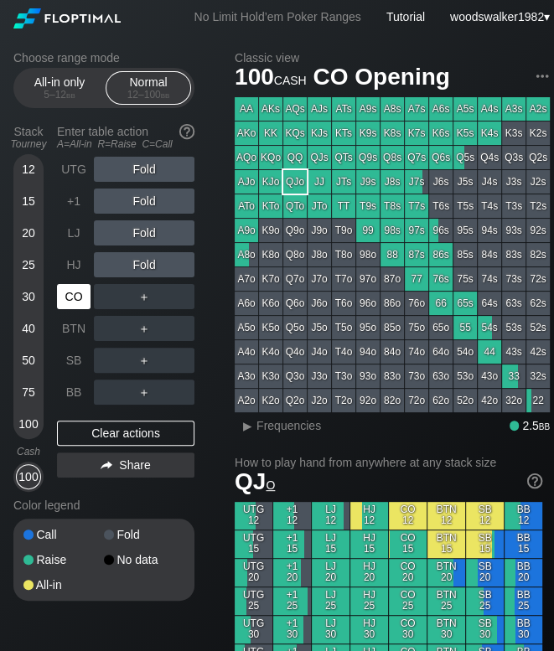
click at [84, 293] on div "CO" at bounding box center [74, 296] width 34 height 25
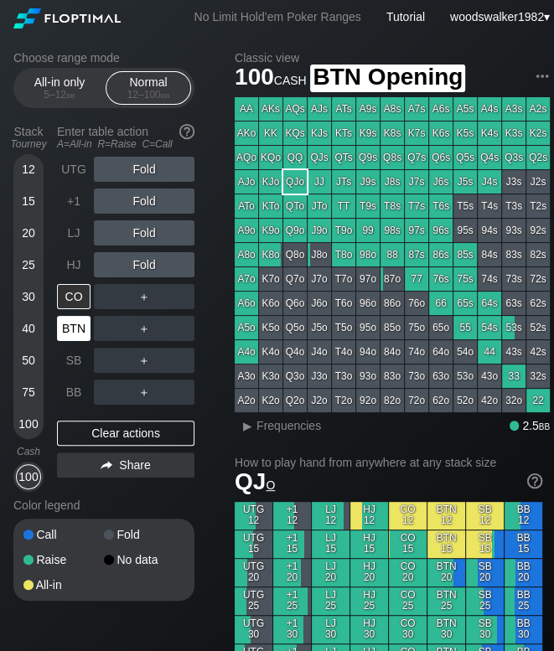
click at [77, 333] on div "BTN" at bounding box center [74, 328] width 34 height 25
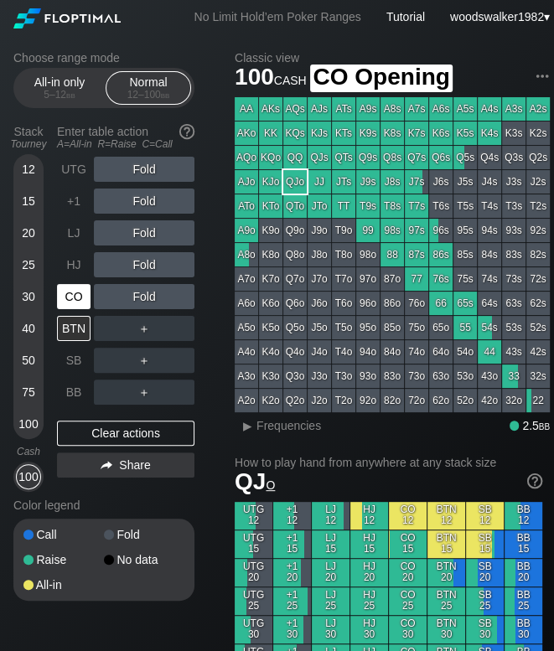
click at [61, 305] on div "CO" at bounding box center [74, 296] width 34 height 25
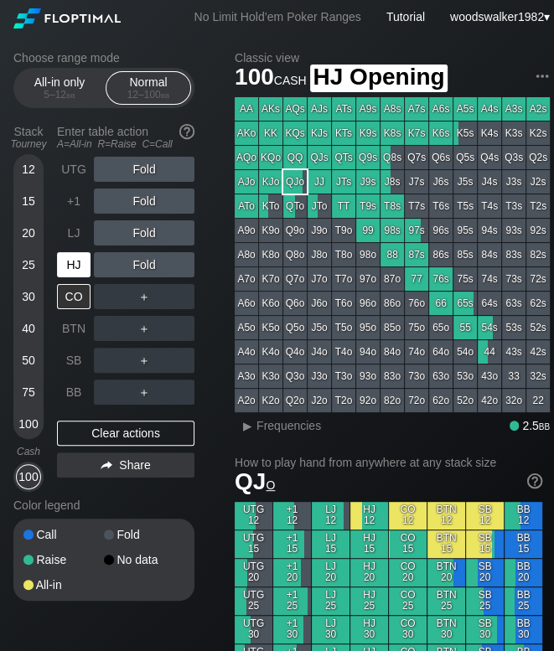
click at [79, 271] on div "HJ" at bounding box center [74, 264] width 34 height 25
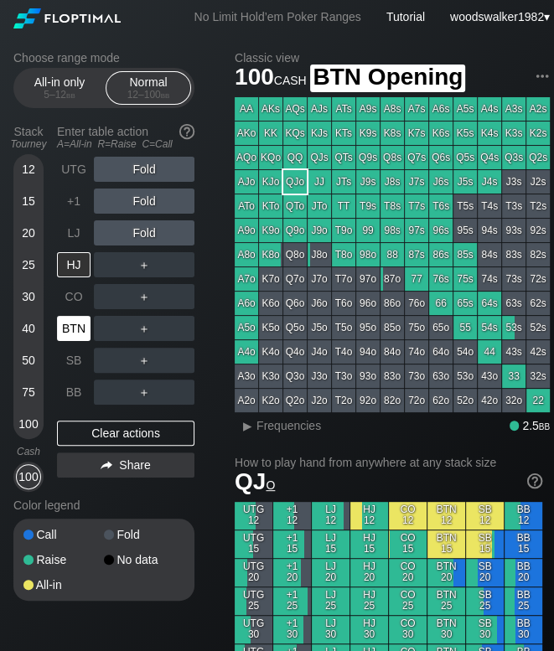
click at [70, 332] on div "BTN" at bounding box center [74, 328] width 34 height 25
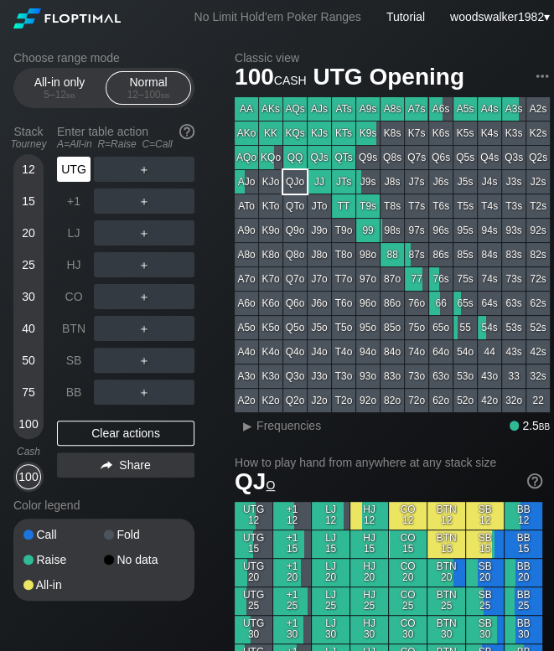
click at [85, 173] on div "UTG" at bounding box center [74, 169] width 34 height 25
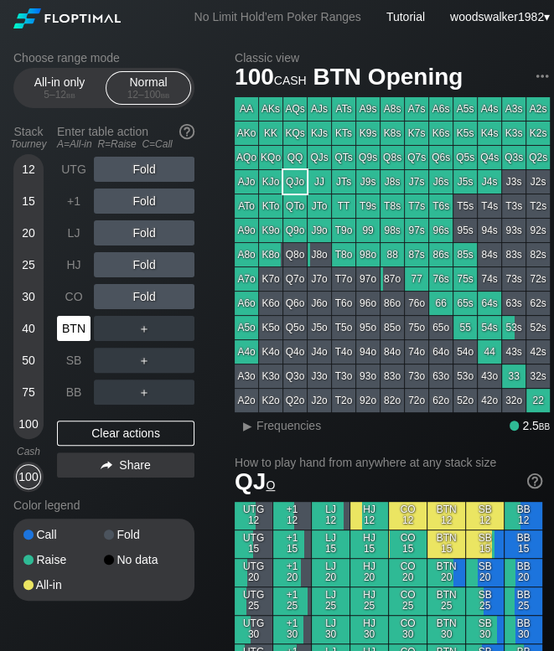
click at [79, 322] on div "BTN" at bounding box center [74, 328] width 34 height 25
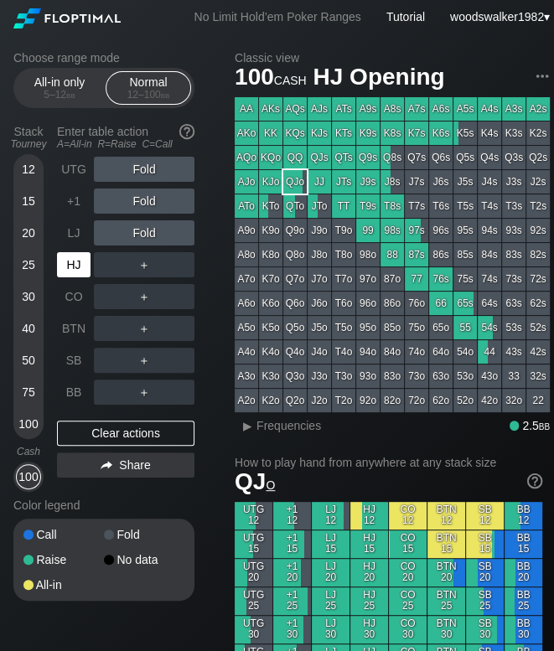
click at [75, 271] on div "HJ" at bounding box center [74, 264] width 34 height 25
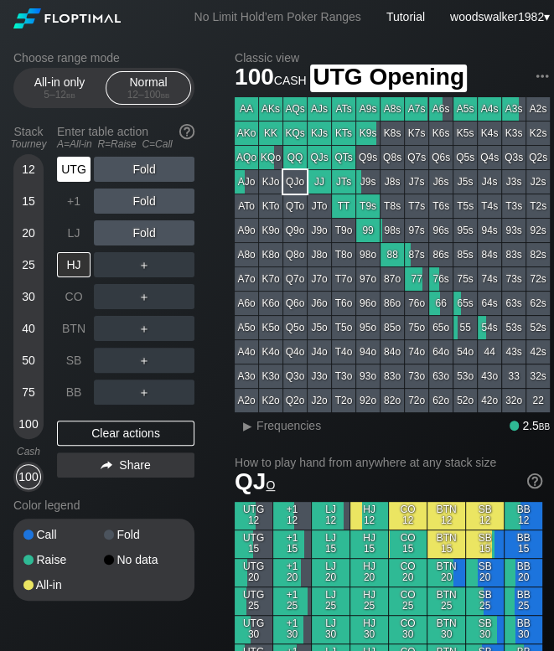
click at [75, 178] on div "UTG" at bounding box center [74, 169] width 34 height 25
